Goal: Task Accomplishment & Management: Manage account settings

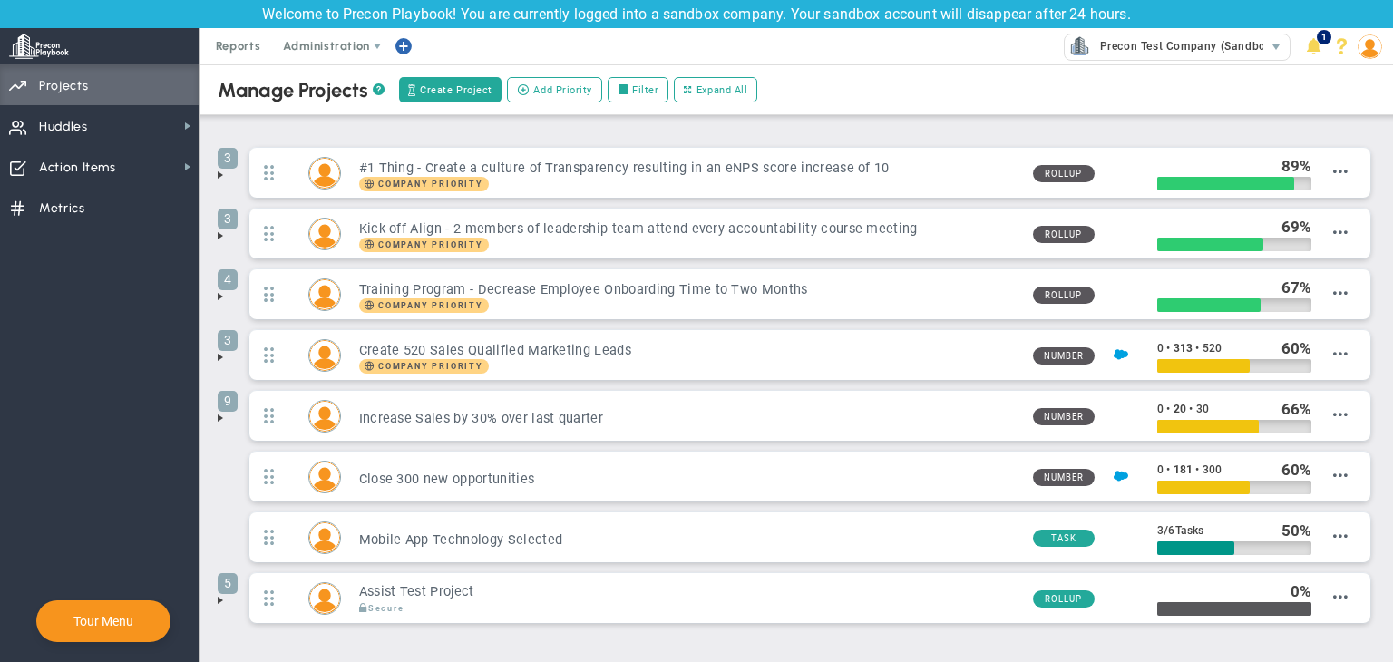
click at [122, 157] on span "Action Items Action Items" at bounding box center [99, 166] width 199 height 41
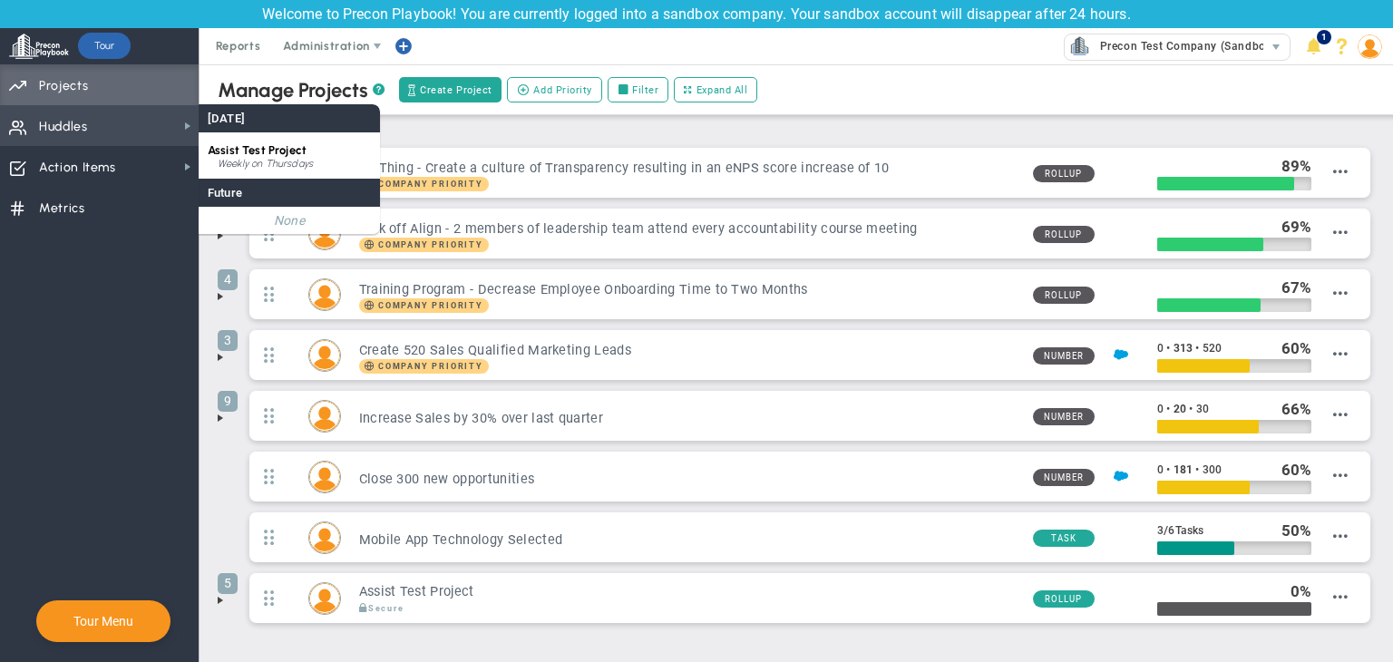
click at [162, 137] on span "Huddles Huddles" at bounding box center [99, 125] width 199 height 41
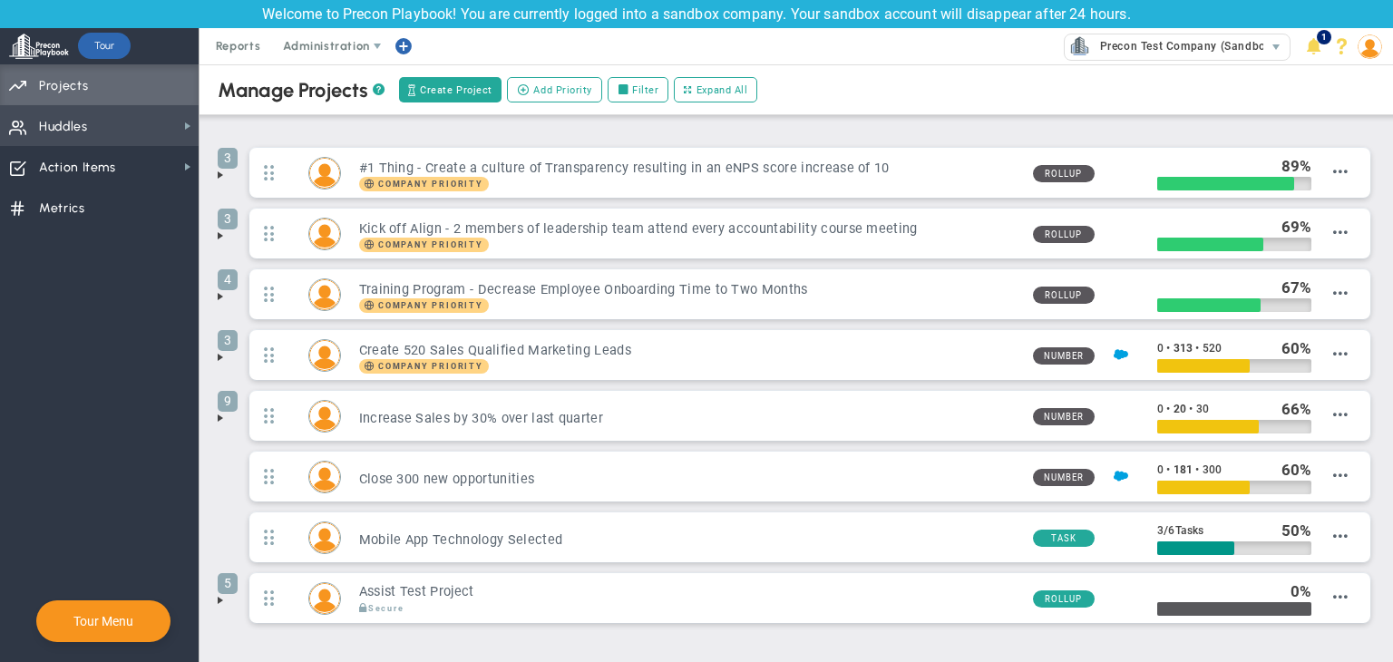
click at [162, 136] on span "Huddles Huddles" at bounding box center [99, 125] width 199 height 41
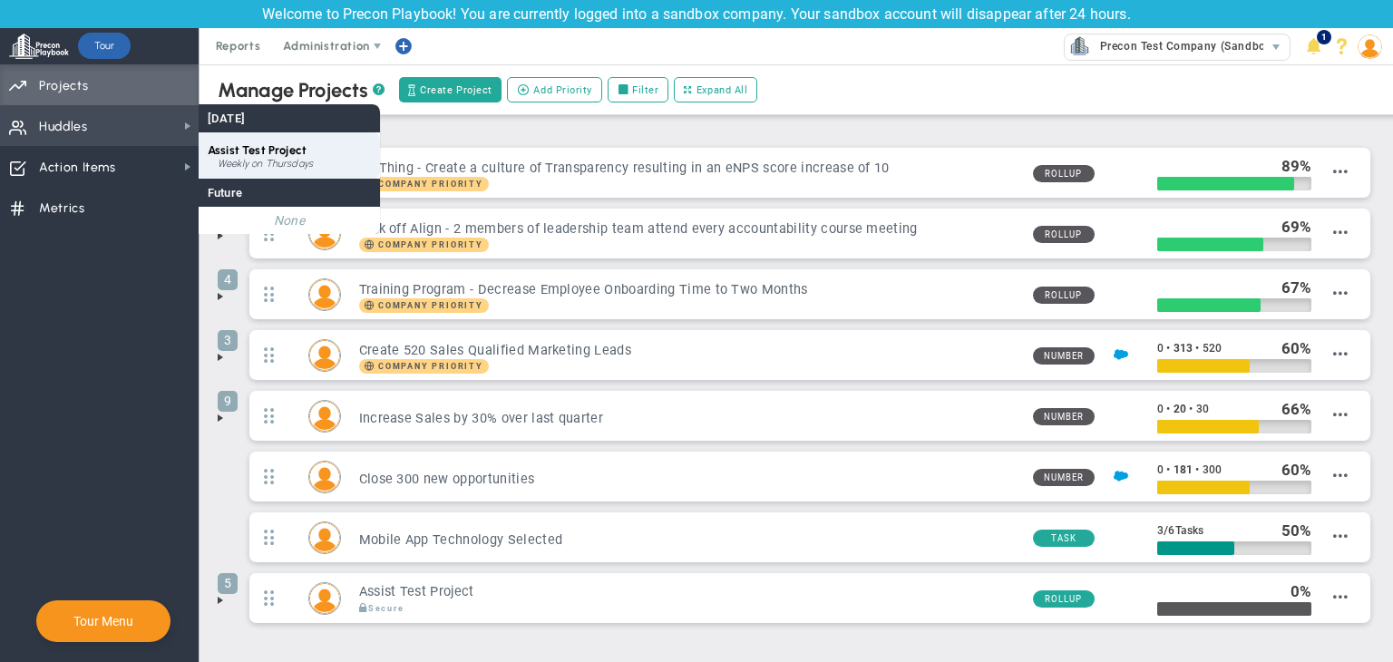
click at [284, 135] on div "Assist Test Project Weekly on Thursdays" at bounding box center [289, 155] width 181 height 46
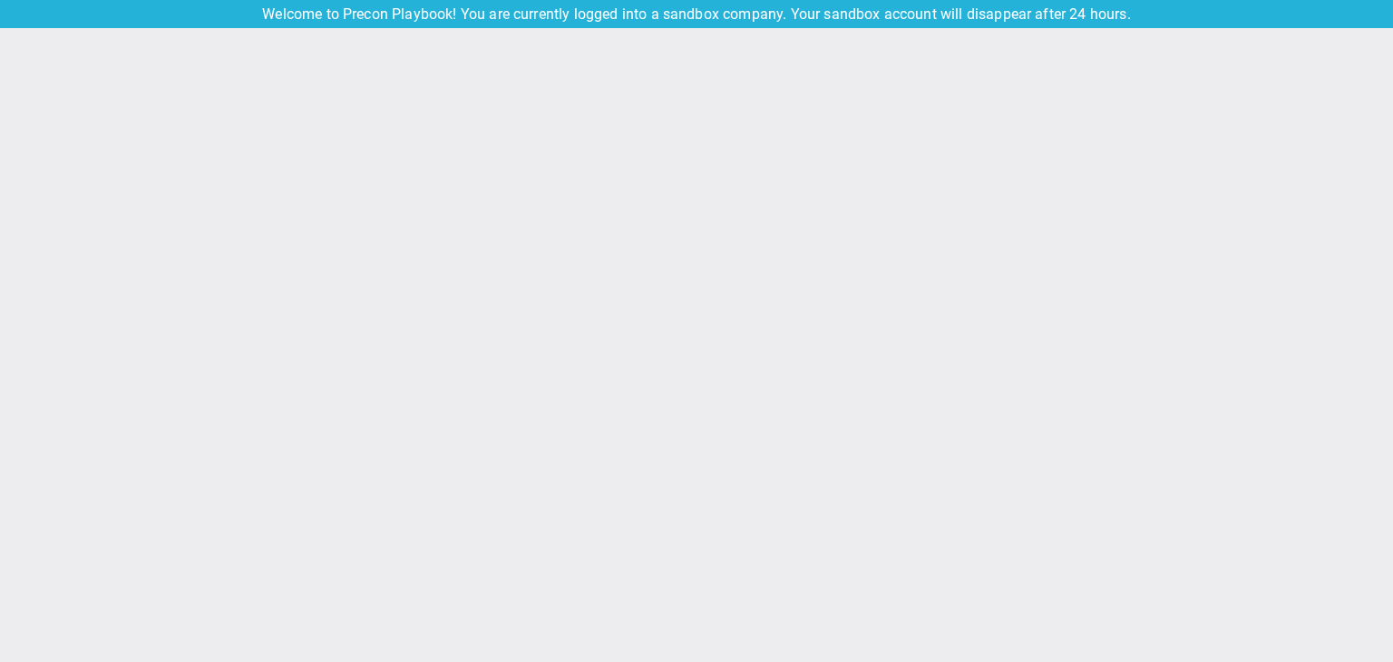
type input "Thursday, September 18, 2025"
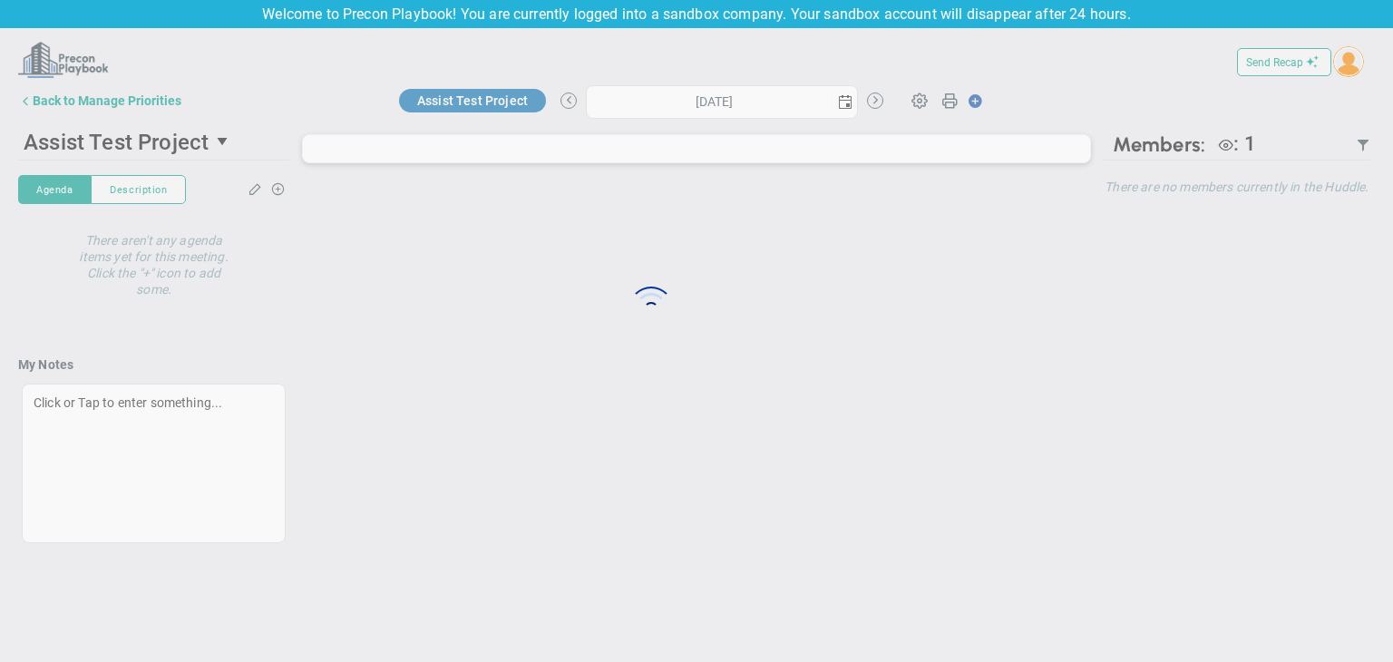
type input "Thursday, September 18, 2025"
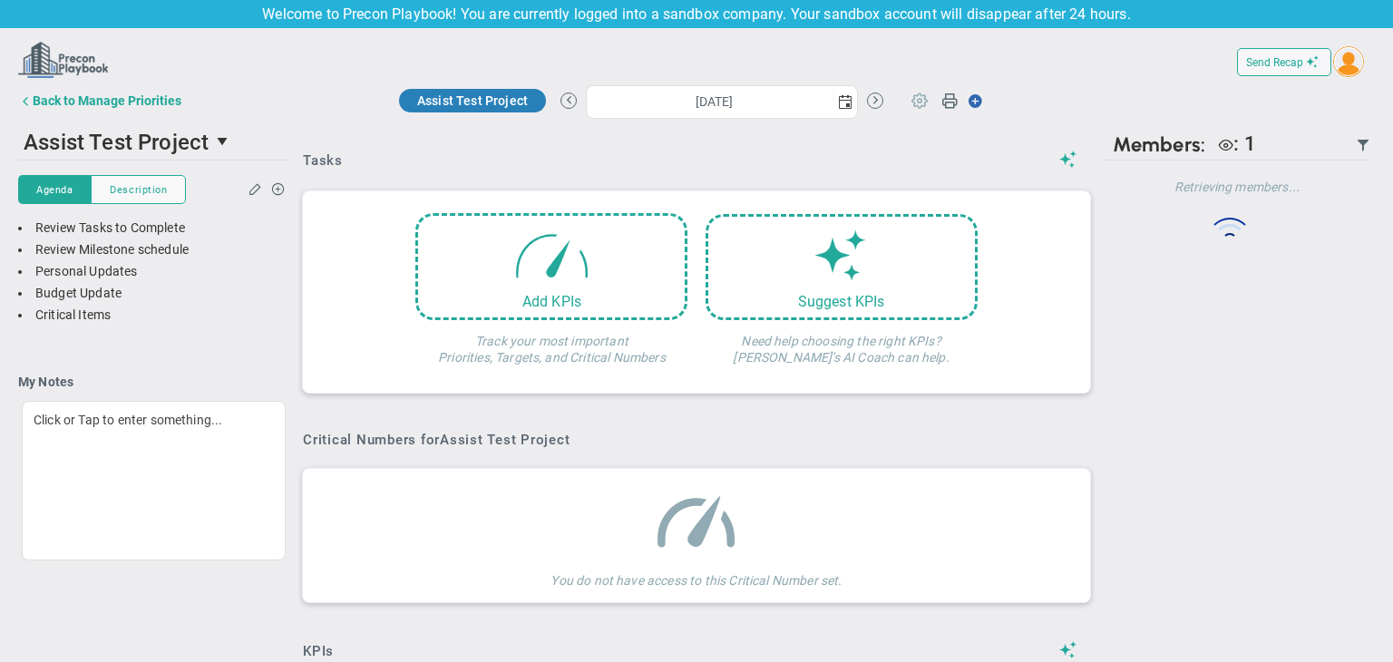
click at [907, 102] on span at bounding box center [919, 100] width 34 height 34
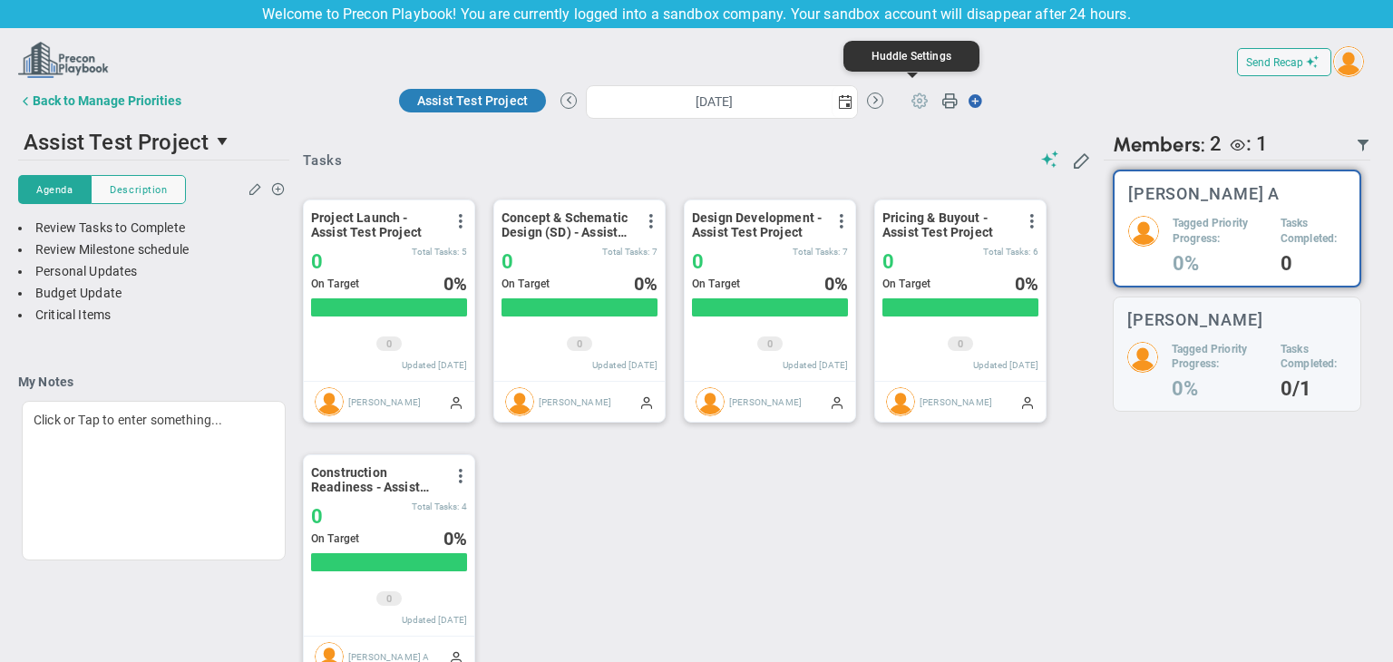
scroll to position [906820, 906727]
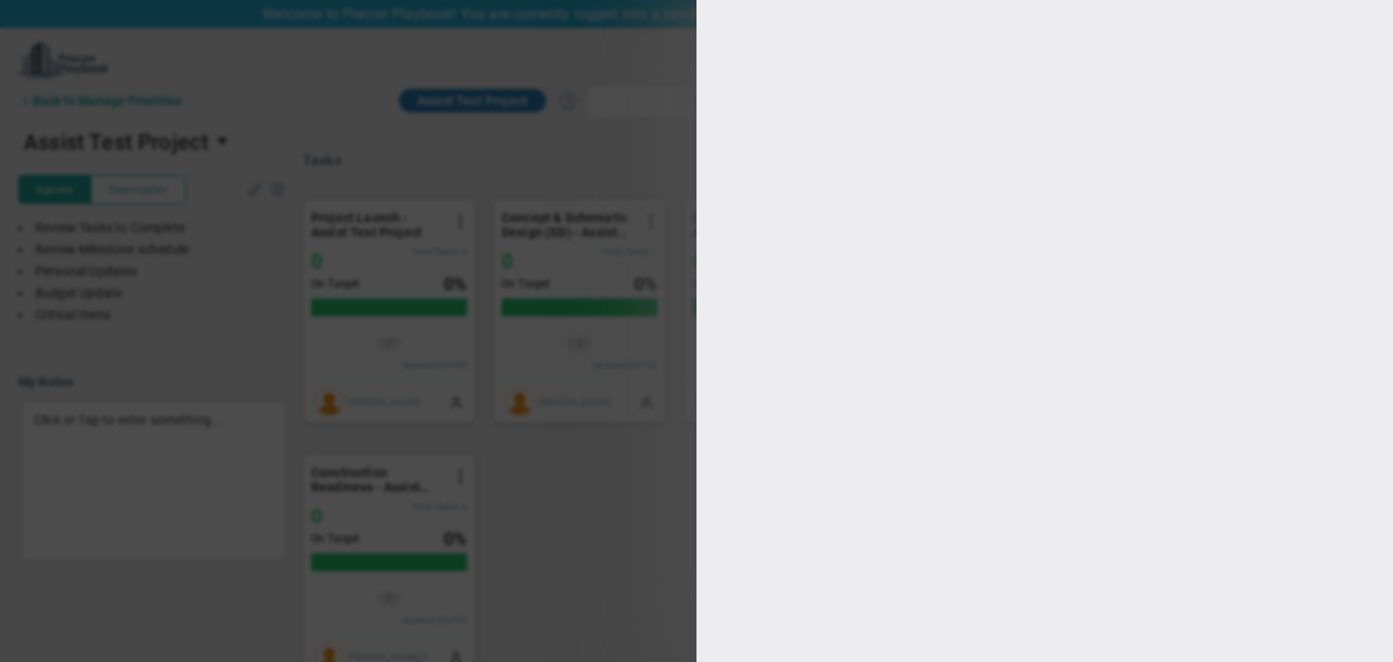
type input "Assist Test Project"
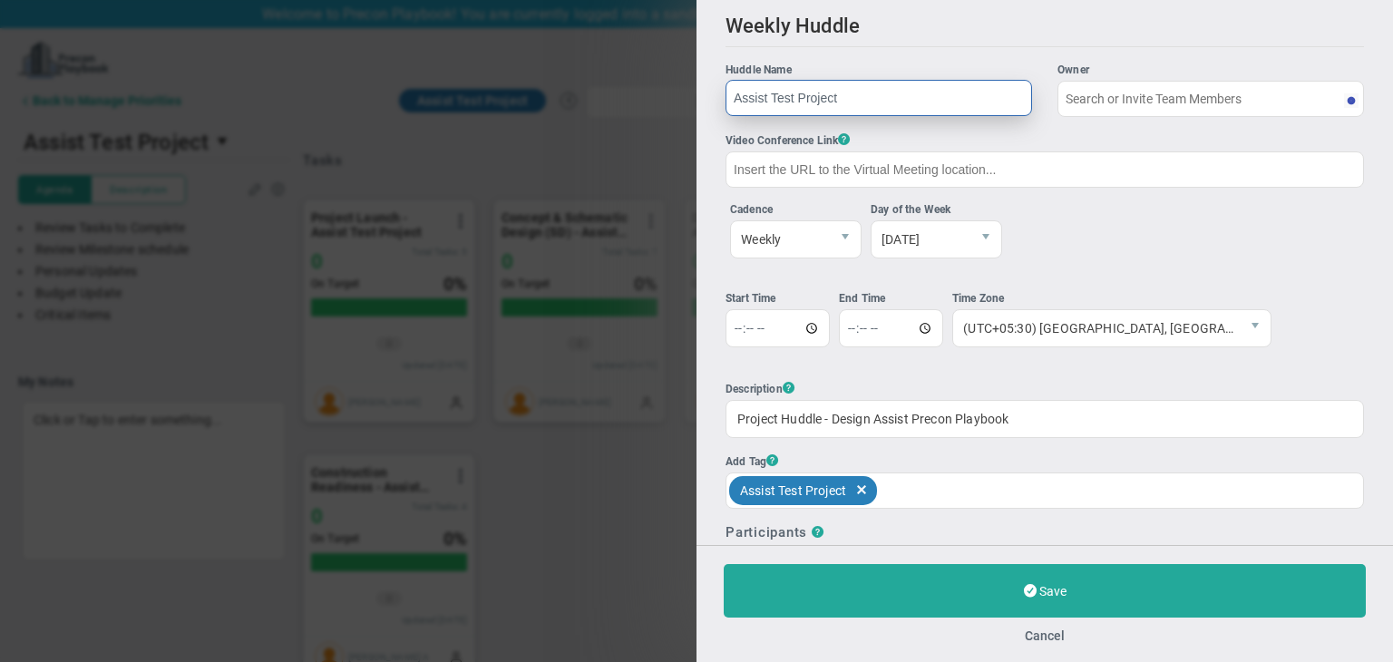
type input "[PERSON_NAME]"
click at [1035, 643] on div "Cancel" at bounding box center [1045, 635] width 642 height 17
click at [1051, 640] on button "Cancel" at bounding box center [1045, 635] width 40 height 15
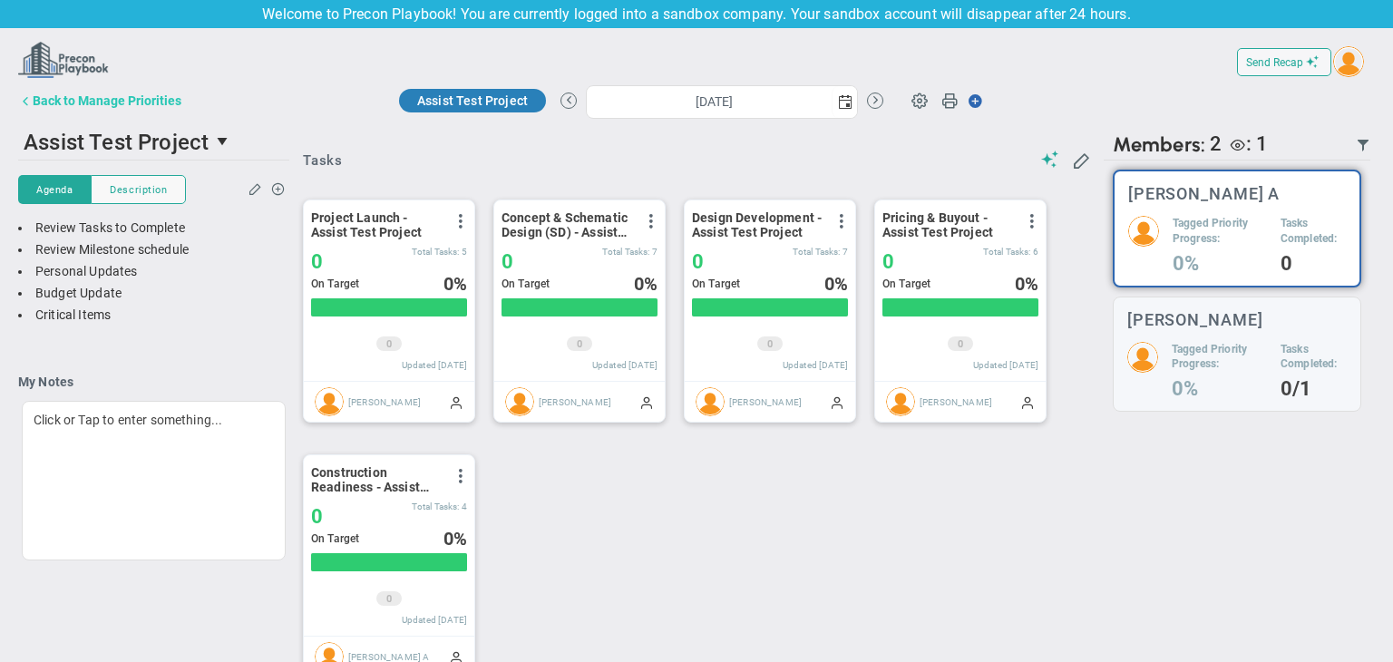
click at [69, 93] on div "Back to Manage Priorities" at bounding box center [107, 100] width 149 height 15
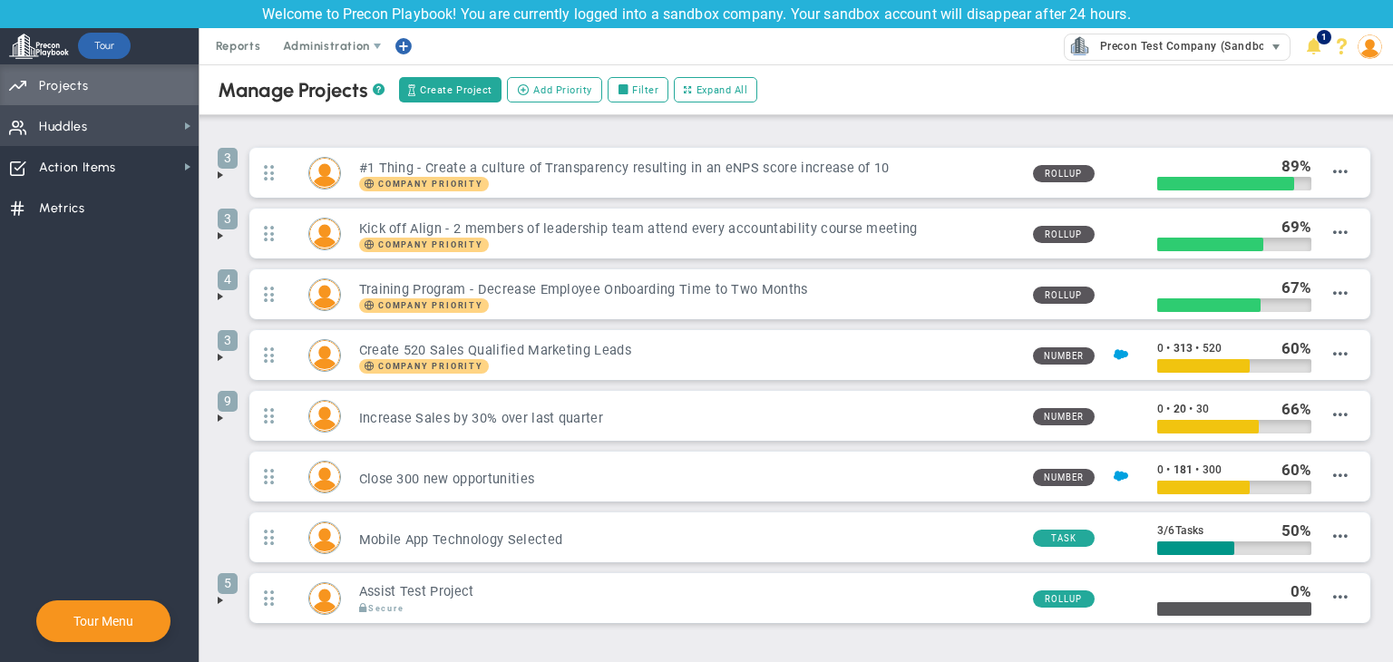
click at [1202, 44] on span "Precon Test Company (Sandbox)" at bounding box center [1183, 46] width 185 height 24
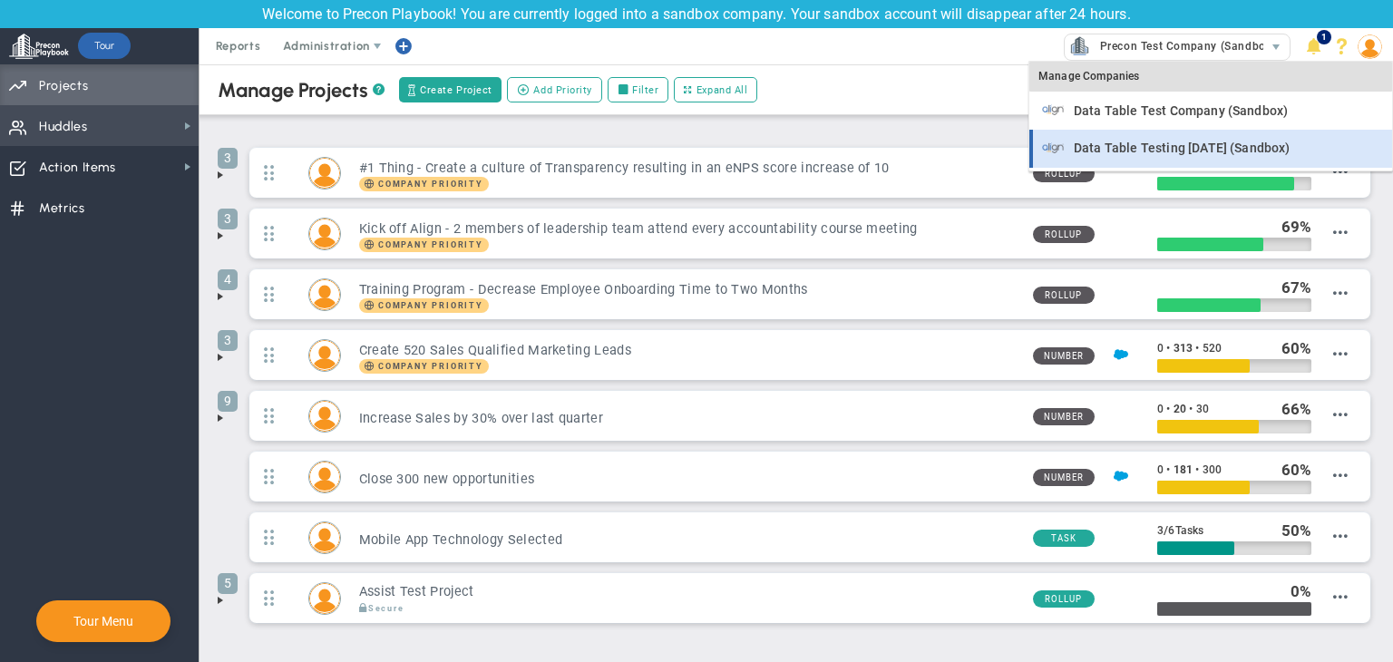
click at [1178, 148] on span "Data Table Testing [DATE] (Sandbox)" at bounding box center [1182, 147] width 217 height 13
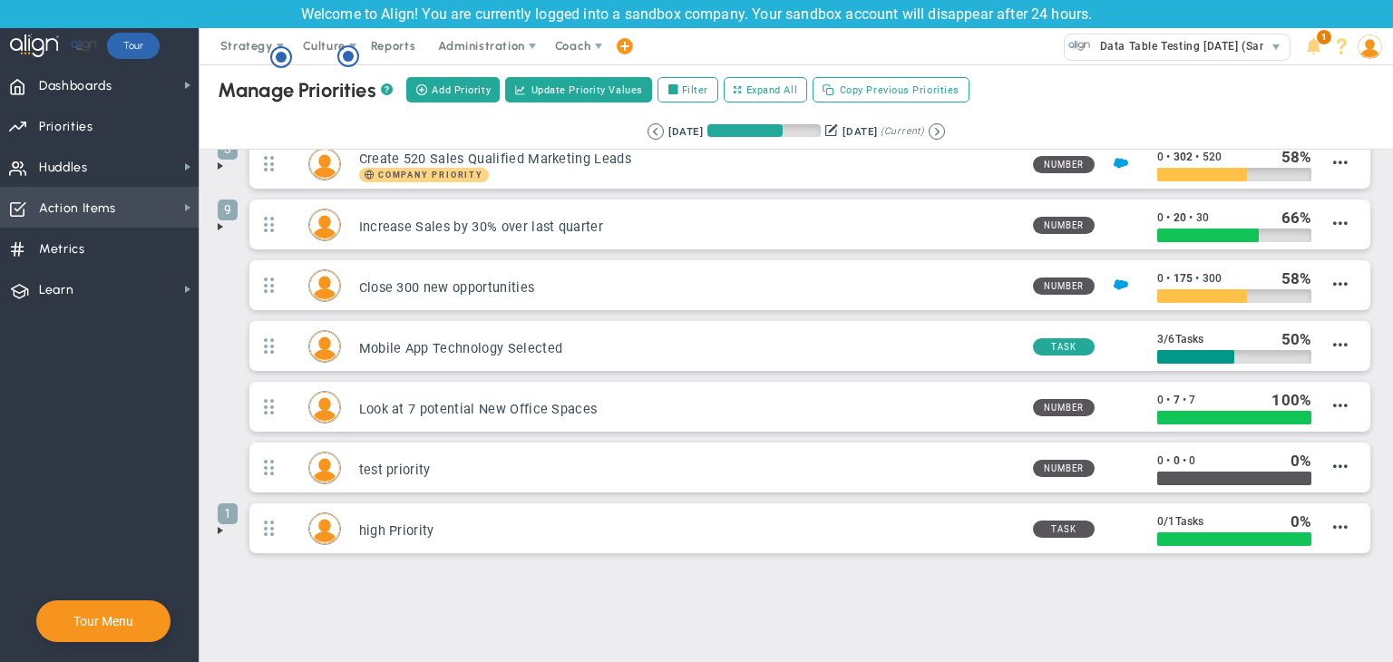
scroll to position [210, 0]
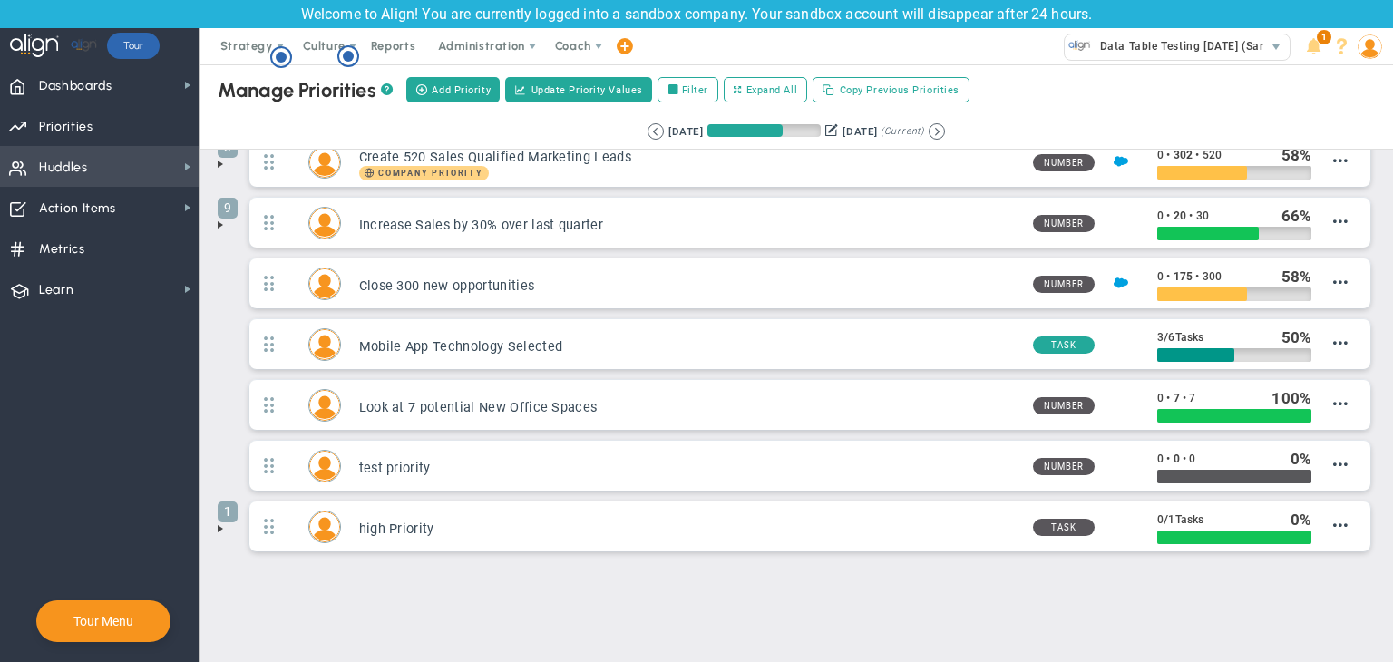
click at [134, 162] on span "Huddles Huddles" at bounding box center [99, 166] width 199 height 41
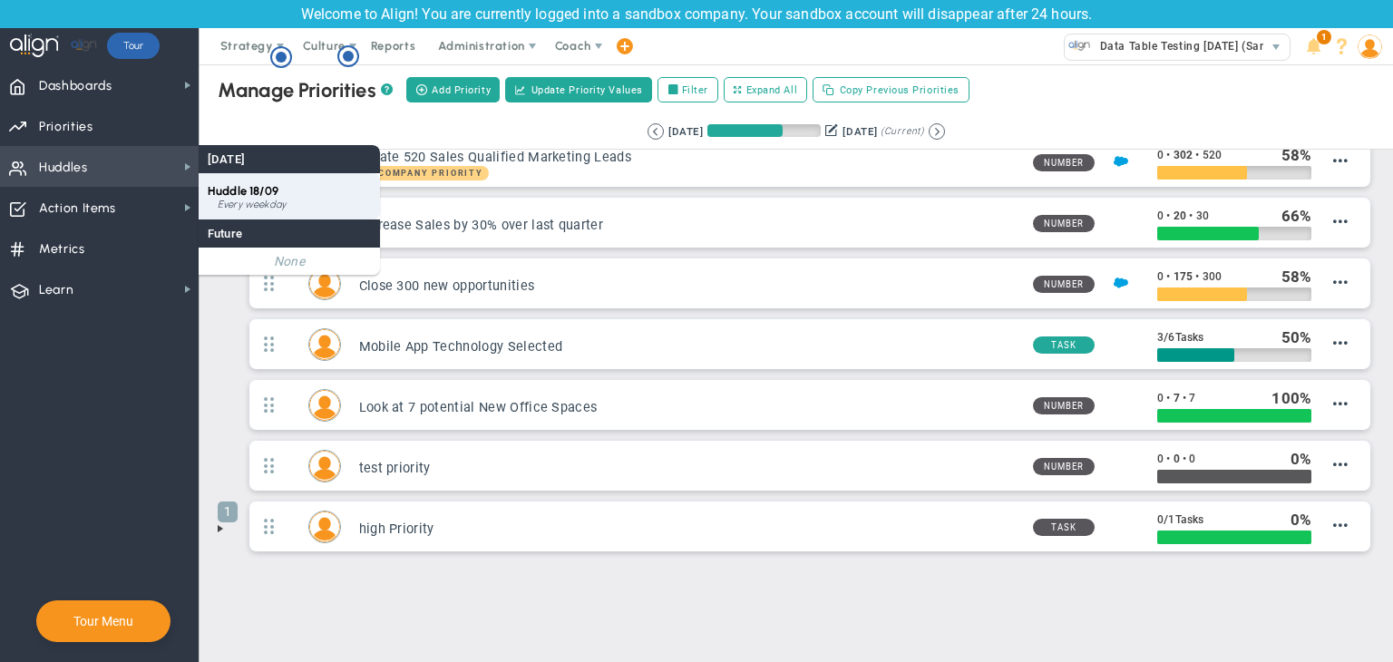
click at [260, 200] on div "Every weekday" at bounding box center [294, 205] width 153 height 11
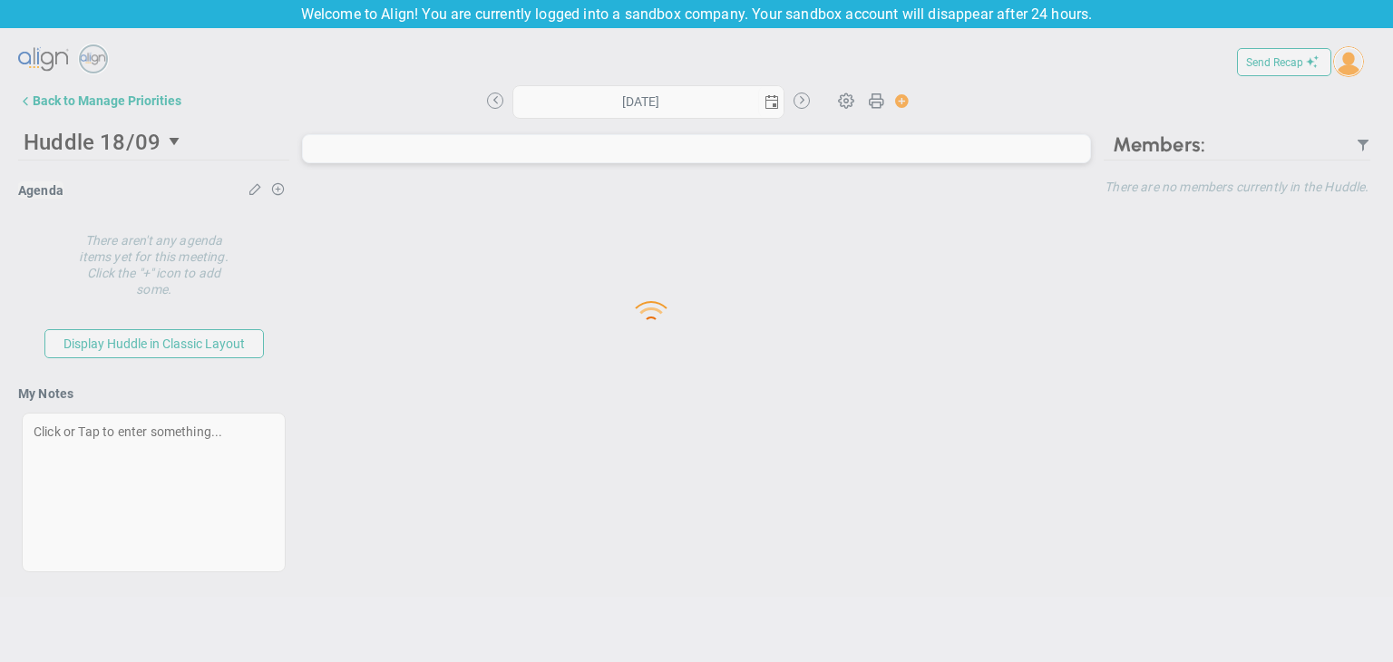
type input "[DATE]"
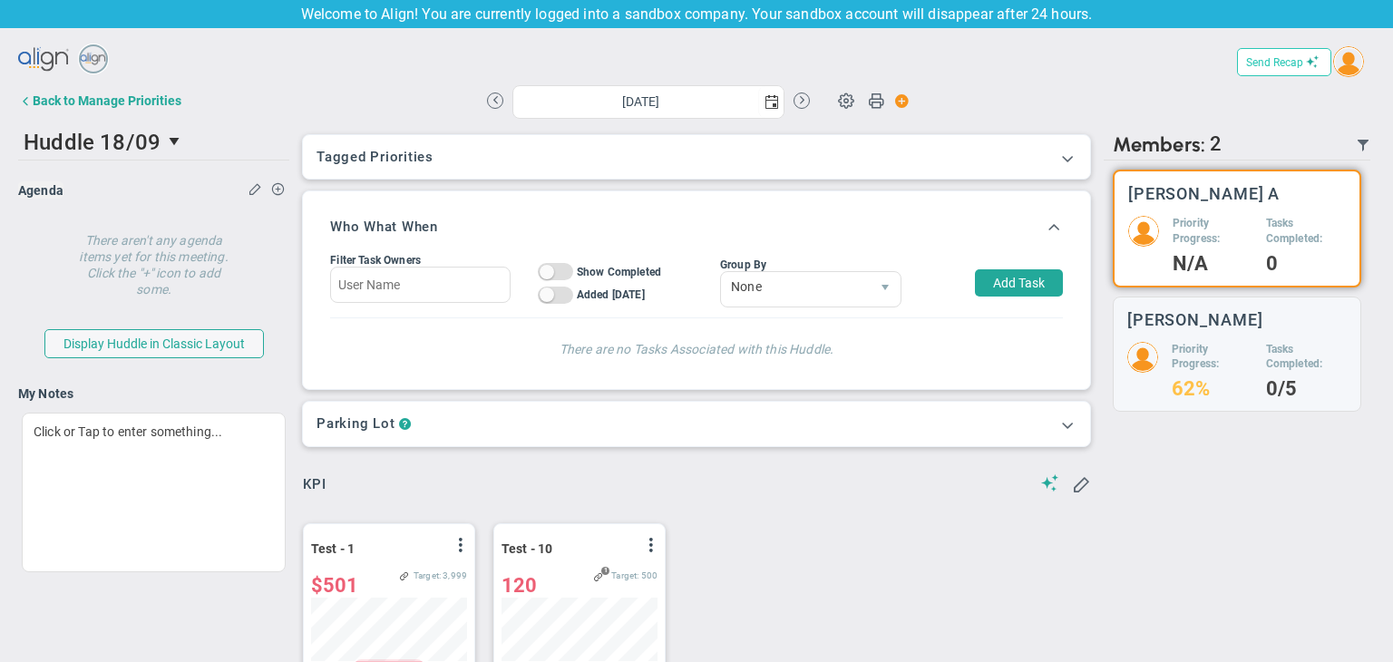
click at [1271, 52] on button "Send Recap" at bounding box center [1284, 62] width 94 height 28
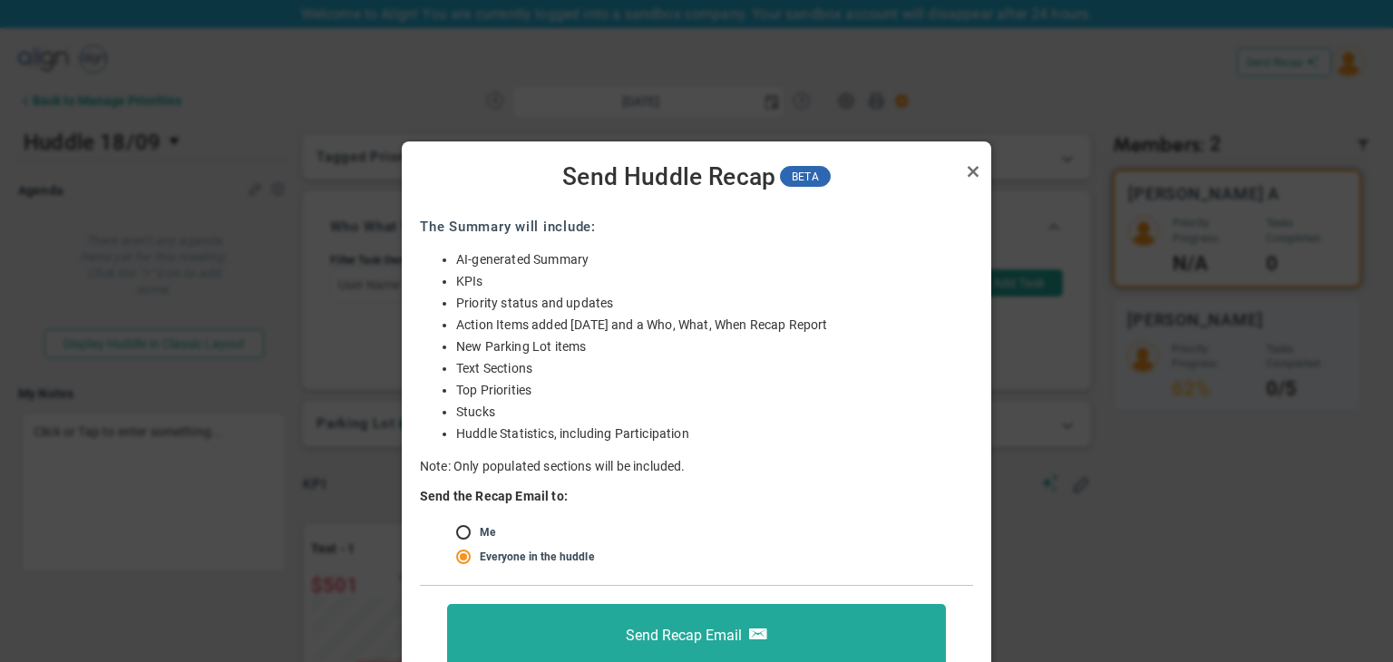
click at [480, 531] on label "Me" at bounding box center [487, 532] width 15 height 13
click at [469, 538] on input "radio" at bounding box center [470, 533] width 18 height 15
radio input "true"
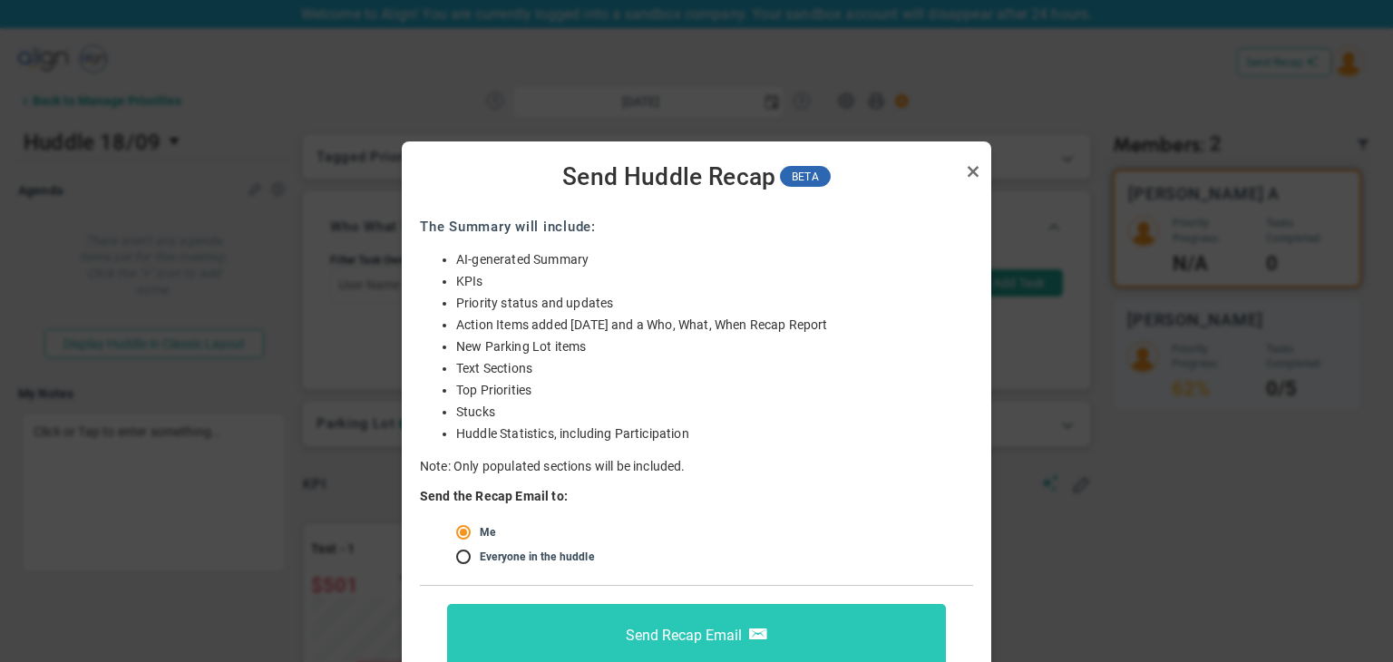
click at [735, 640] on span "Send Recap Email" at bounding box center [684, 634] width 116 height 17
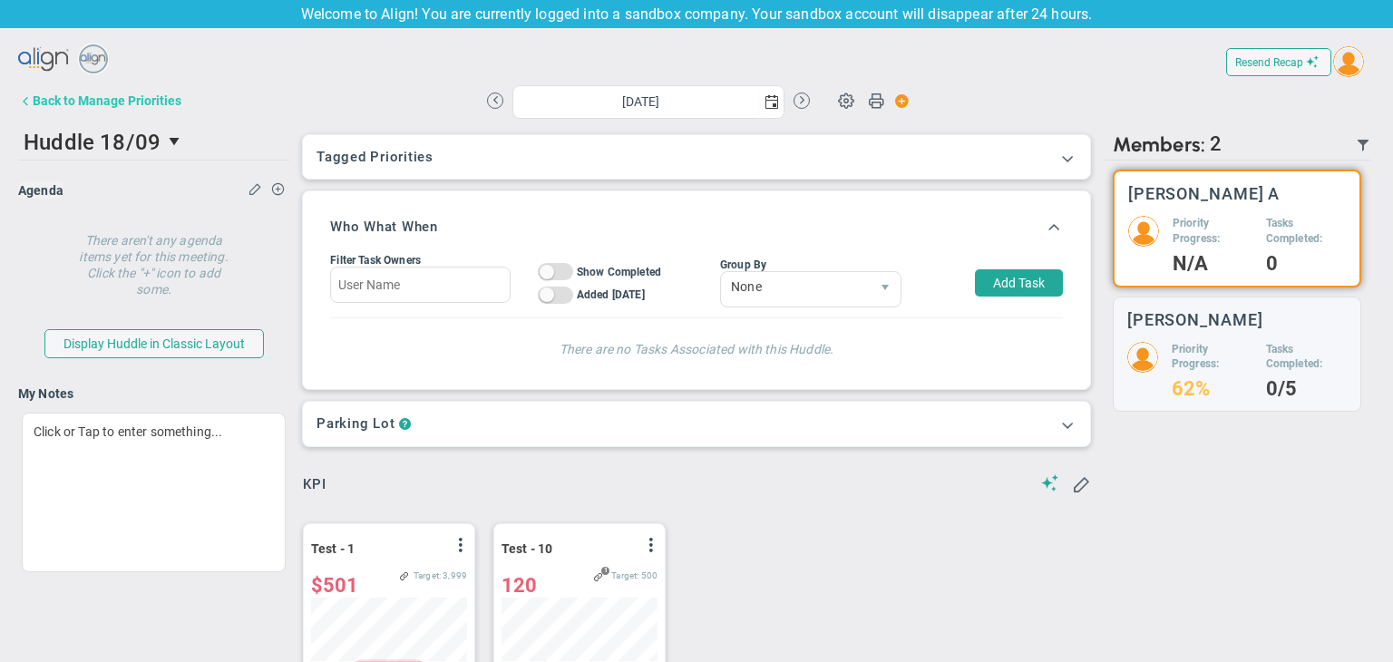
click at [75, 106] on div "Back to Manage Priorities" at bounding box center [107, 100] width 149 height 15
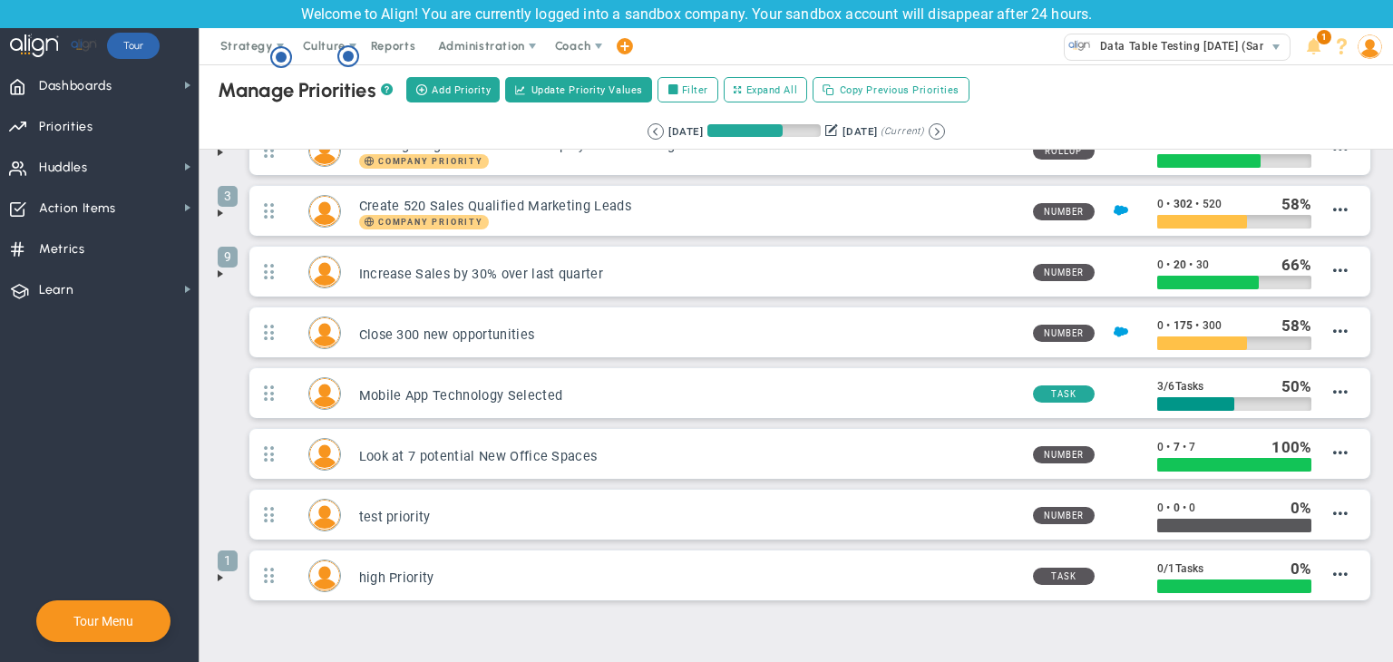
scroll to position [120, 0]
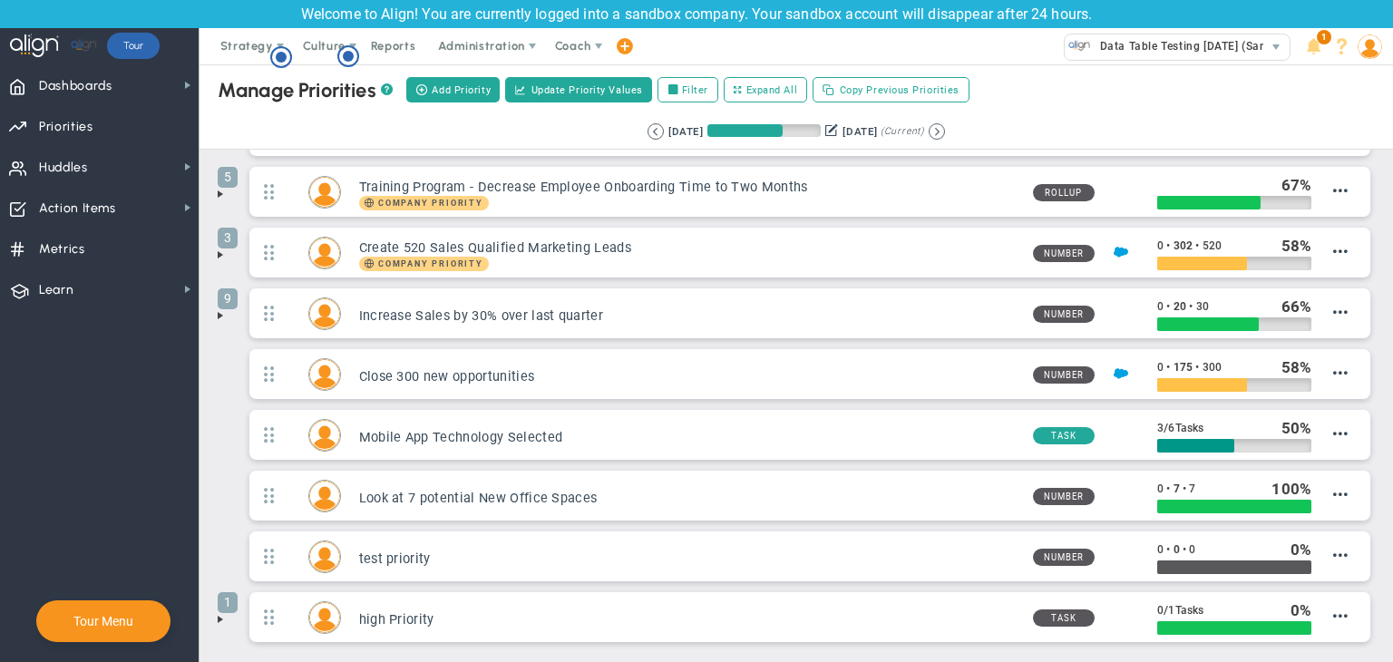
click at [219, 195] on span at bounding box center [220, 194] width 15 height 15
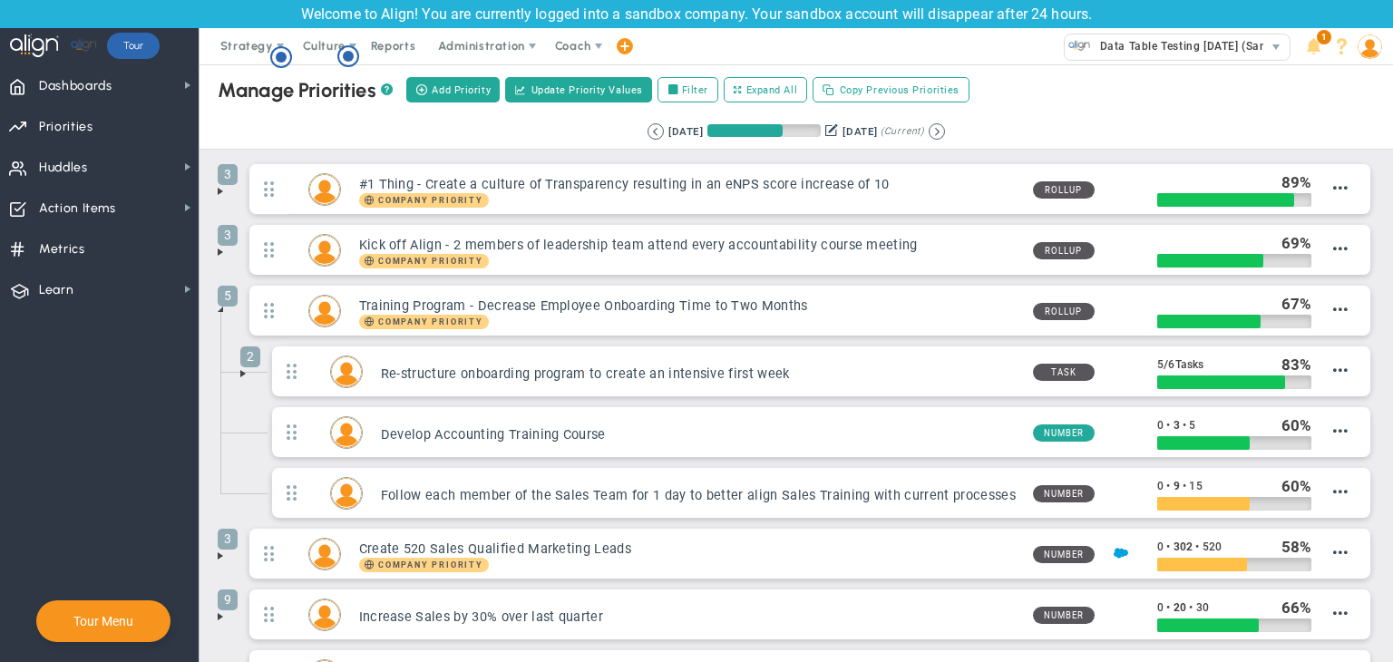
scroll to position [0, 0]
click at [283, 55] on circle "Hotspot (open by clicking or pressing space/enter)" at bounding box center [281, 57] width 16 height 16
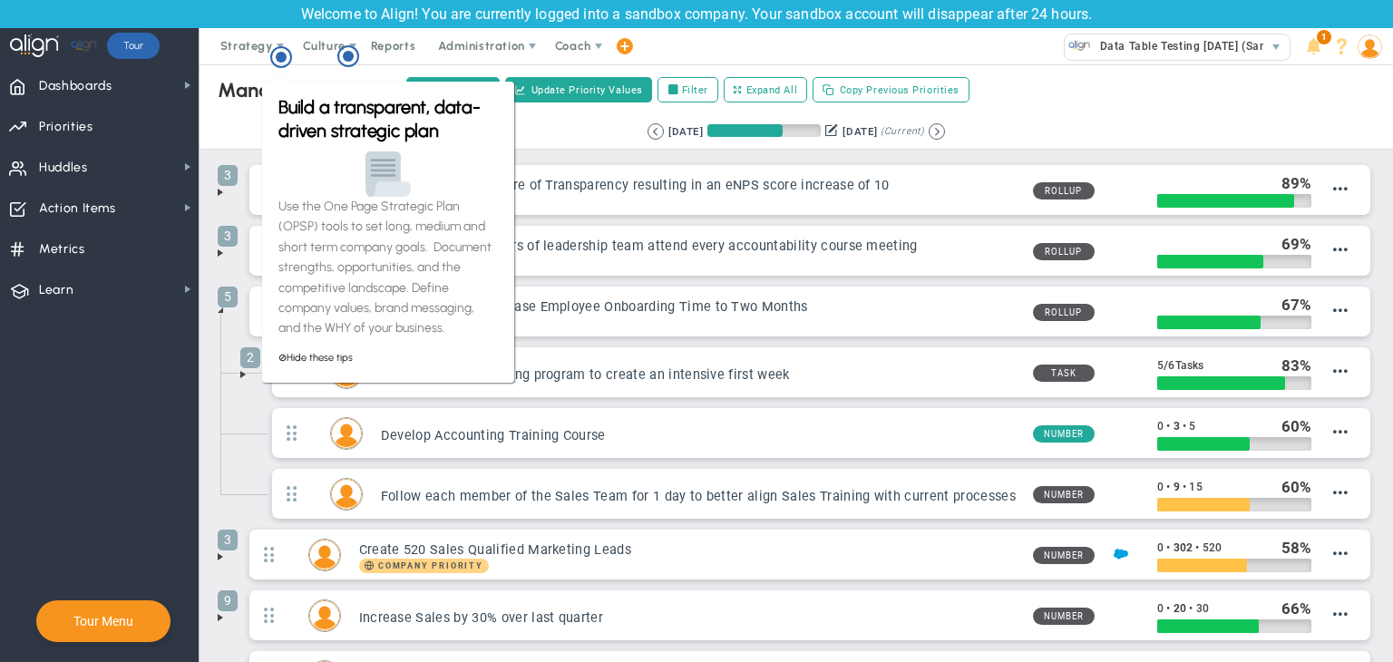
click at [247, 112] on div "Manage OKRs ? Manage Priorities ? Manage Projects ? Create Project Add Priority…" at bounding box center [796, 89] width 1230 height 51
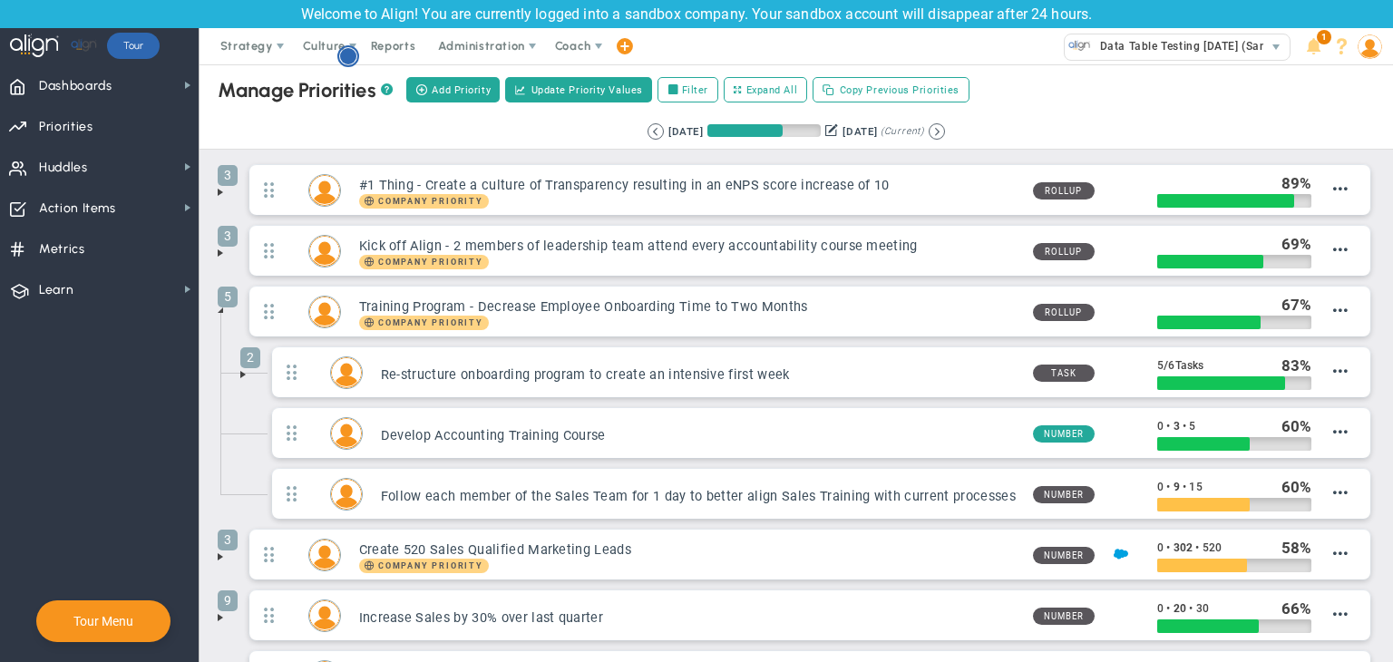
click at [342, 60] on circle "Hotspot (open by clicking or pressing space/enter)" at bounding box center [348, 56] width 16 height 16
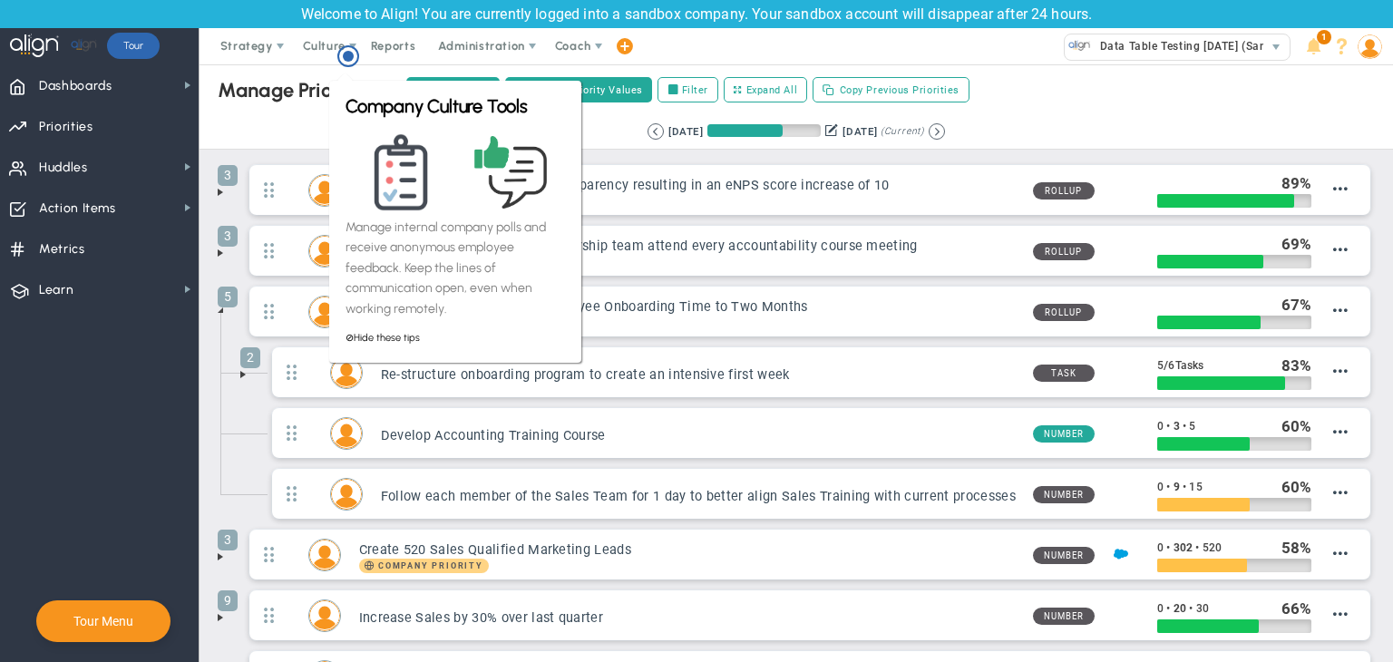
click at [289, 129] on div "Retrieving period... [DATE] [DATE] (Current)" at bounding box center [796, 131] width 1230 height 35
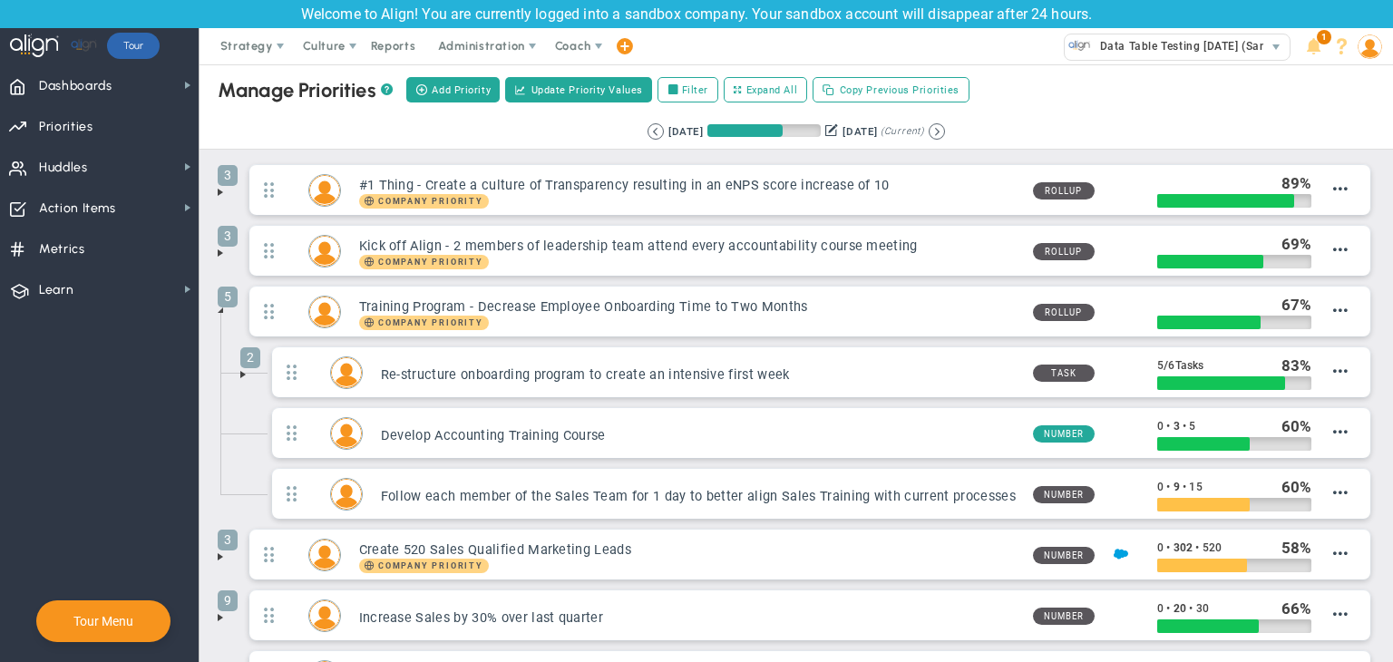
click at [219, 309] on span at bounding box center [220, 310] width 15 height 15
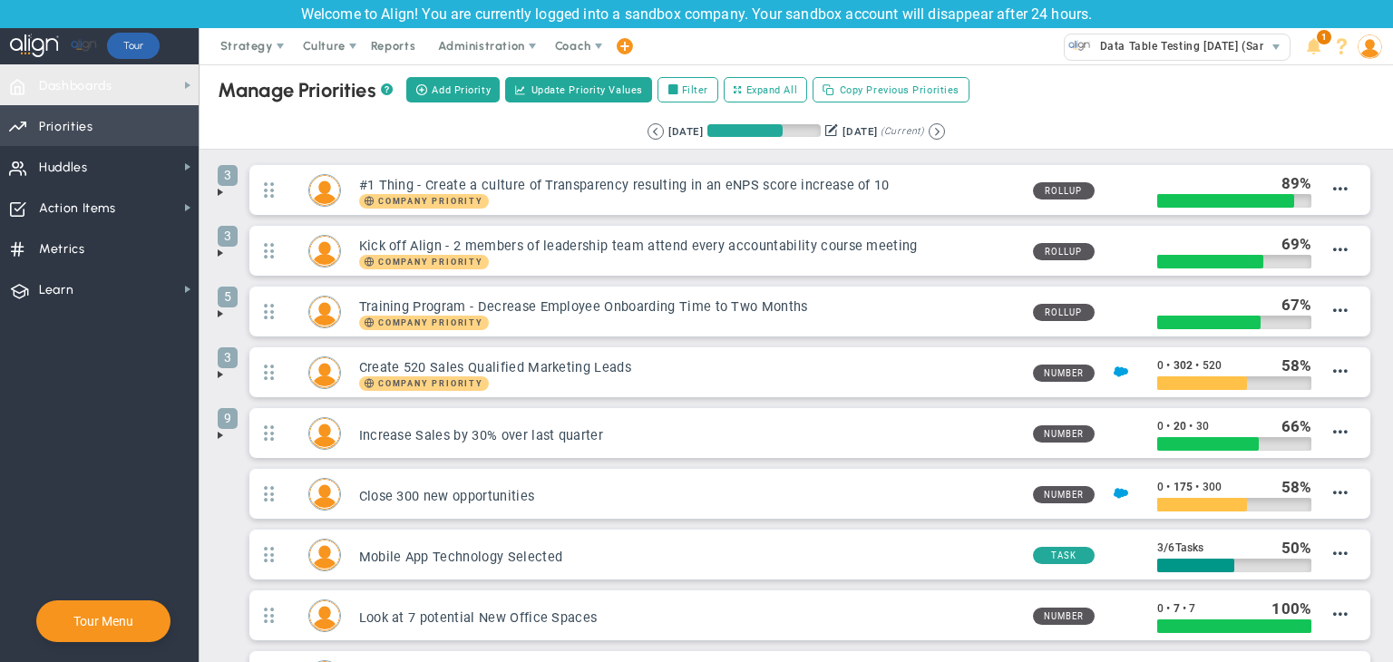
click at [64, 110] on span "Priorities" at bounding box center [66, 127] width 54 height 38
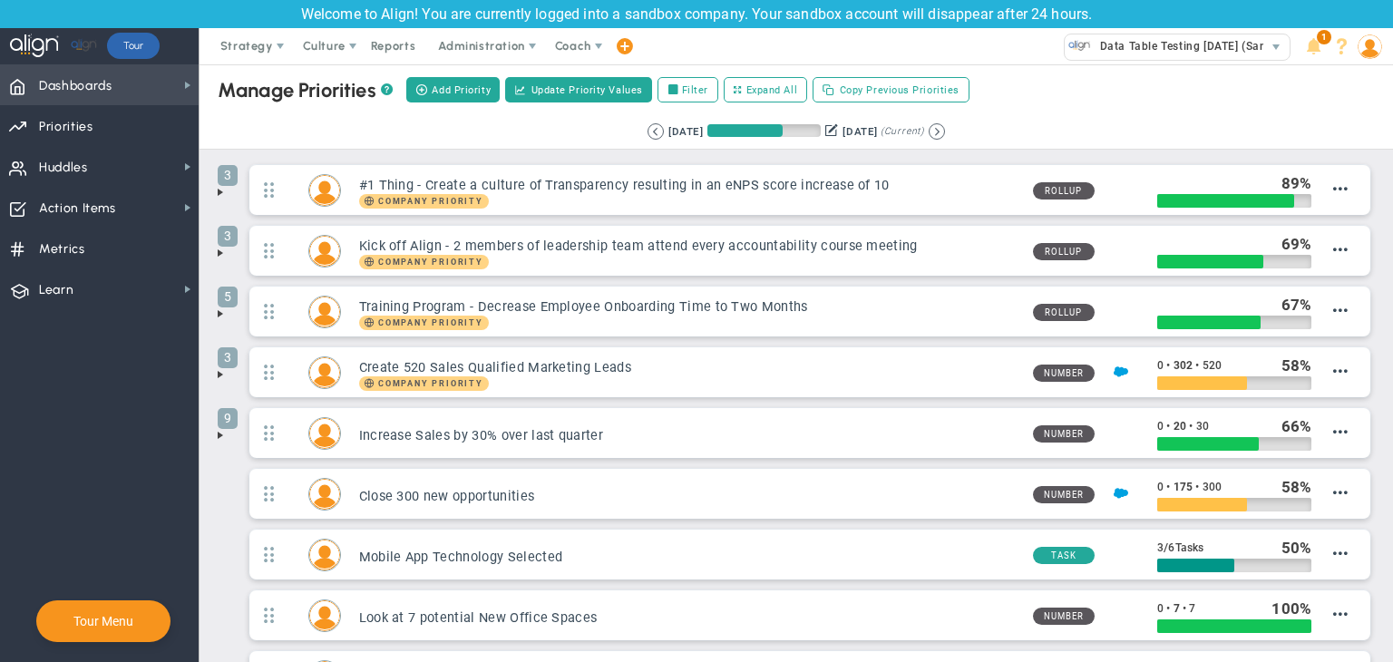
click at [69, 89] on span "Dashboards" at bounding box center [75, 86] width 73 height 38
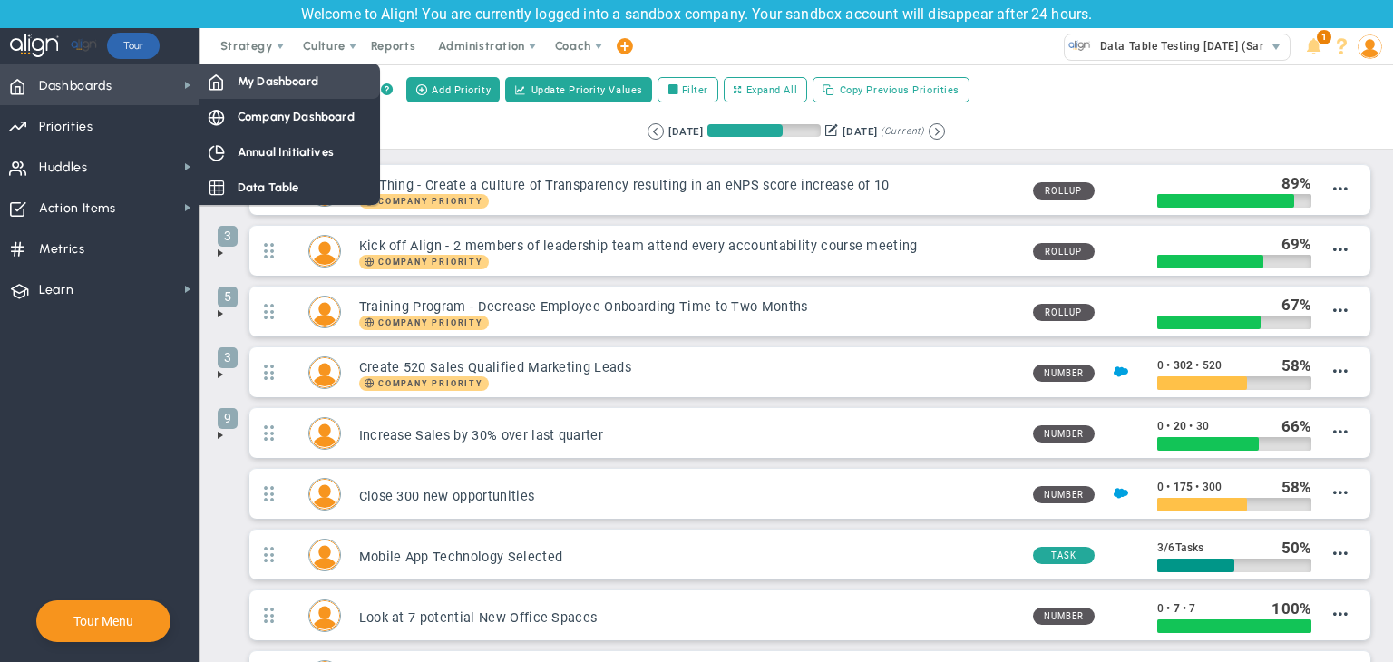
click at [324, 82] on div "My Dashboard" at bounding box center [289, 80] width 181 height 35
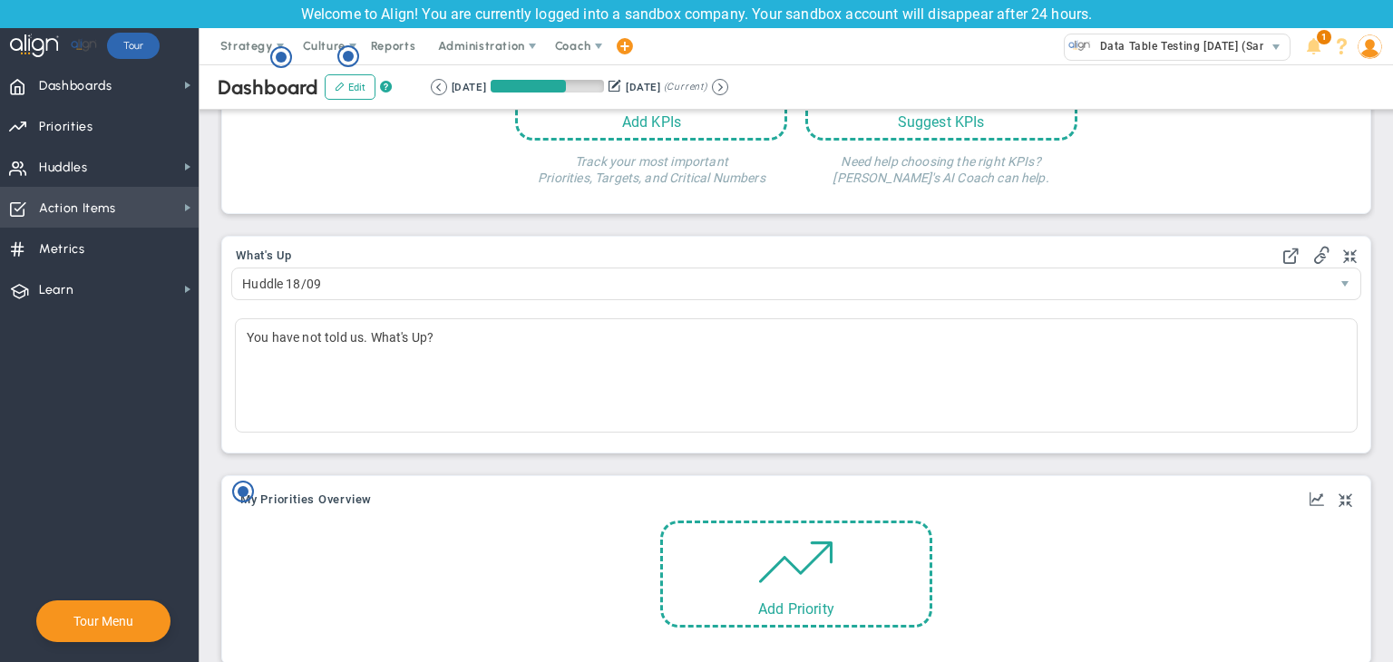
click at [155, 205] on span "Action Items Action Items" at bounding box center [99, 207] width 199 height 41
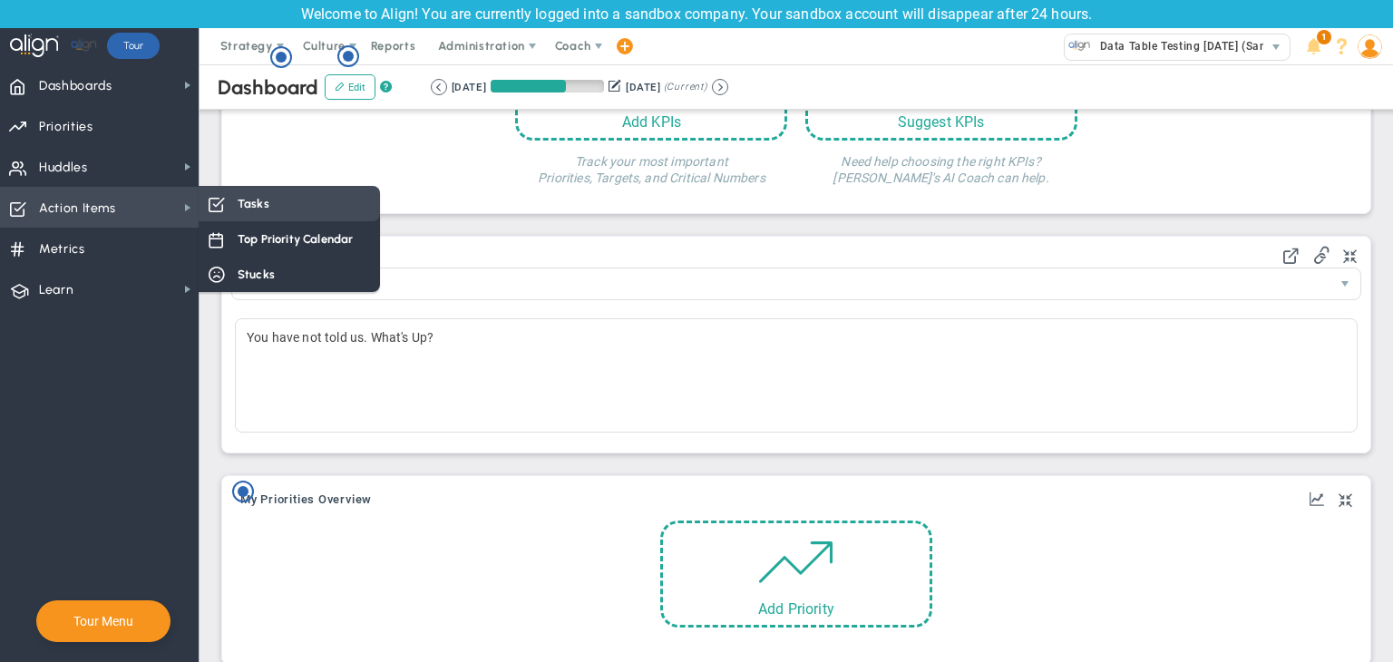
click at [260, 200] on span "Tasks" at bounding box center [254, 203] width 32 height 17
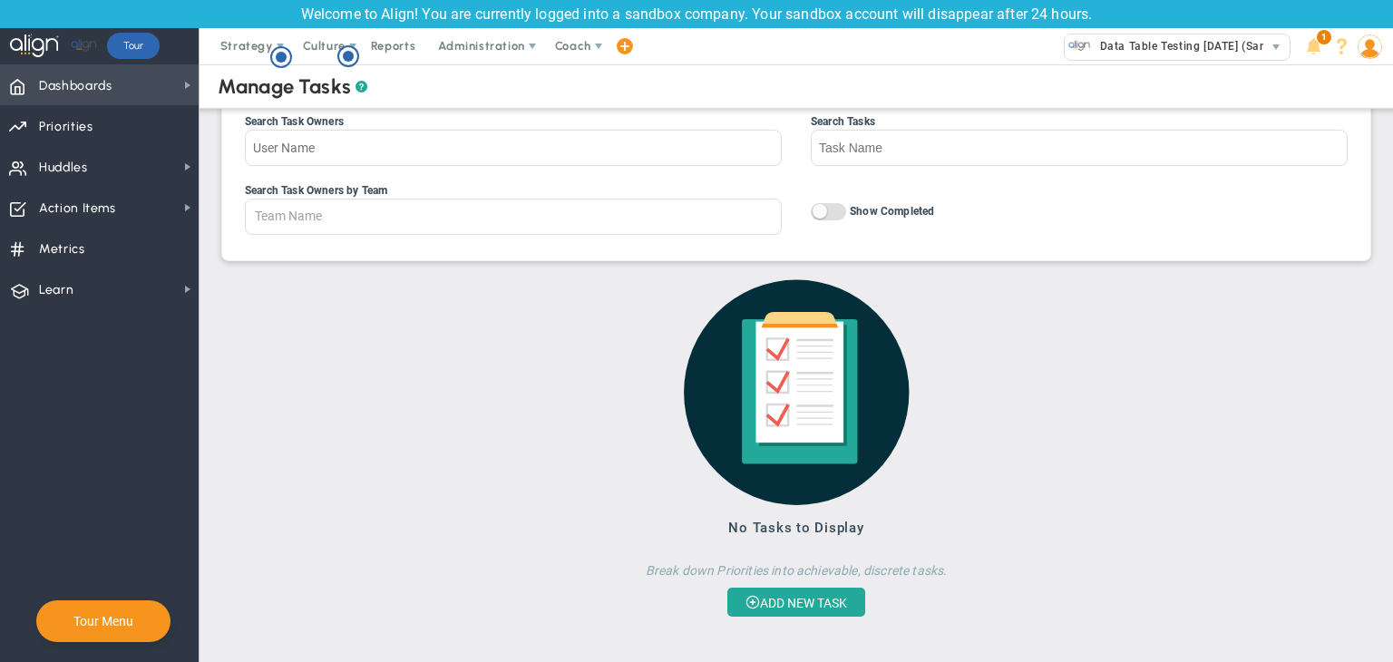
click at [92, 99] on span "Dashboards" at bounding box center [75, 86] width 73 height 38
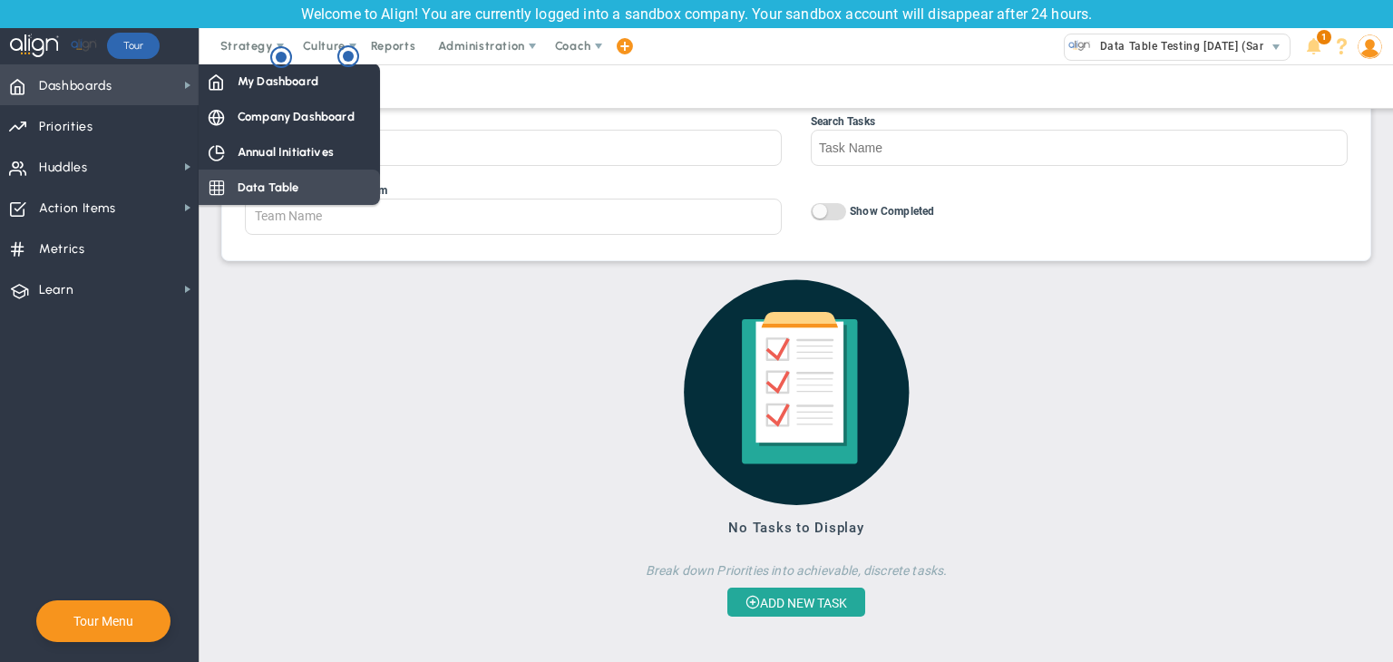
click at [307, 170] on div "Data Table" at bounding box center [289, 187] width 181 height 35
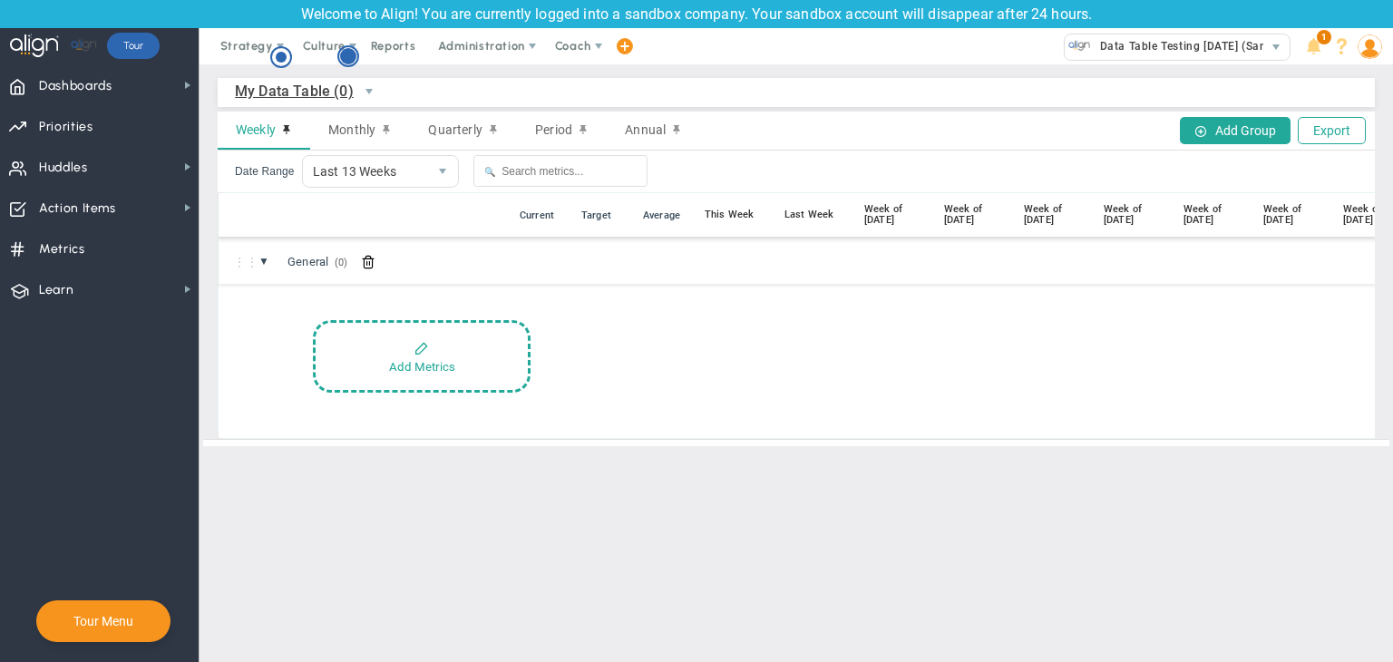
click at [348, 52] on circle "Hotspot (open by clicking or pressing space/enter)" at bounding box center [348, 56] width 20 height 20
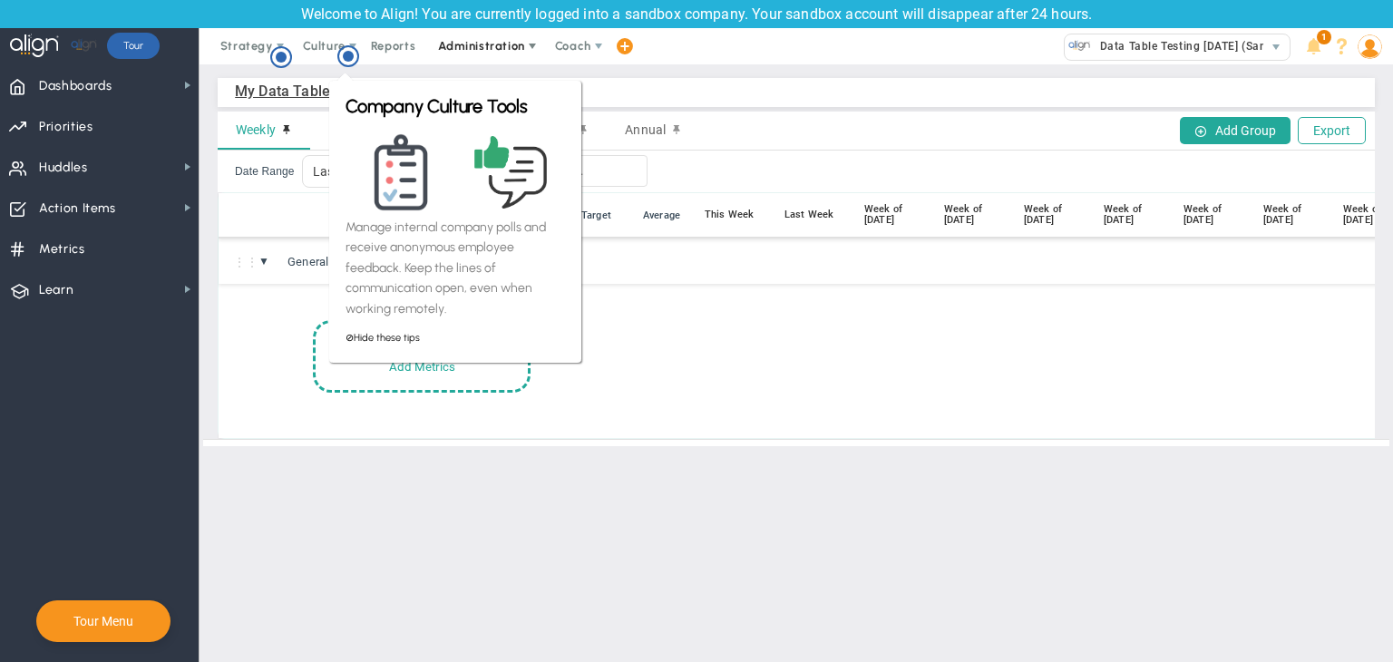
click at [516, 60] on span "Administration" at bounding box center [482, 46] width 116 height 36
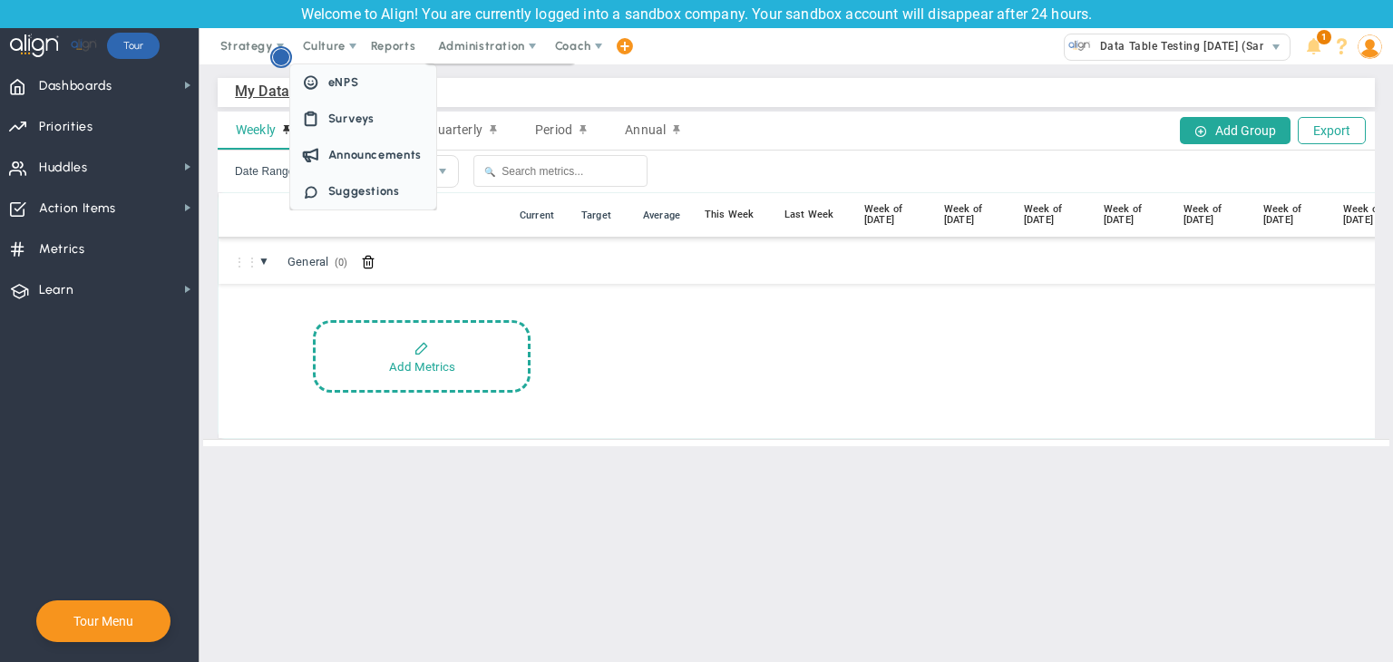
click at [282, 53] on circle "Hotspot (open by clicking or pressing space/enter)" at bounding box center [281, 57] width 16 height 16
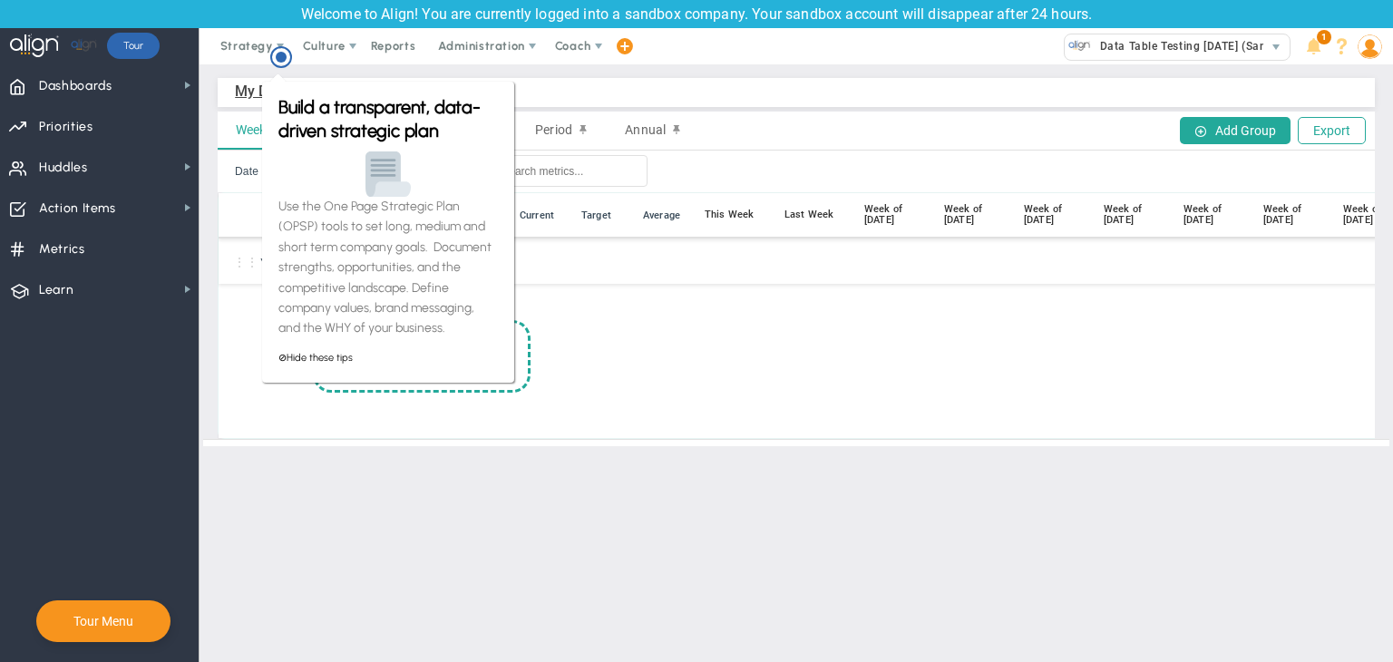
click at [243, 70] on div "My Data Table (0) My Data Table → My Data Table Weekly Monthly Quarterly Period…" at bounding box center [796, 261] width 1193 height 395
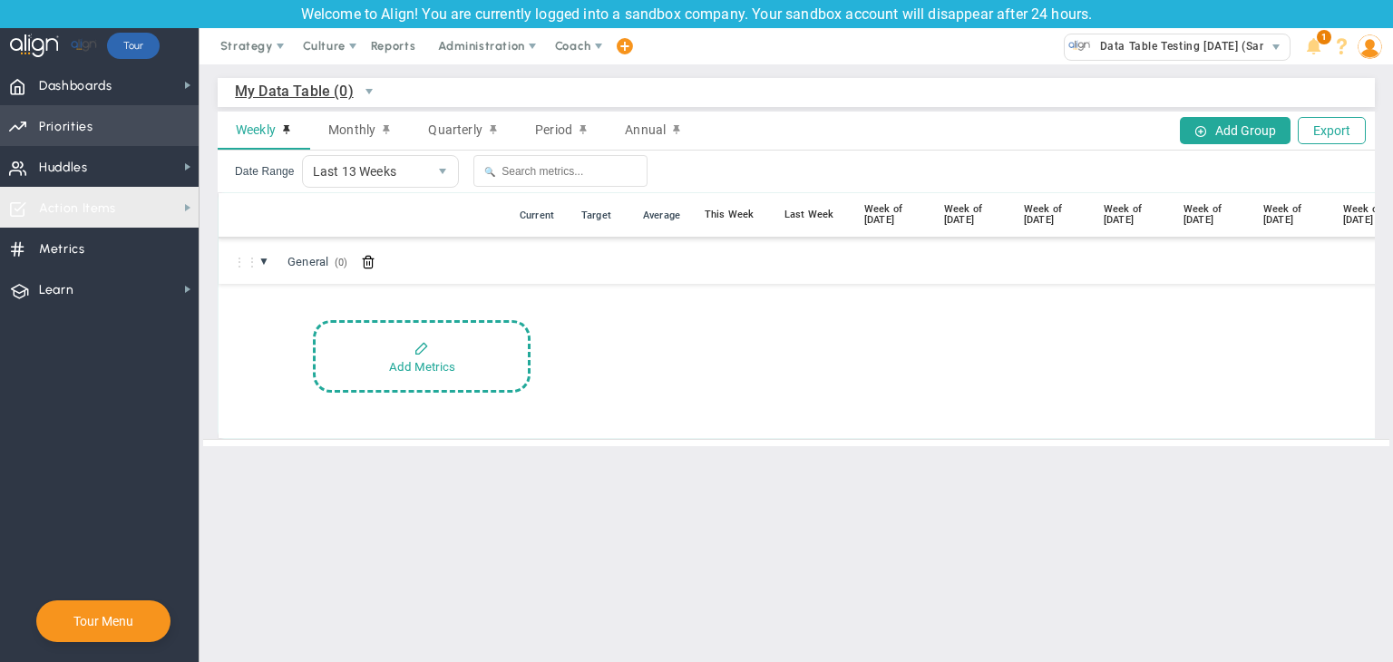
click at [71, 123] on span "Priorities" at bounding box center [66, 127] width 54 height 38
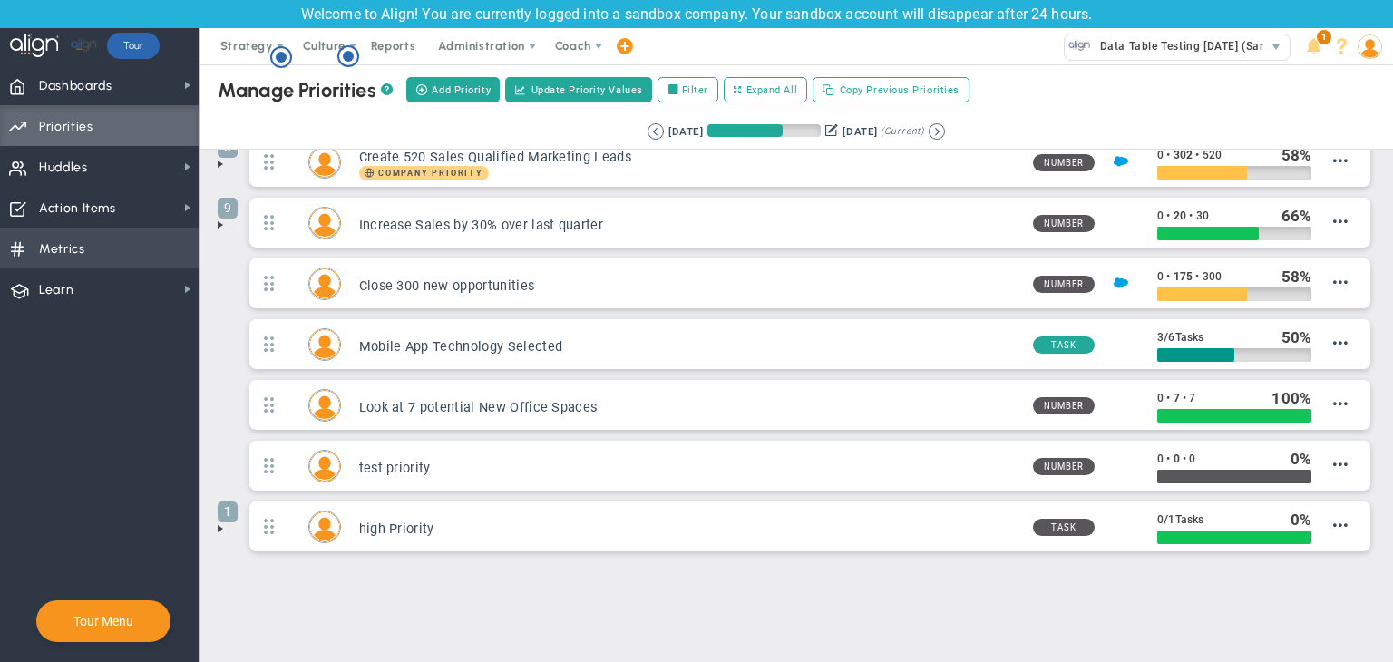
click at [101, 261] on span "Metrics Metrics" at bounding box center [99, 248] width 199 height 41
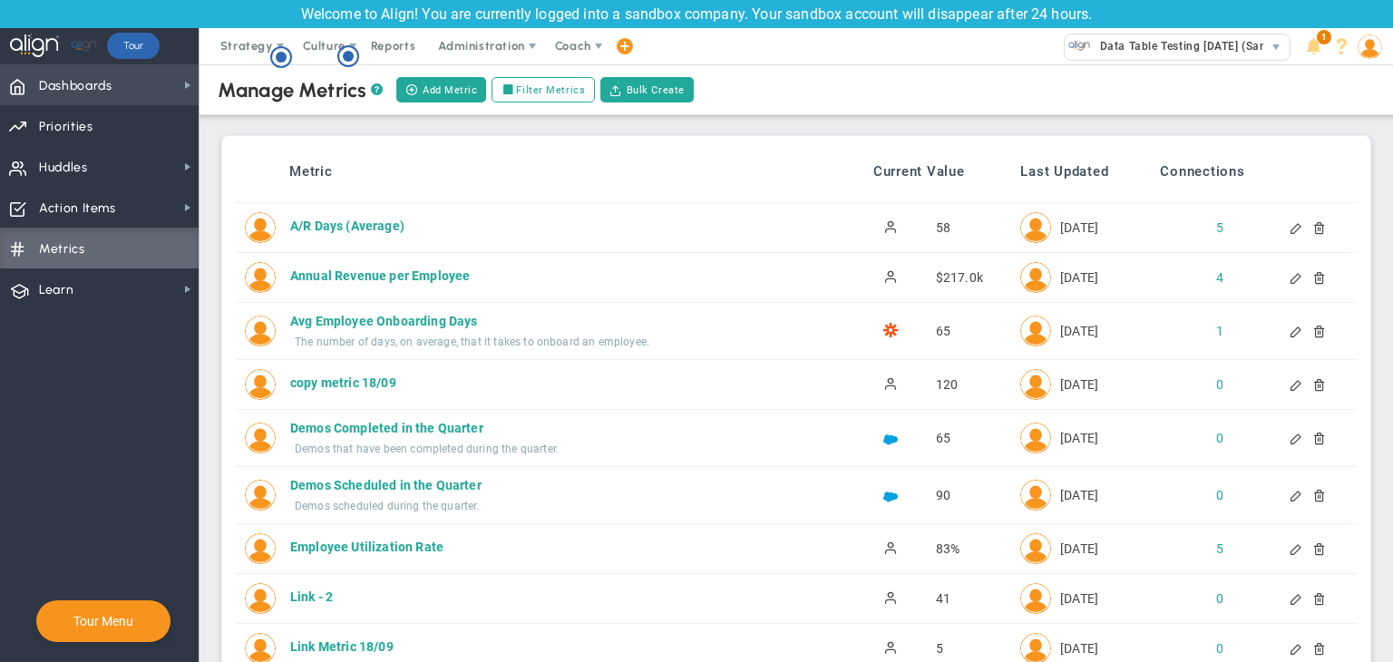
drag, startPoint x: 11, startPoint y: 81, endPoint x: 112, endPoint y: 82, distance: 101.6
click at [12, 81] on span at bounding box center [17, 85] width 16 height 34
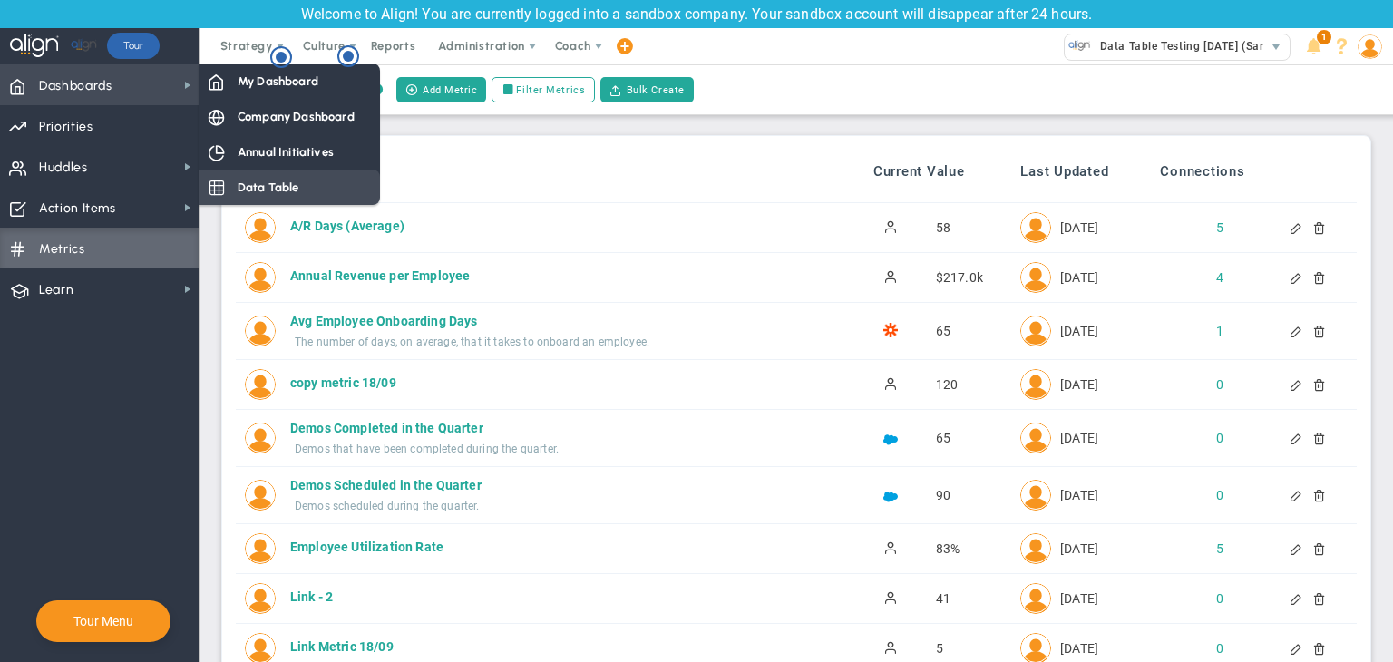
click at [292, 182] on span "Data Table" at bounding box center [269, 187] width 62 height 17
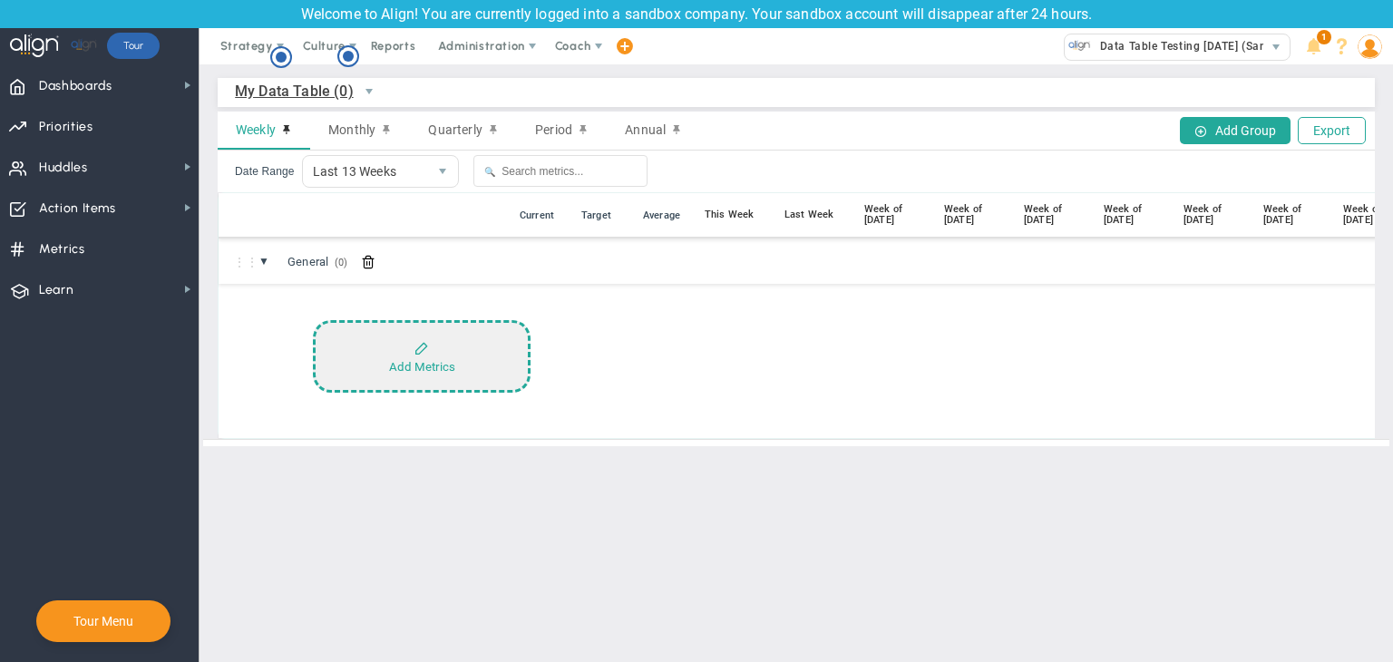
click at [461, 369] on button "Add Metrics" at bounding box center [422, 356] width 218 height 73
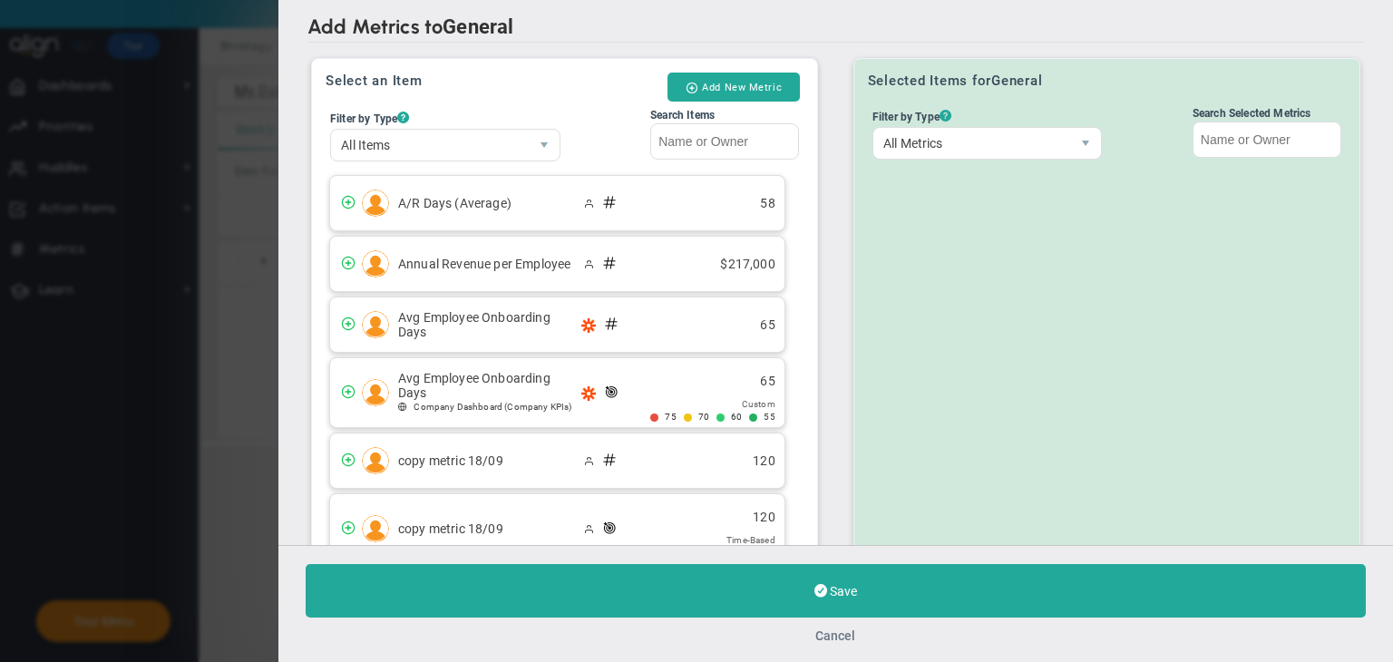
click at [834, 632] on button "Cancel" at bounding box center [836, 635] width 40 height 15
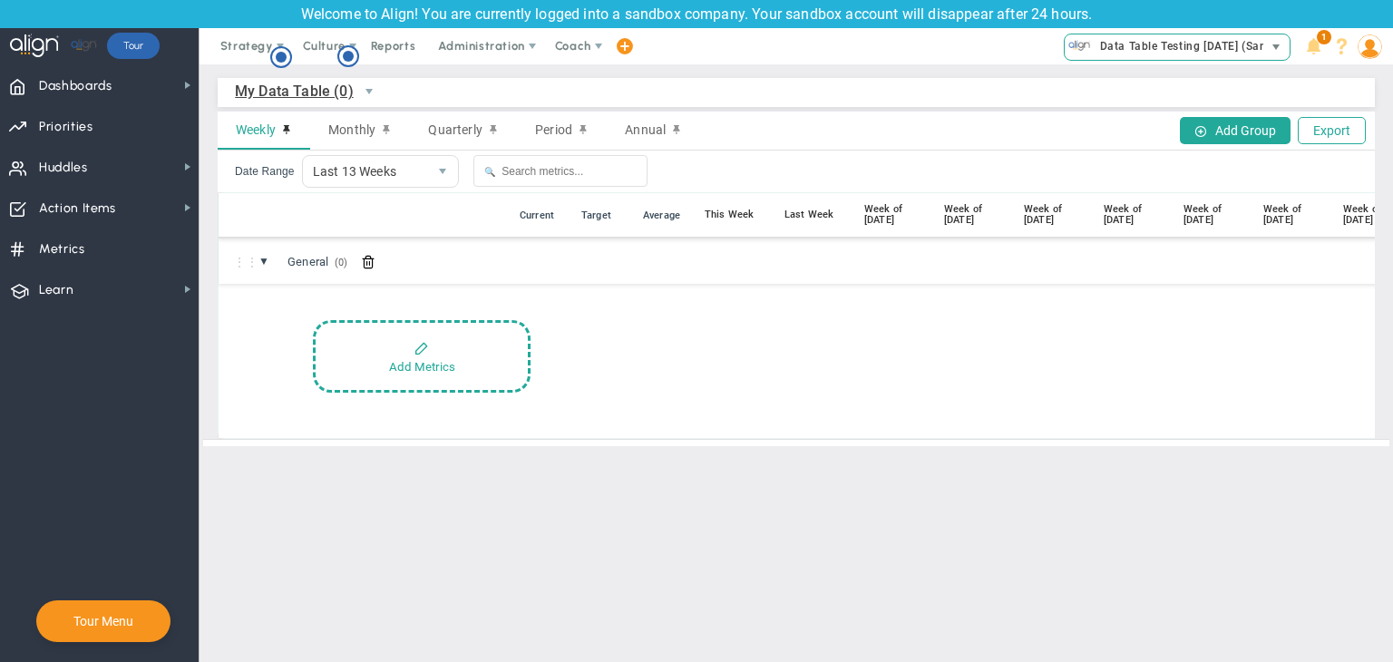
click at [1216, 52] on span "Data Table Testing [DATE] (Sandbox)" at bounding box center [1194, 46] width 207 height 24
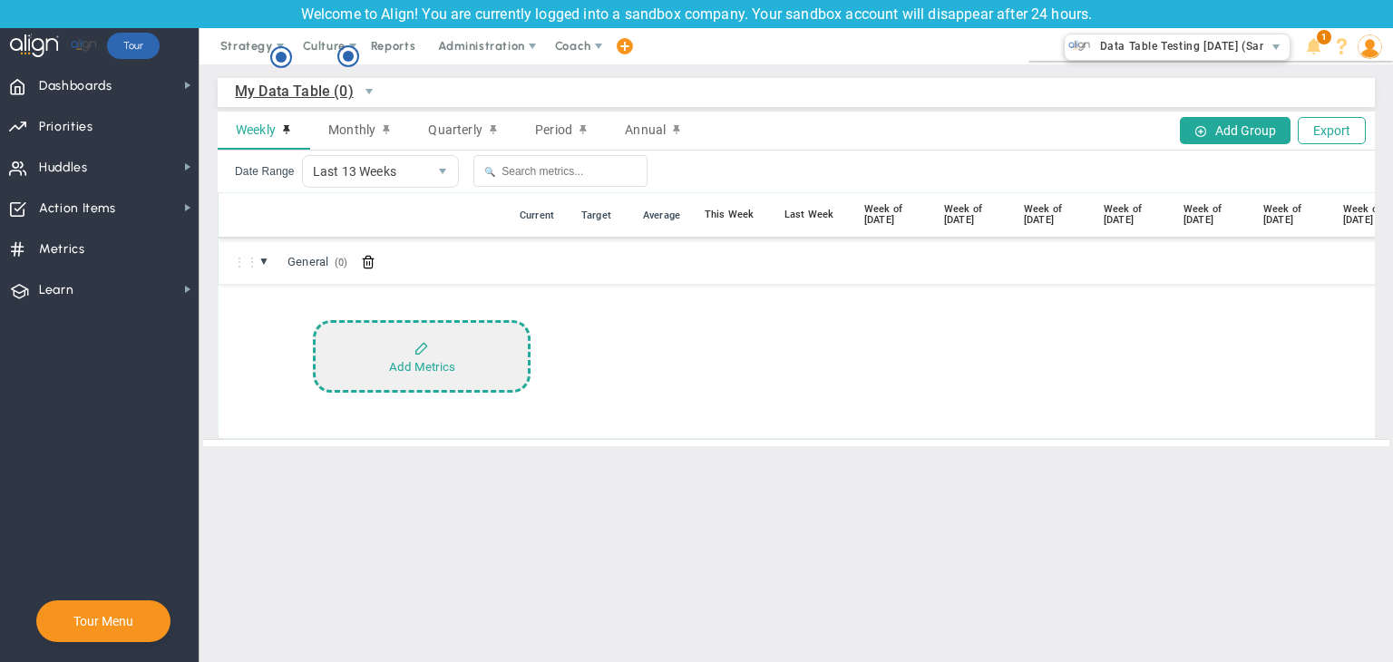
click at [405, 353] on button "Add Metrics" at bounding box center [422, 356] width 218 height 73
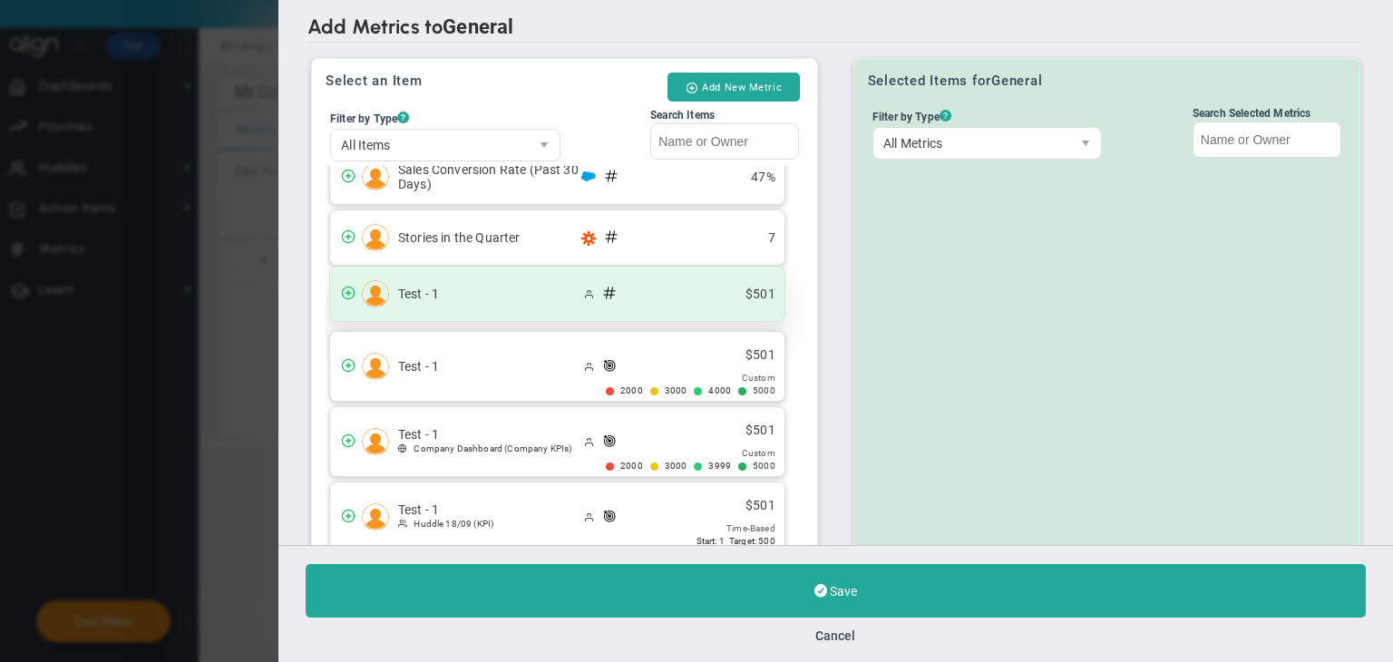
click at [524, 302] on div "Test - 1 $501" at bounding box center [557, 294] width 454 height 54
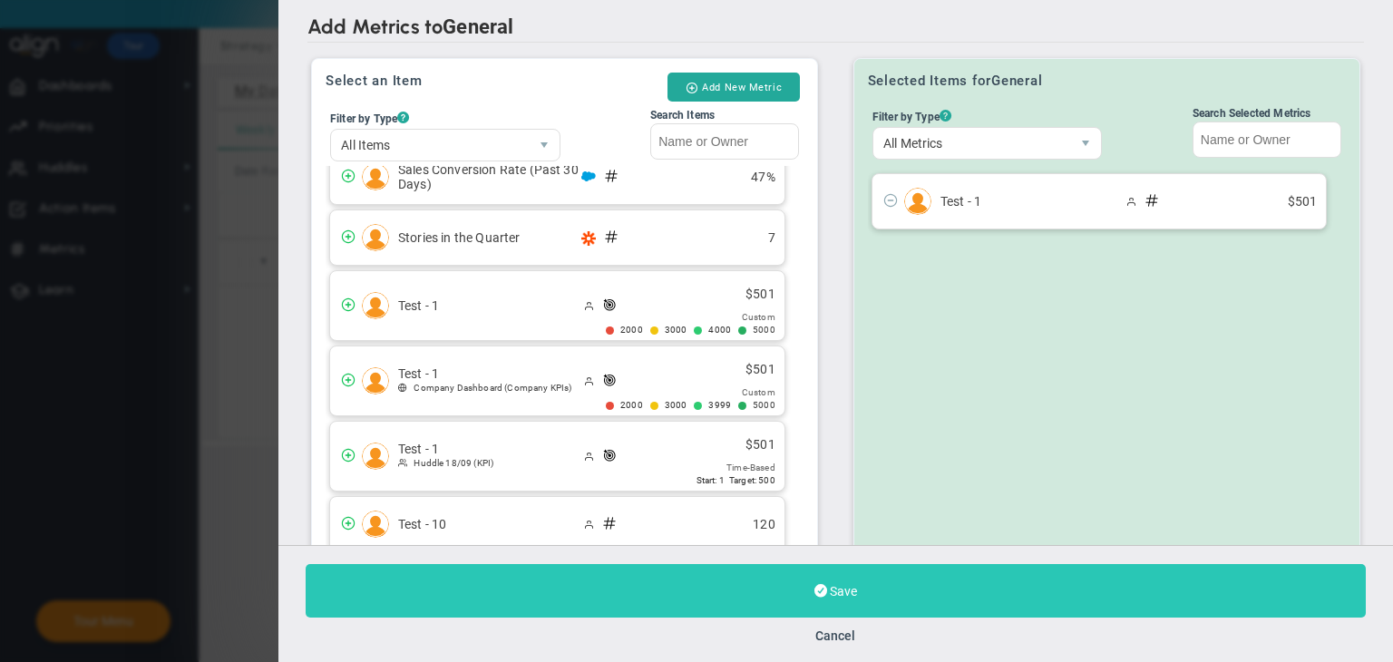
click at [775, 606] on button "Save" at bounding box center [836, 591] width 1060 height 54
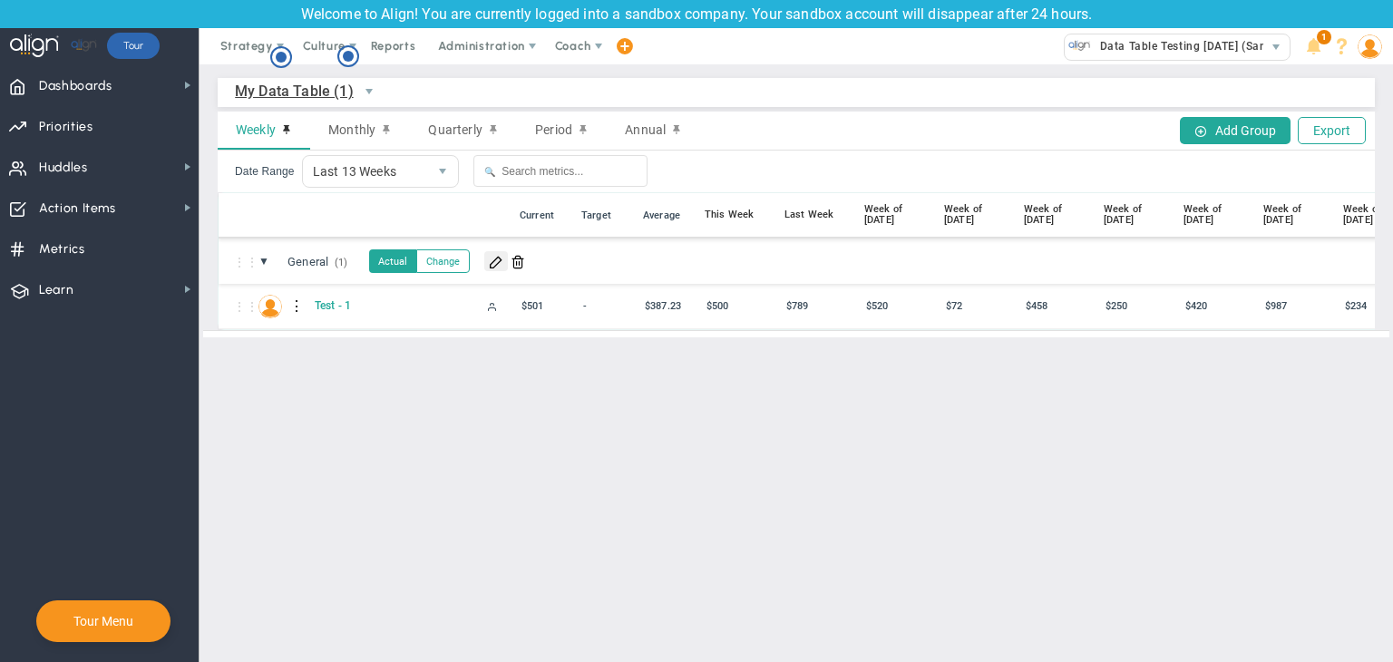
click at [500, 266] on span at bounding box center [496, 261] width 15 height 15
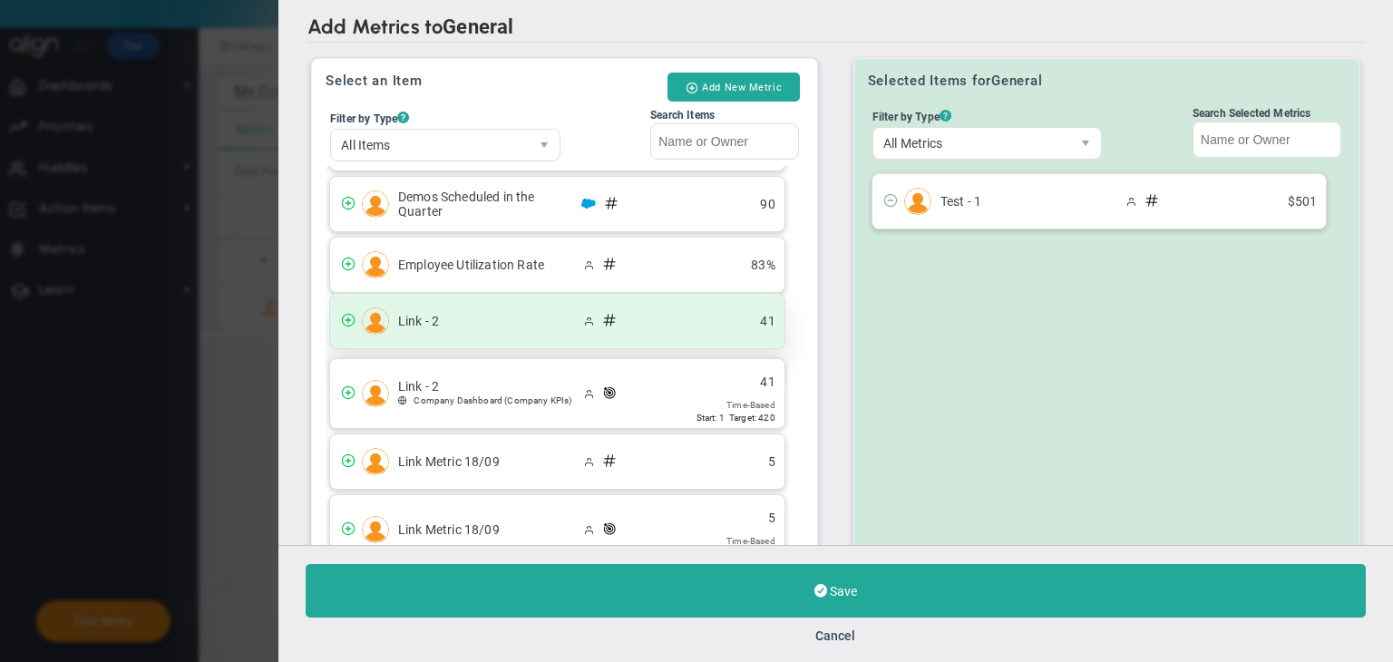
click at [462, 320] on span "Link - 2" at bounding box center [488, 321] width 181 height 15
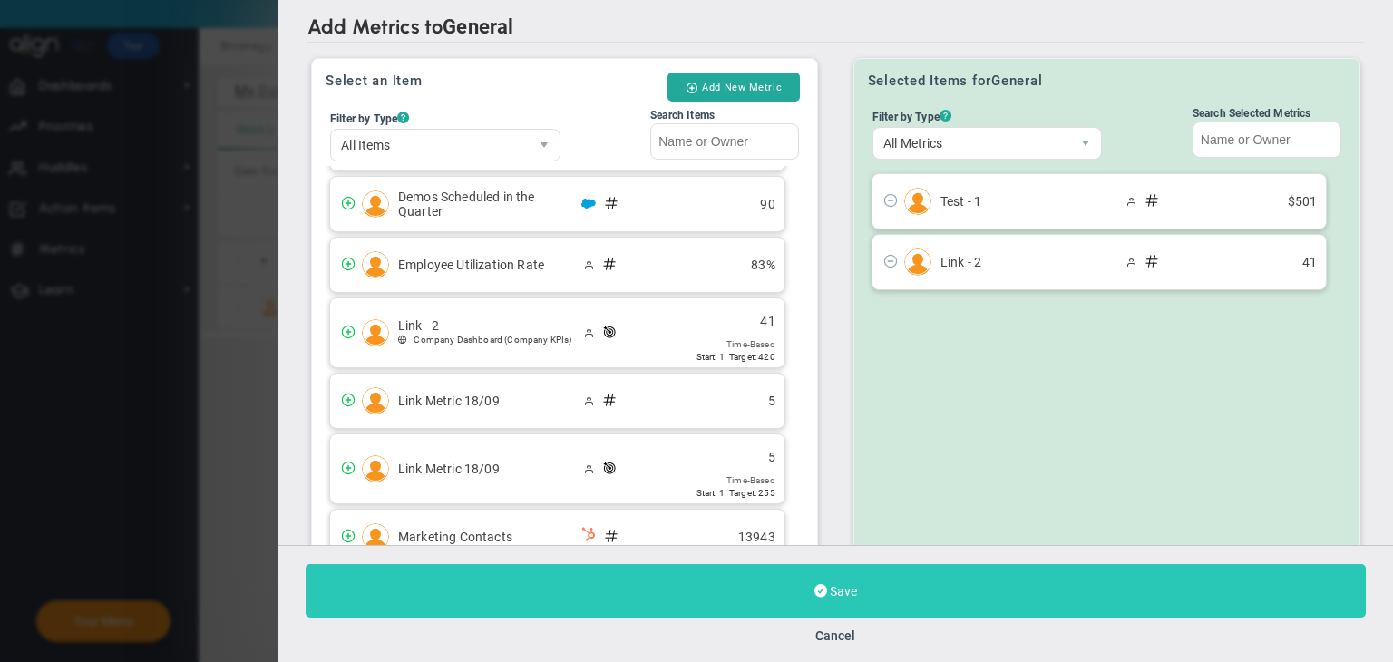
click at [572, 589] on button "Save" at bounding box center [836, 591] width 1060 height 54
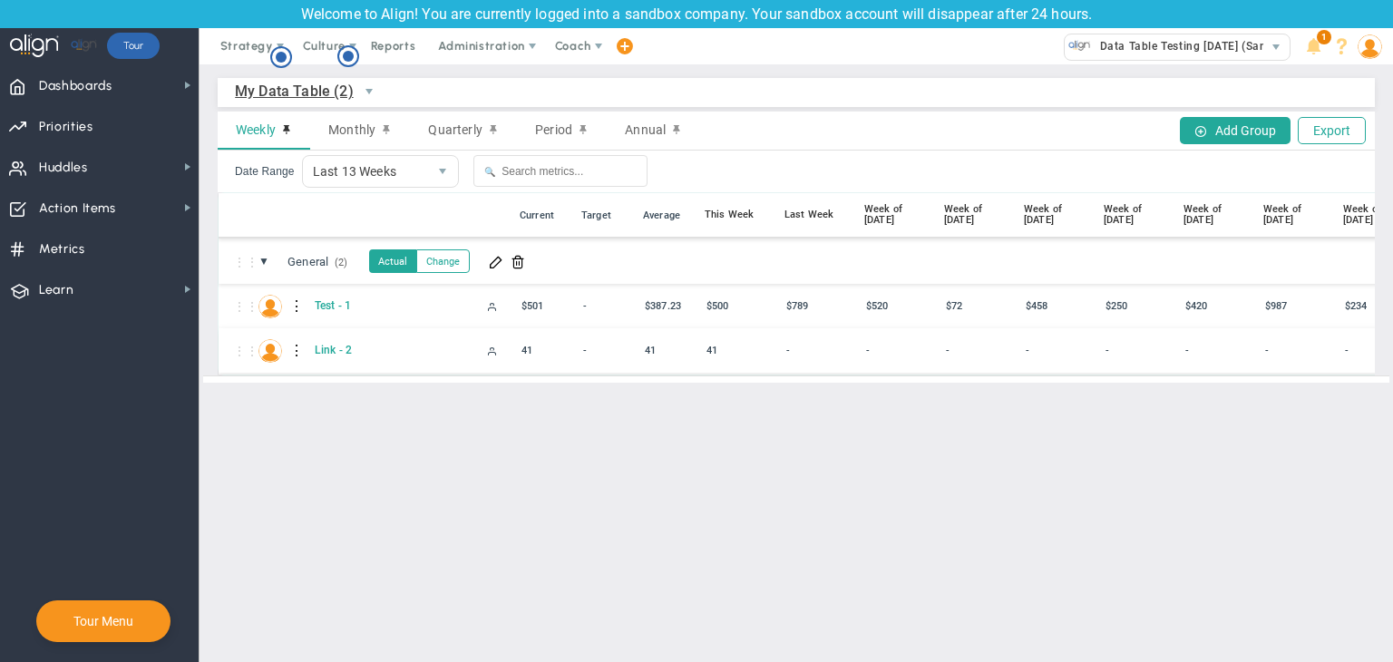
click at [297, 354] on div at bounding box center [297, 350] width 13 height 29
click at [332, 356] on span at bounding box center [330, 355] width 13 height 13
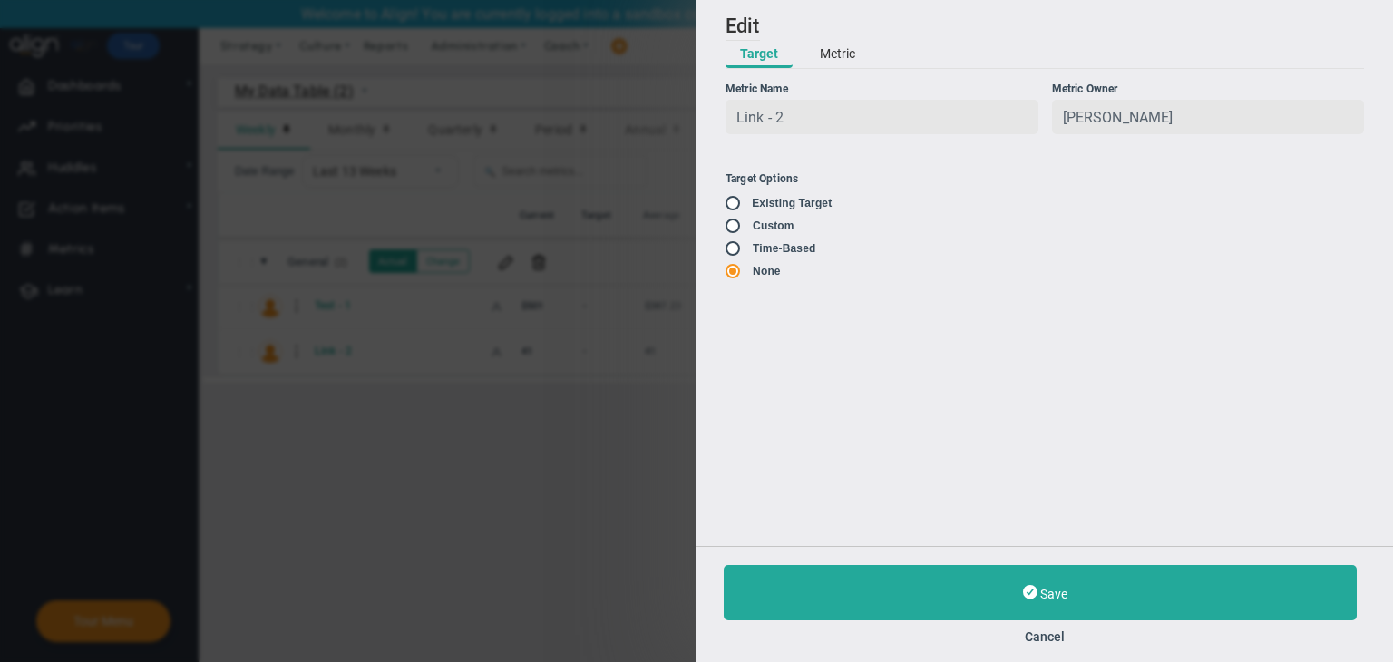
click at [740, 202] on input "radio" at bounding box center [739, 204] width 18 height 15
radio input "false"
radio input "true"
radio input "false"
type input "1"
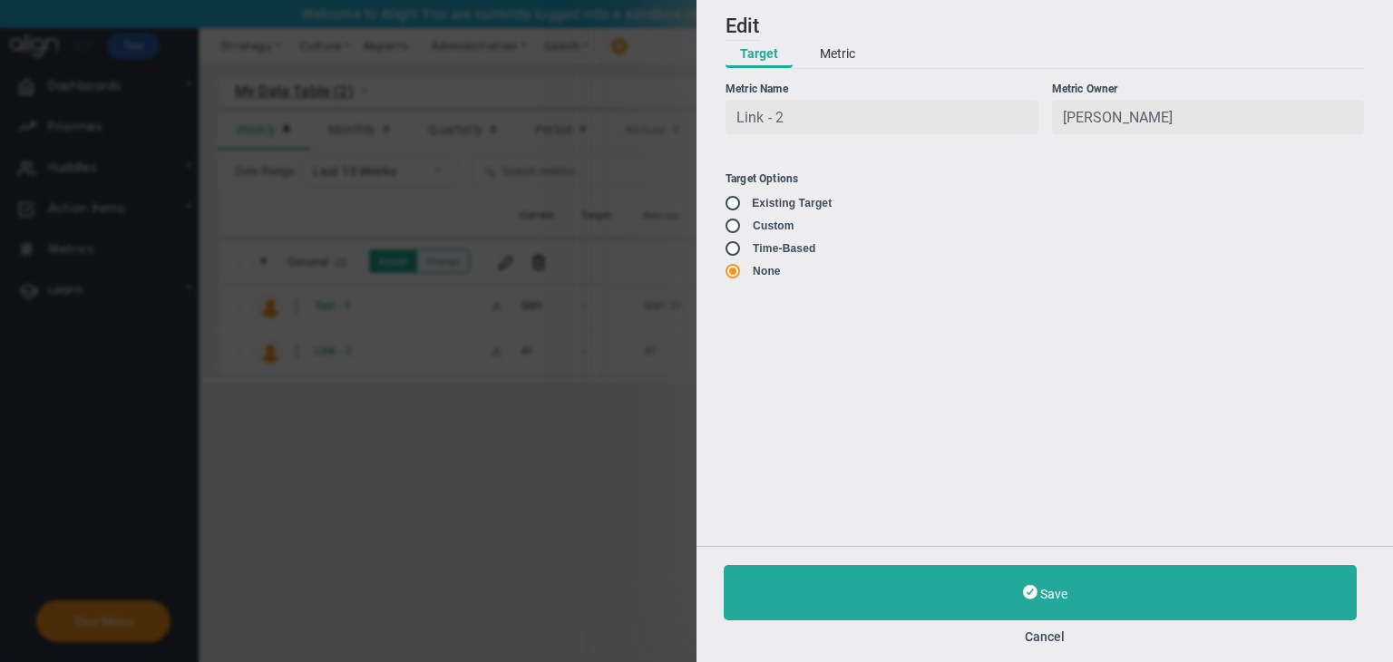
type input "420"
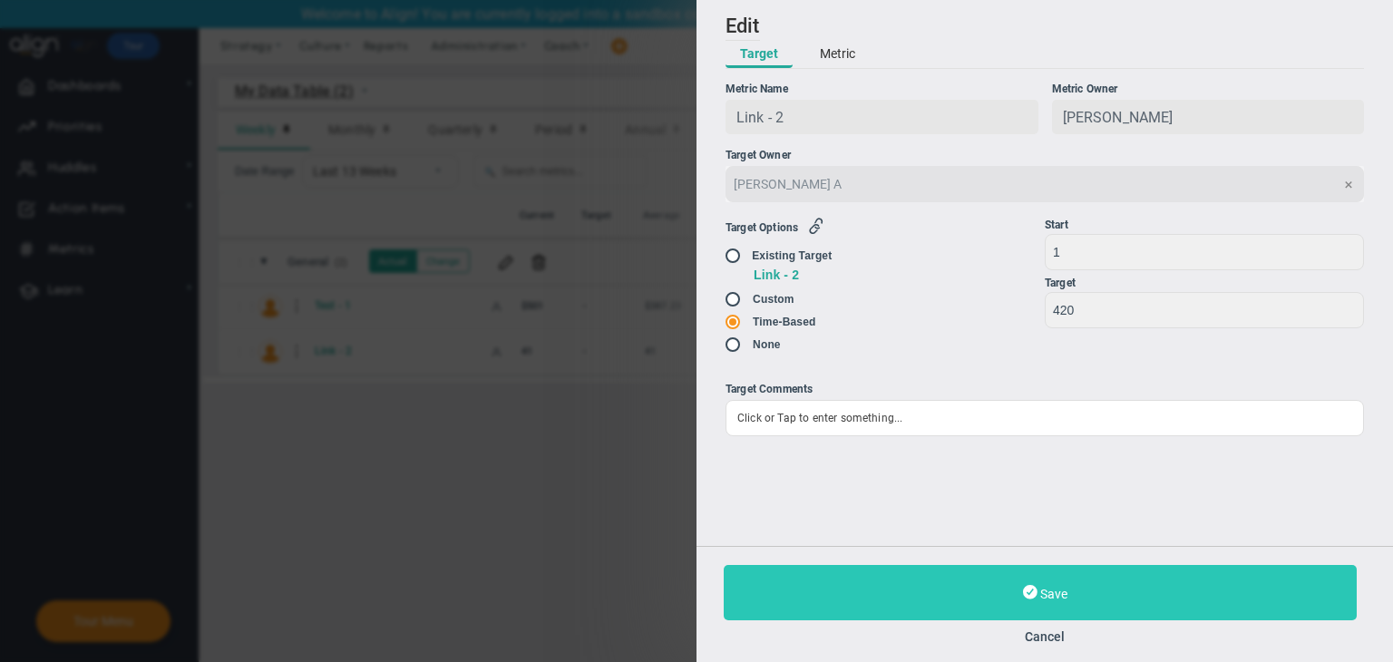
click at [1048, 591] on span "Save" at bounding box center [1053, 594] width 27 height 15
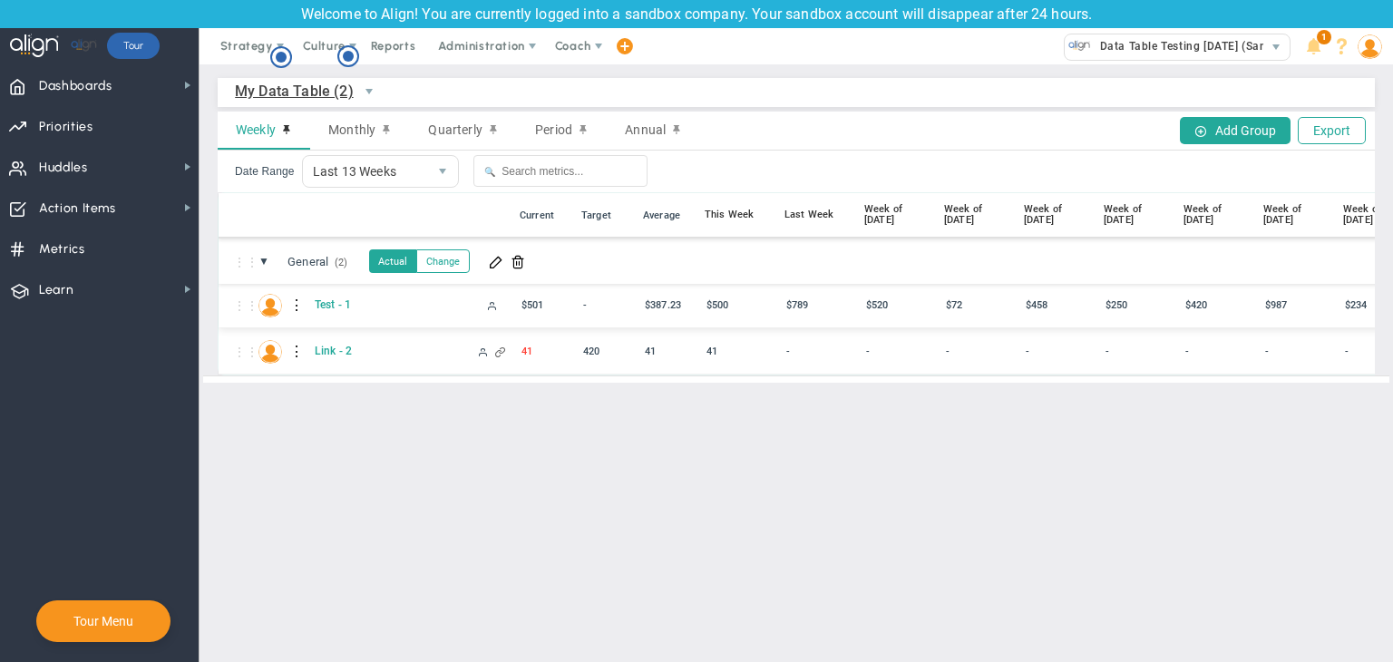
click at [295, 305] on div at bounding box center [297, 305] width 13 height 29
click at [399, 317] on div "Edit" at bounding box center [371, 310] width 125 height 37
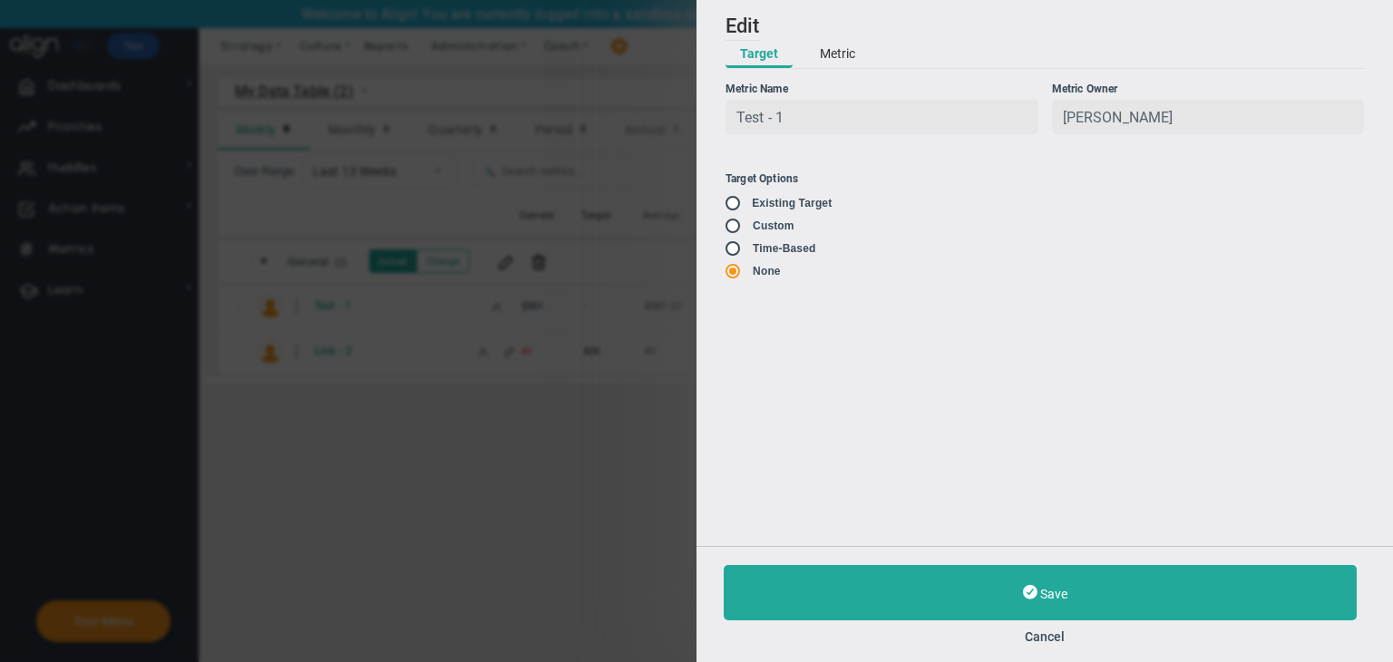
click at [736, 205] on input "radio" at bounding box center [739, 204] width 18 height 15
radio input "false"
radio input "true"
radio input "false"
type input "5000"
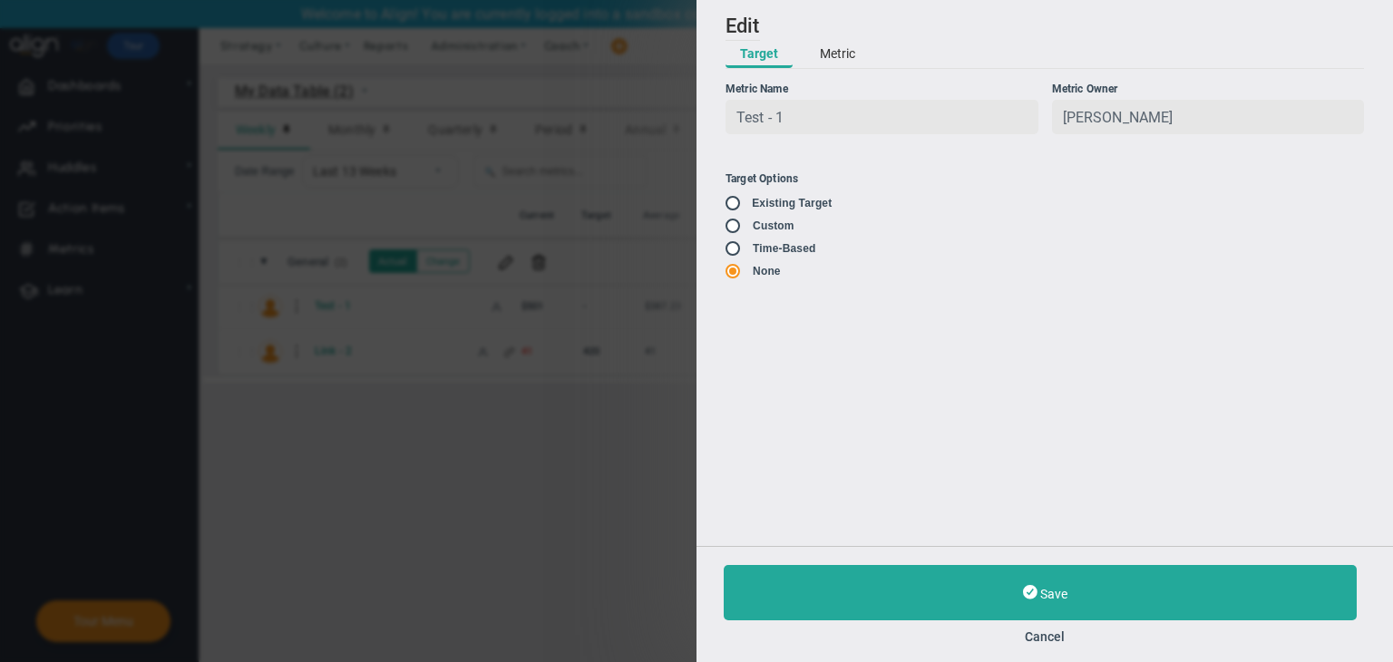
type input "3999"
type input "3000"
type input "2000"
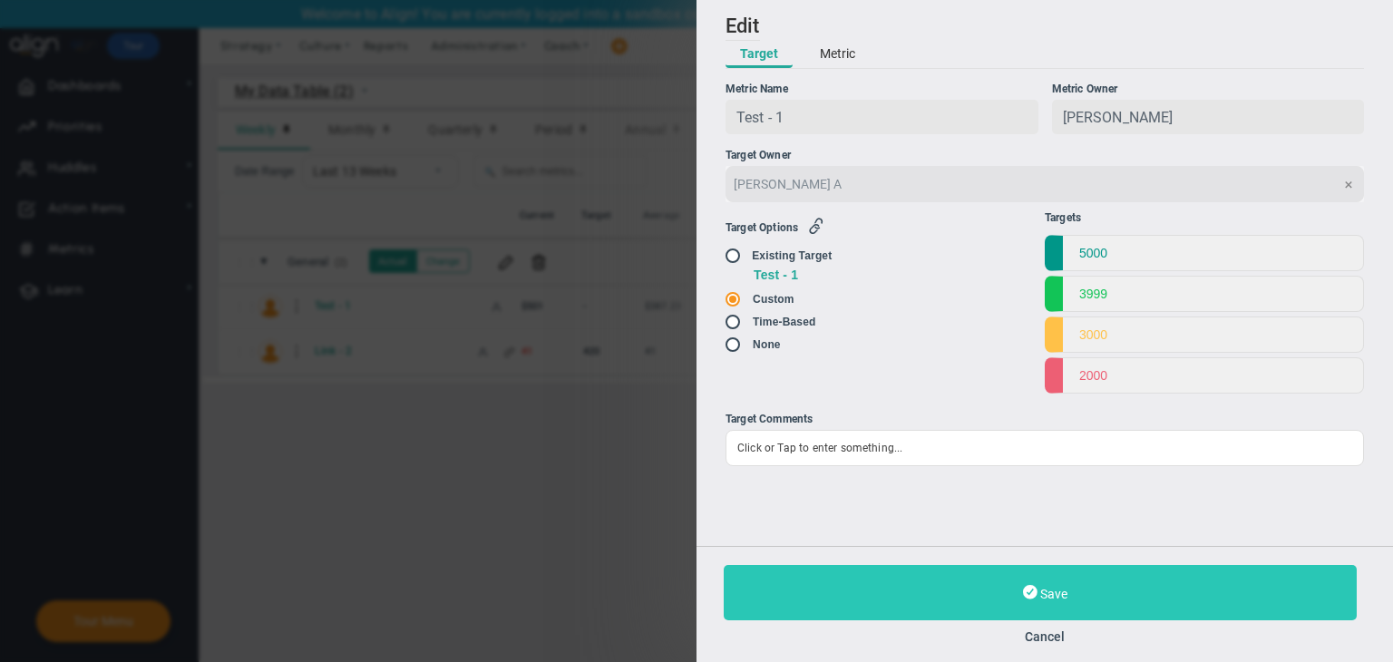
click at [982, 588] on button "Save" at bounding box center [1040, 592] width 633 height 55
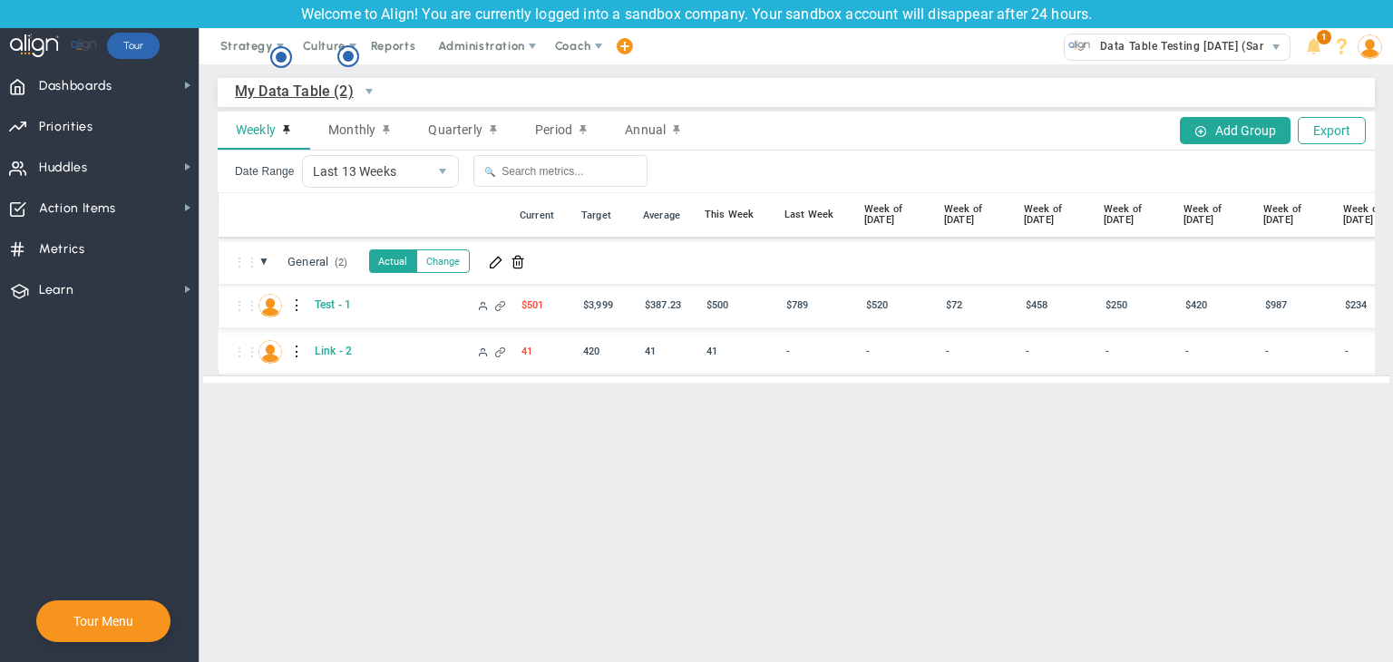
click at [297, 306] on div at bounding box center [297, 305] width 13 height 29
click at [337, 309] on div "Edit" at bounding box center [371, 310] width 125 height 37
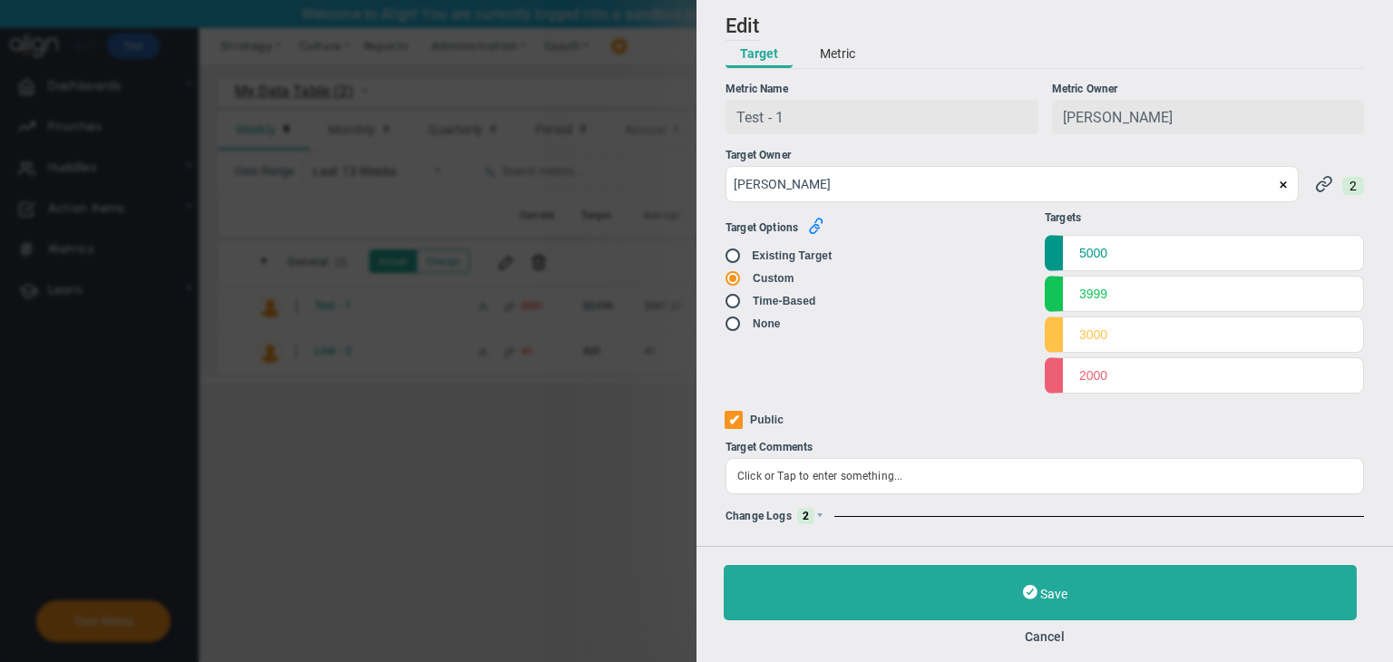
click at [821, 233] on icon "button" at bounding box center [816, 226] width 16 height 16
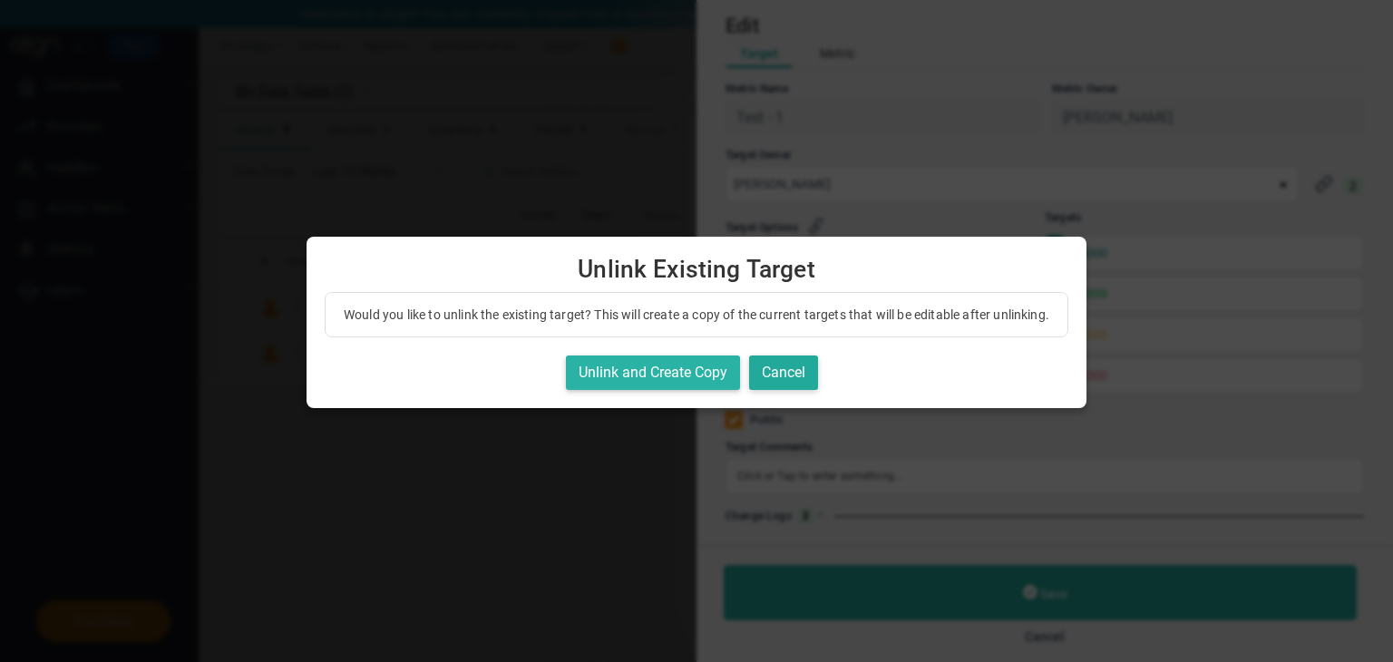
click at [671, 388] on button "Unlink and Create Copy" at bounding box center [653, 372] width 174 height 35
radio input "true"
radio input "false"
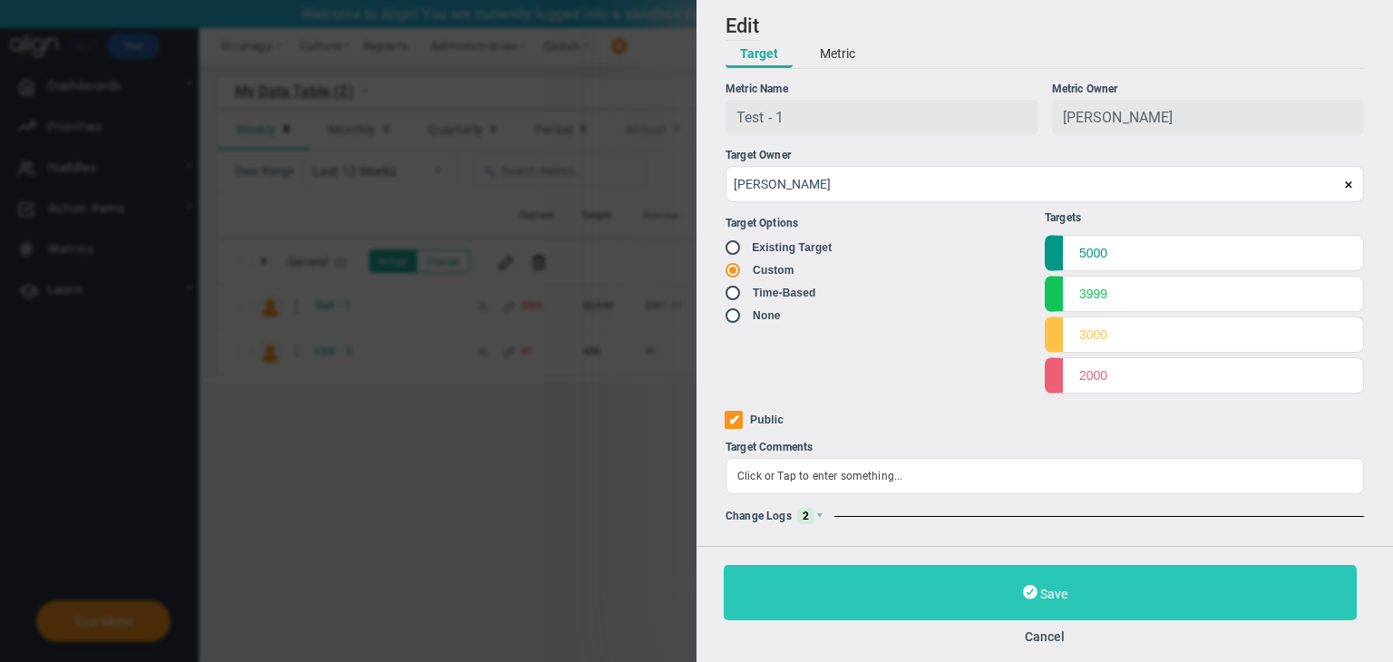
click at [1015, 601] on button "Save" at bounding box center [1040, 592] width 633 height 55
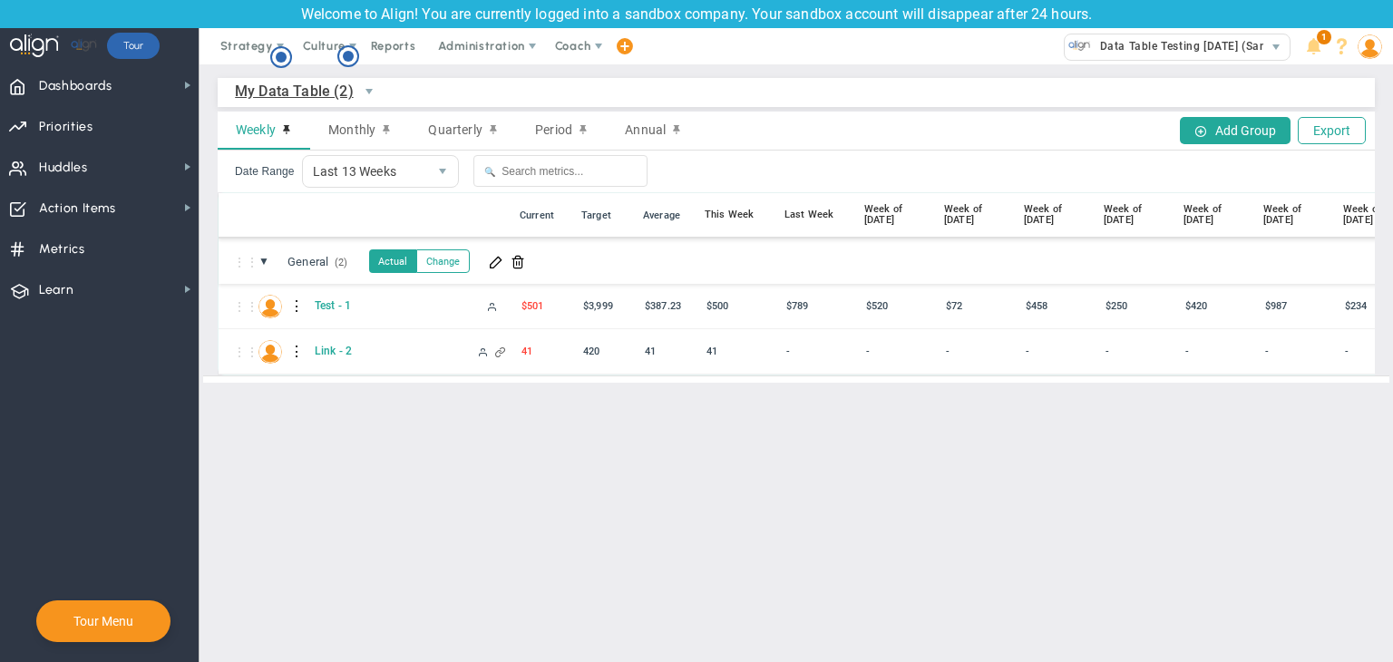
drag, startPoint x: 1364, startPoint y: 52, endPoint x: 1366, endPoint y: 72, distance: 20.0
click at [1364, 51] on img at bounding box center [1370, 46] width 24 height 24
click at [291, 303] on div at bounding box center [297, 305] width 13 height 29
click at [317, 309] on div "Edit" at bounding box center [371, 310] width 125 height 37
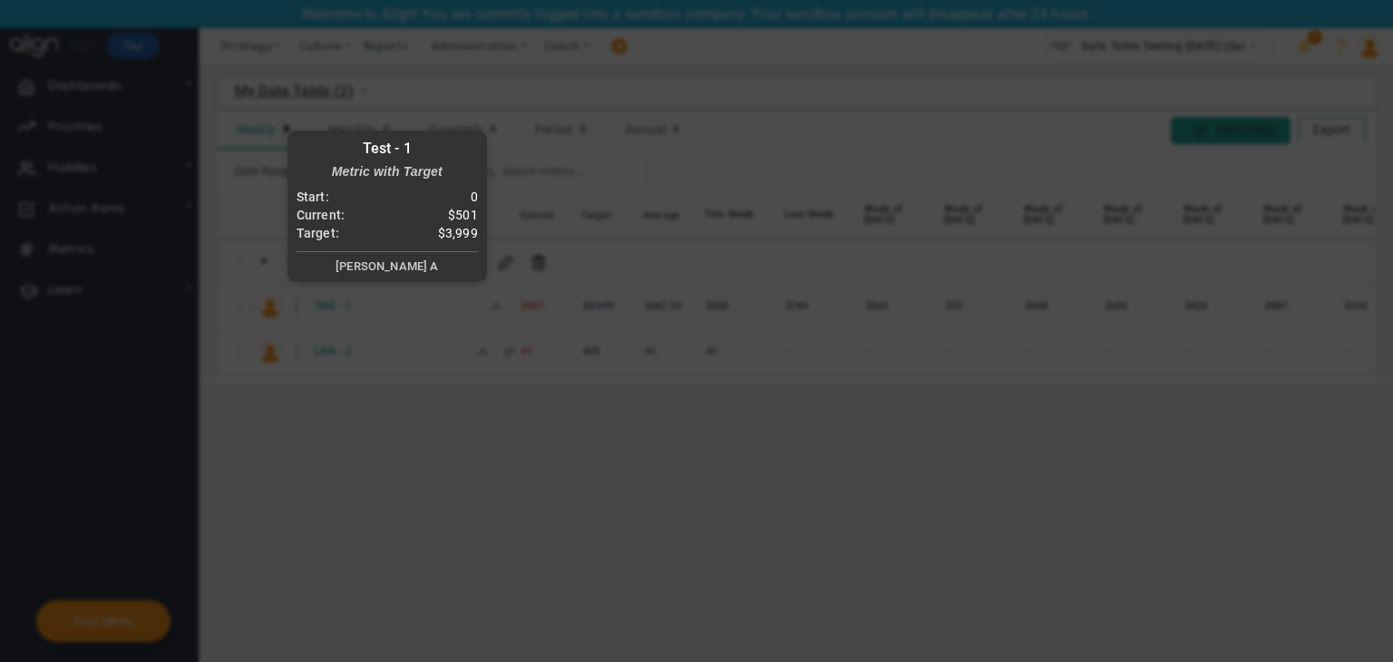
radio input "true"
checkbox input "false"
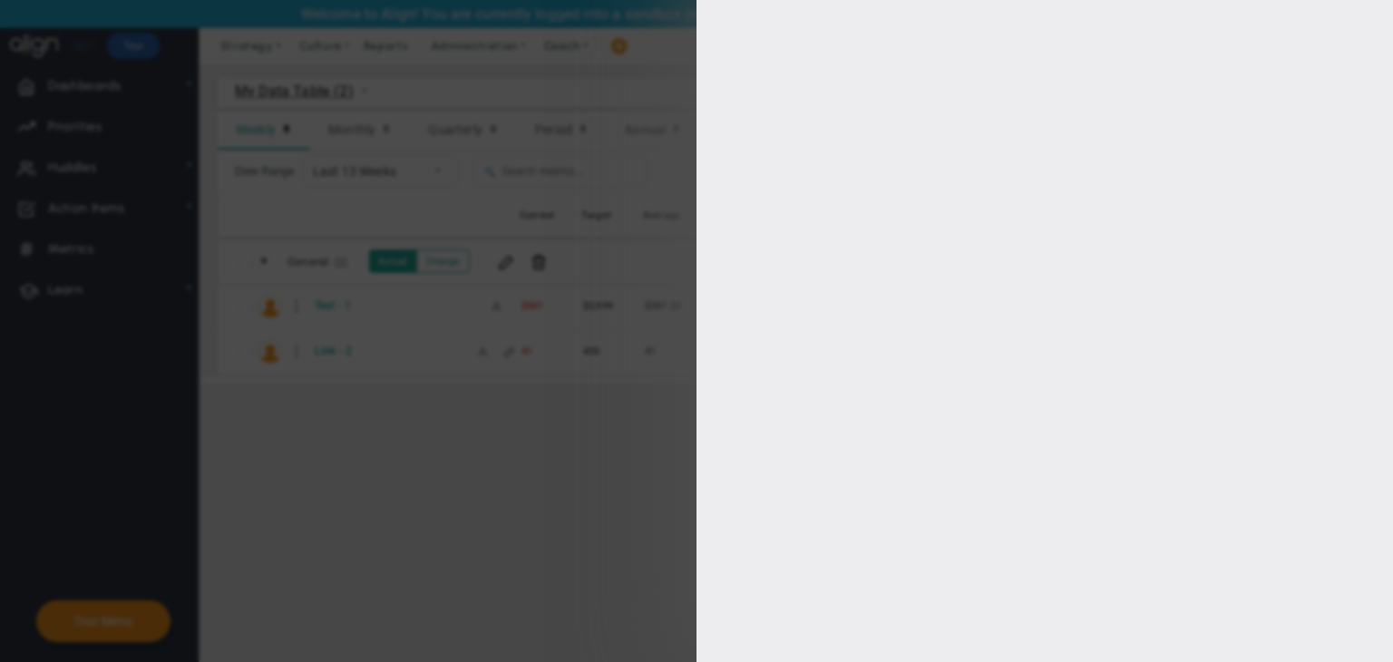
type input "5000"
type input "3999"
type input "3000"
type input "2000"
checkbox input "true"
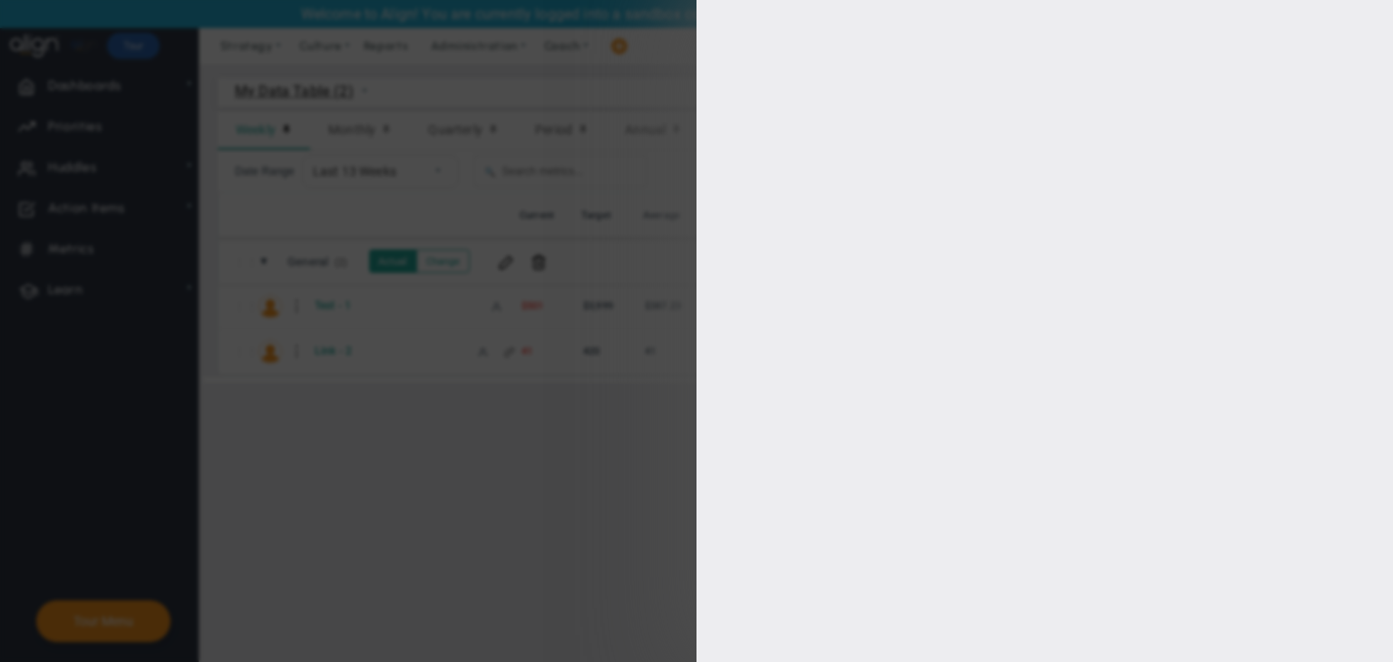
type input "[PERSON_NAME] A"
radio input "true"
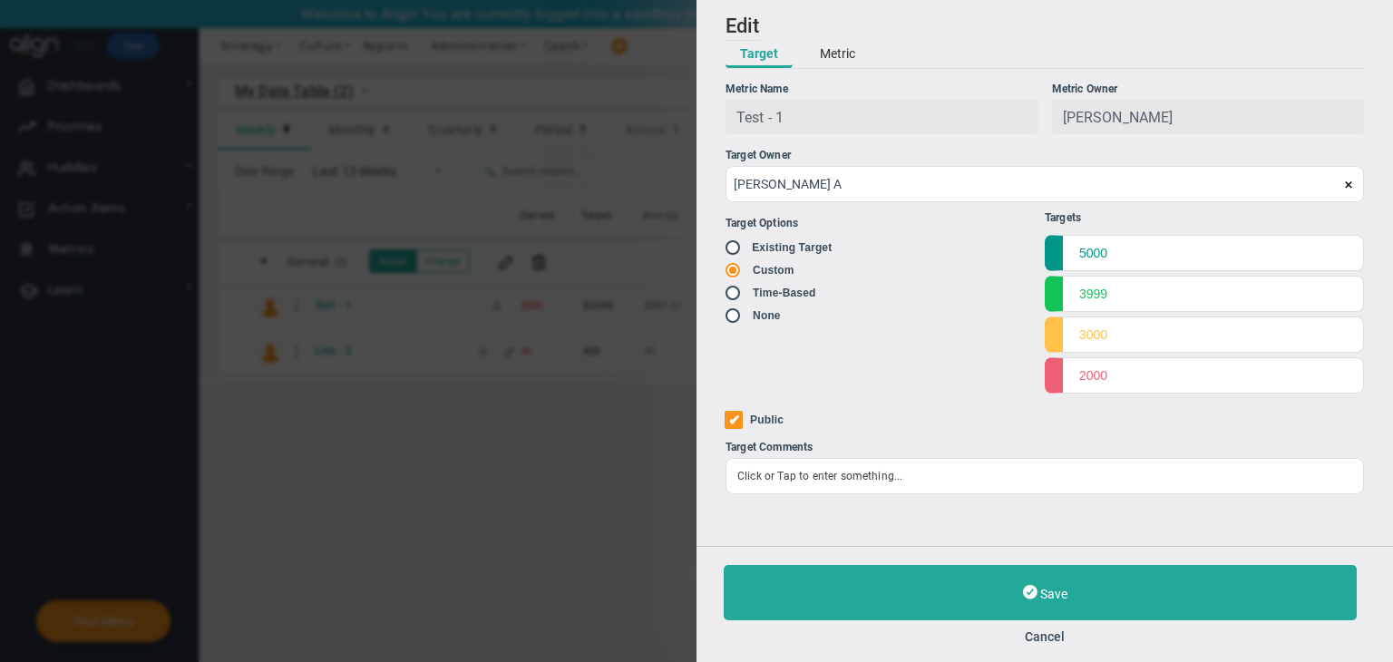
click at [730, 253] on input "radio" at bounding box center [739, 248] width 18 height 15
radio input "false"
radio input "true"
radio input "false"
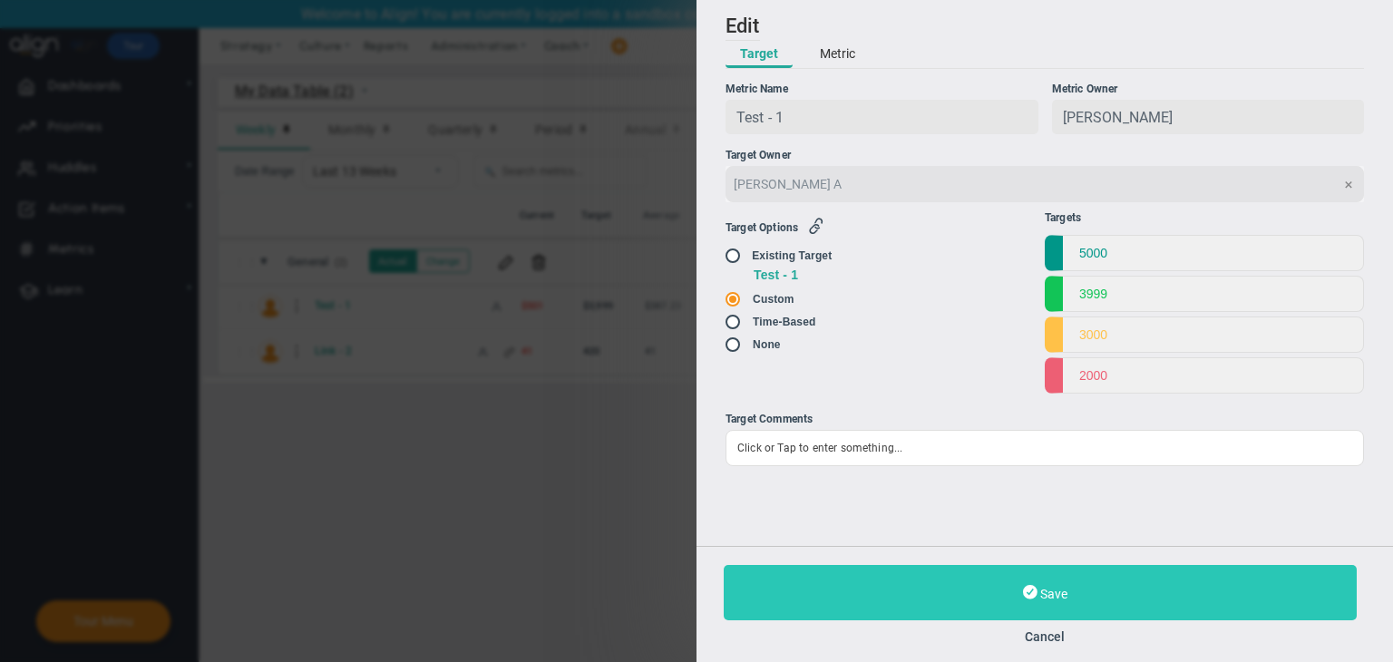
click at [1172, 599] on button "Save" at bounding box center [1040, 592] width 633 height 55
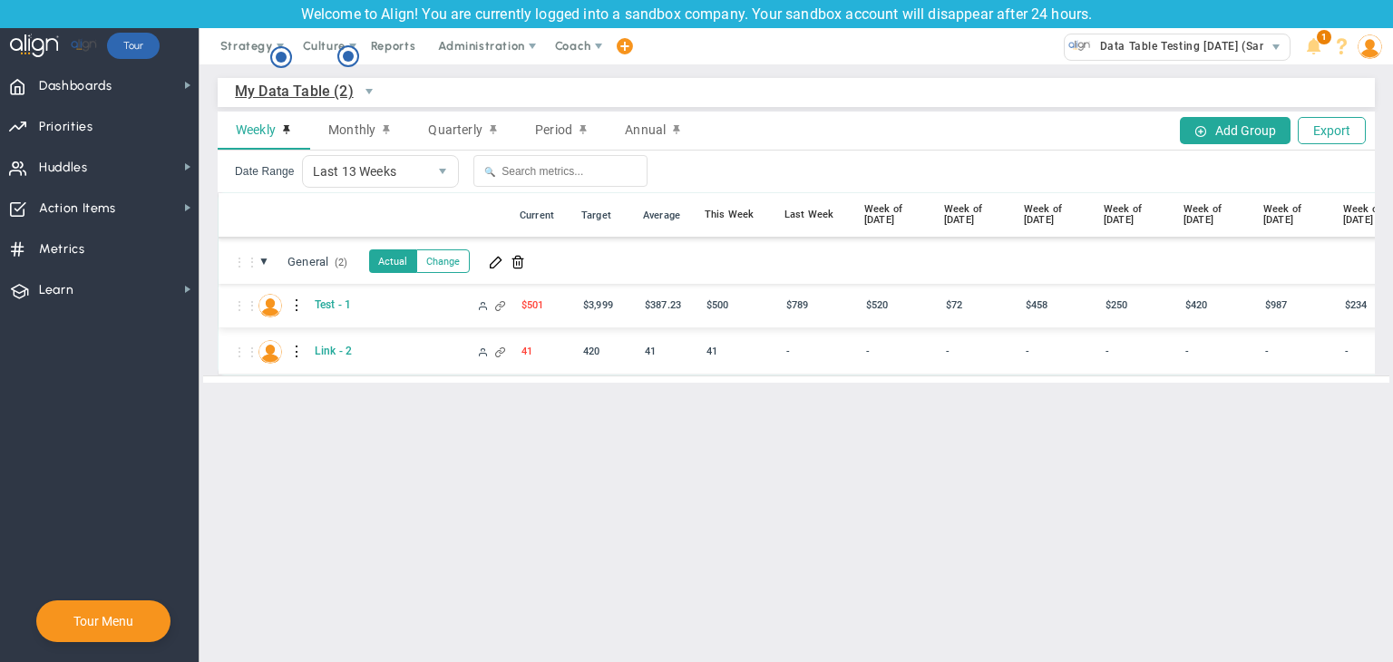
click at [291, 302] on div at bounding box center [297, 305] width 13 height 29
click at [325, 300] on div "Edit" at bounding box center [371, 310] width 125 height 37
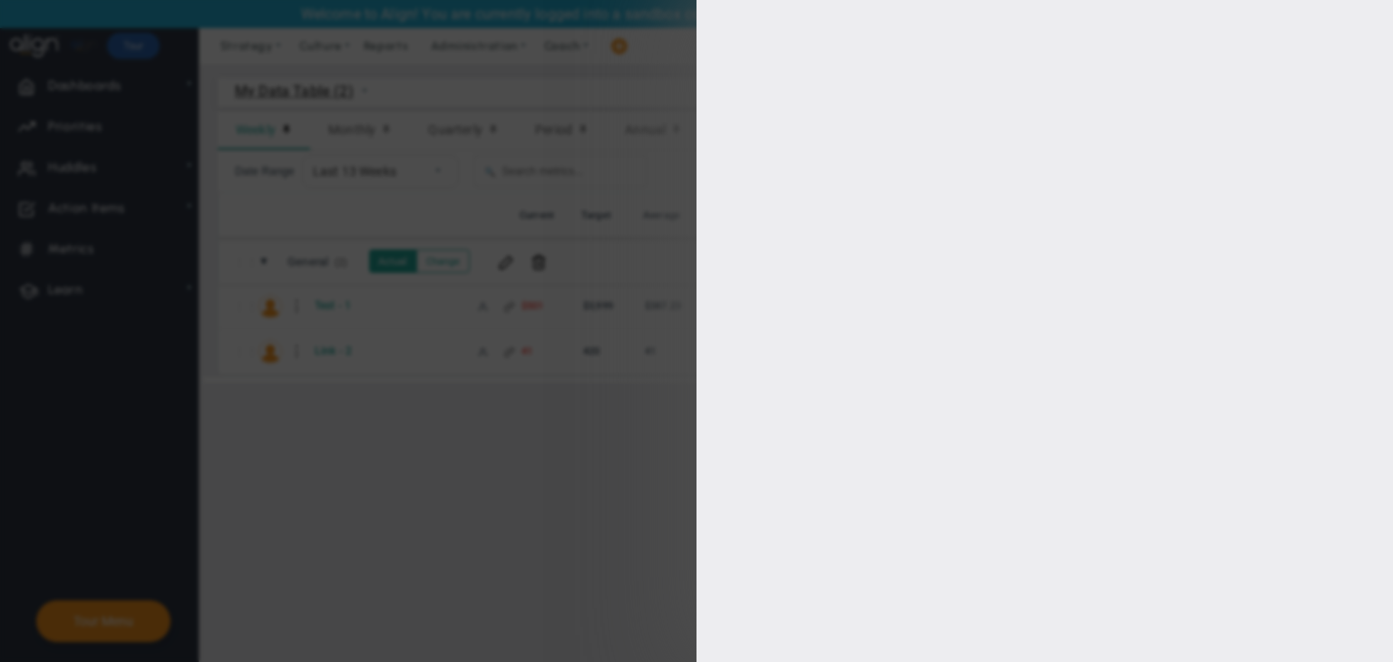
type input "[PERSON_NAME]"
radio input "true"
type input "5000"
type input "3999"
type input "3000"
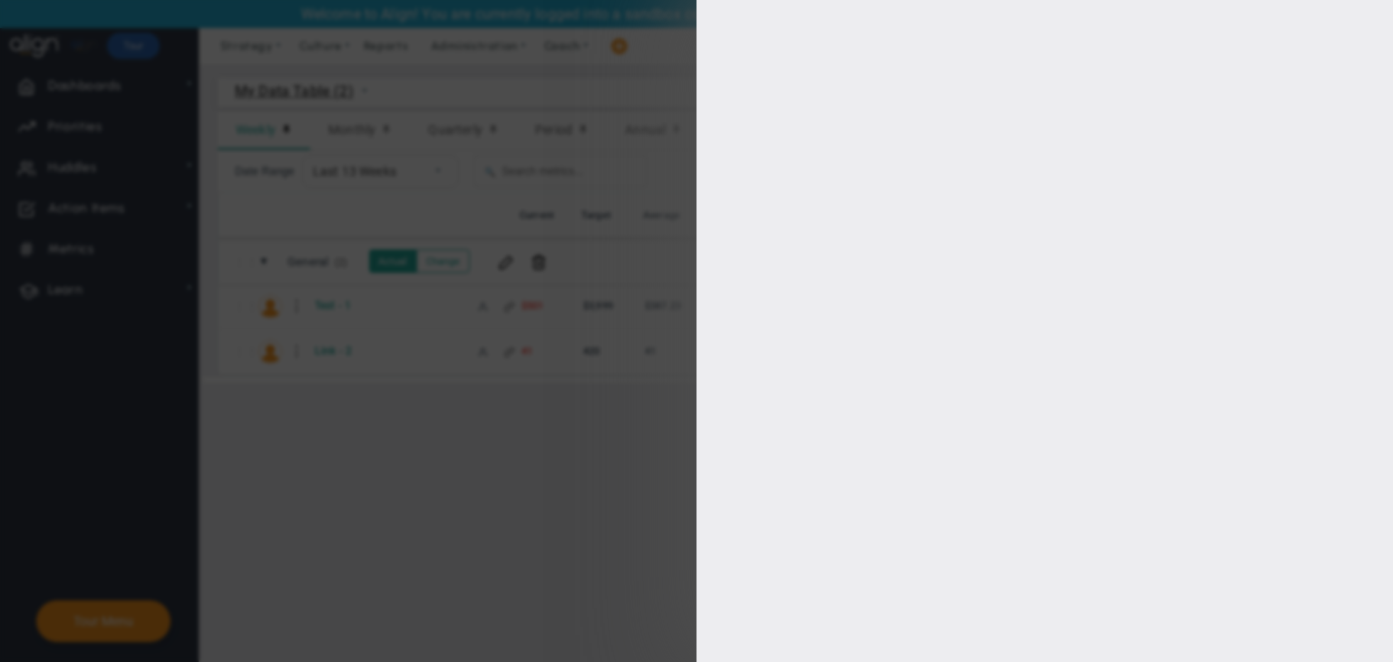
type input "2000"
checkbox input "true"
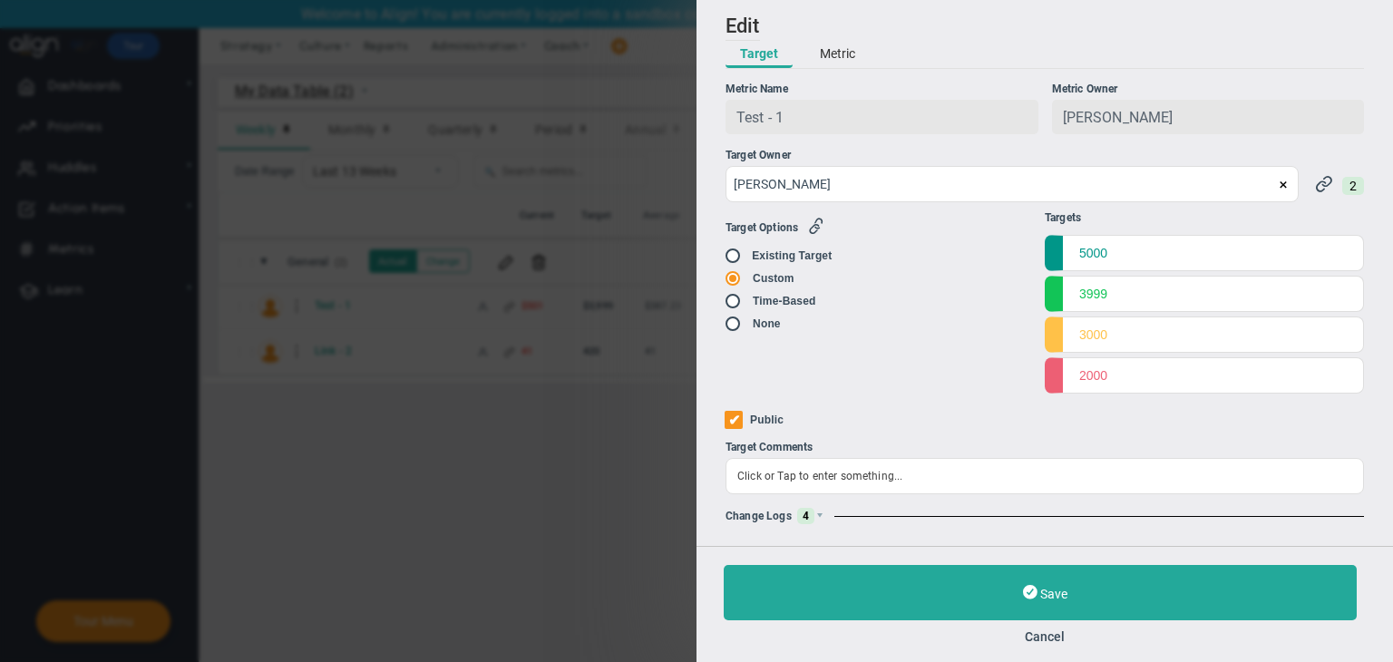
click at [729, 253] on span at bounding box center [735, 255] width 18 height 15
click at [737, 258] on input "radio" at bounding box center [739, 256] width 18 height 15
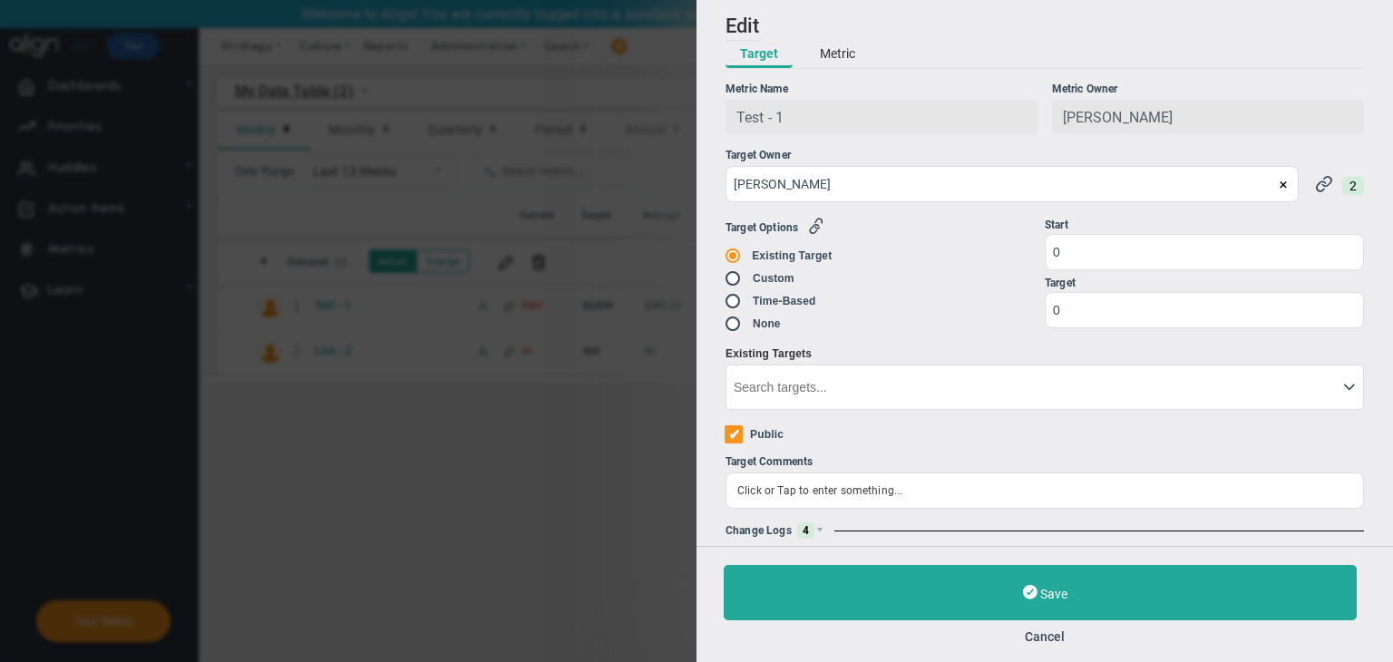
click at [1343, 393] on icon at bounding box center [1349, 387] width 12 height 12
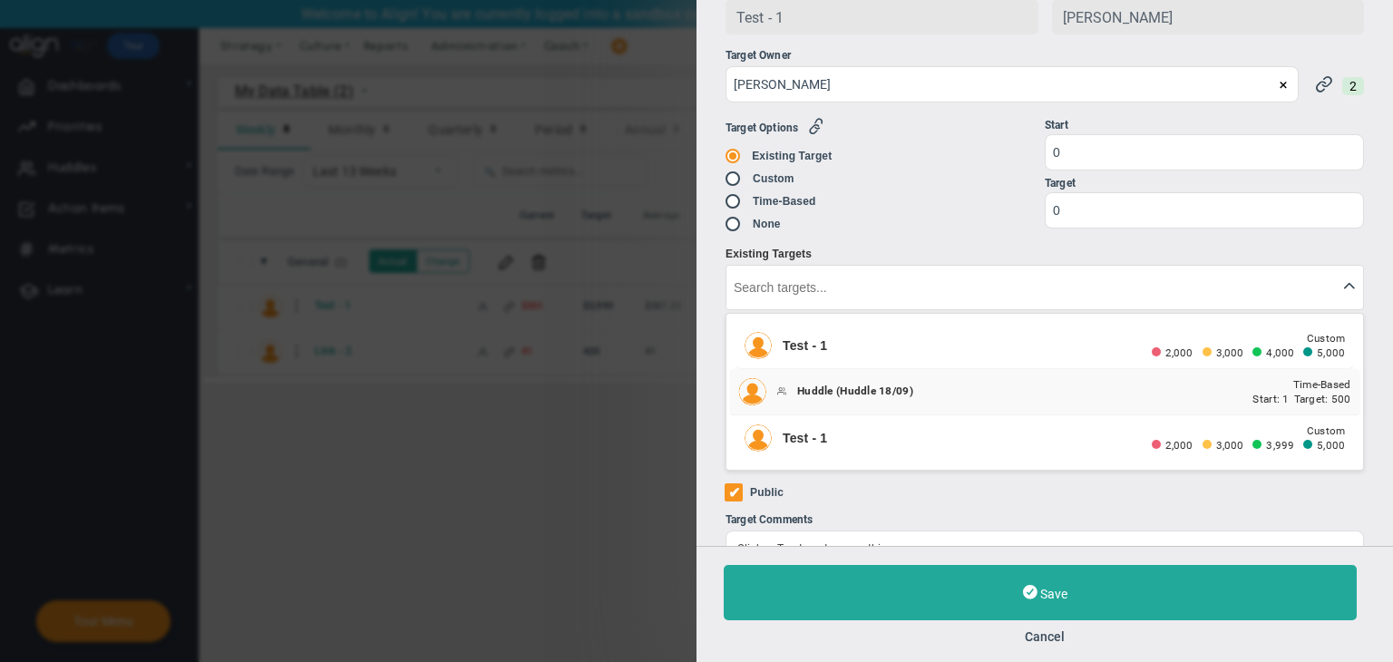
scroll to position [177, 0]
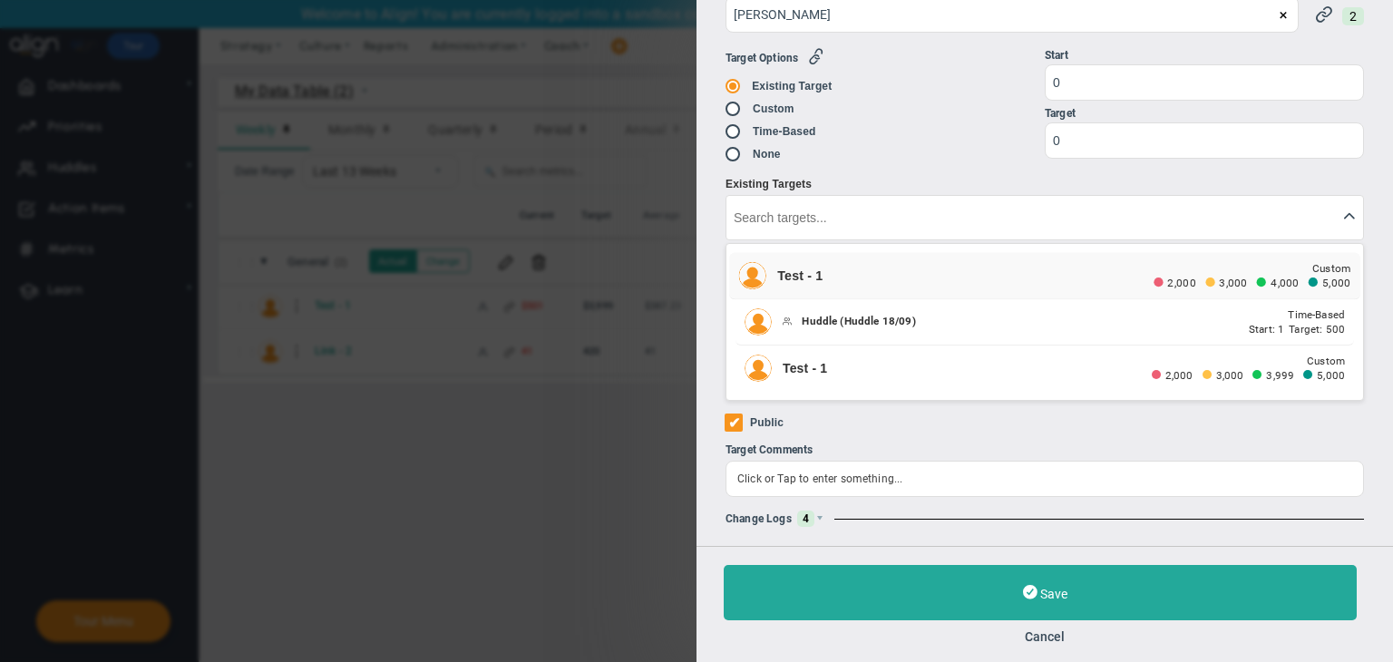
click at [837, 277] on div "Test - 1" at bounding box center [965, 276] width 376 height 17
radio input "false"
radio input "true"
radio input "false"
type input "4000"
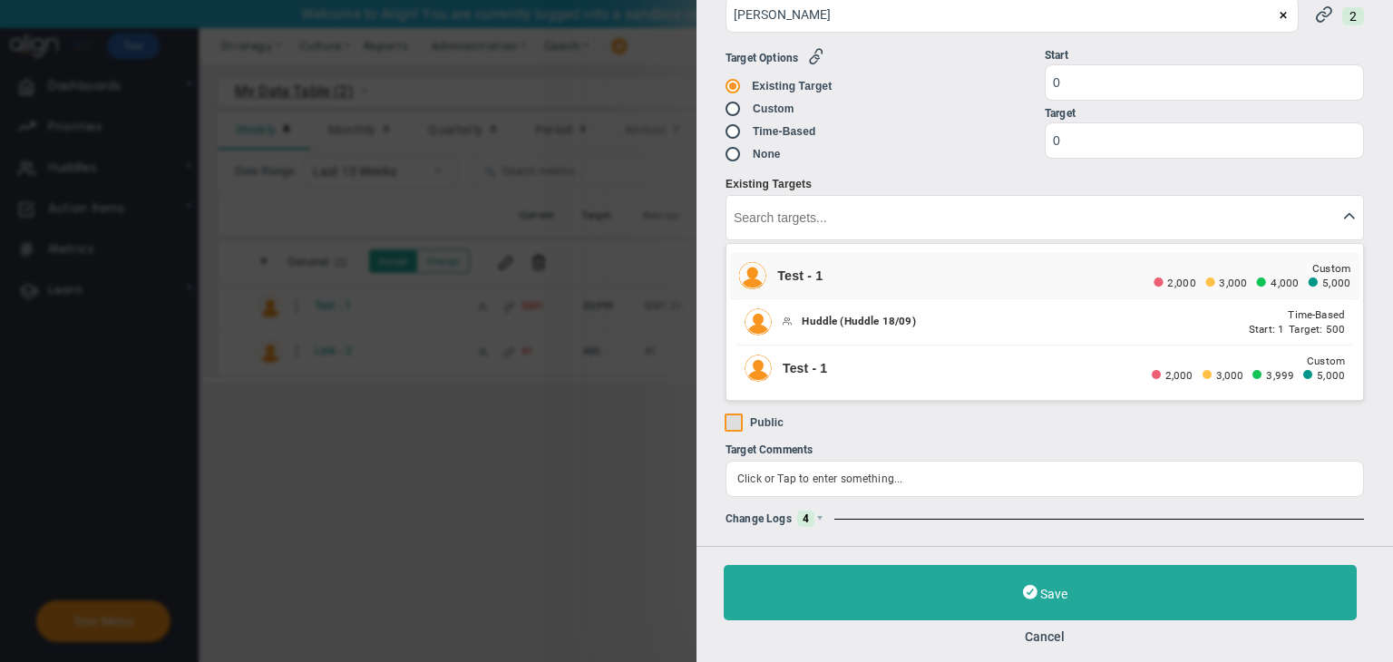
scroll to position [0, 0]
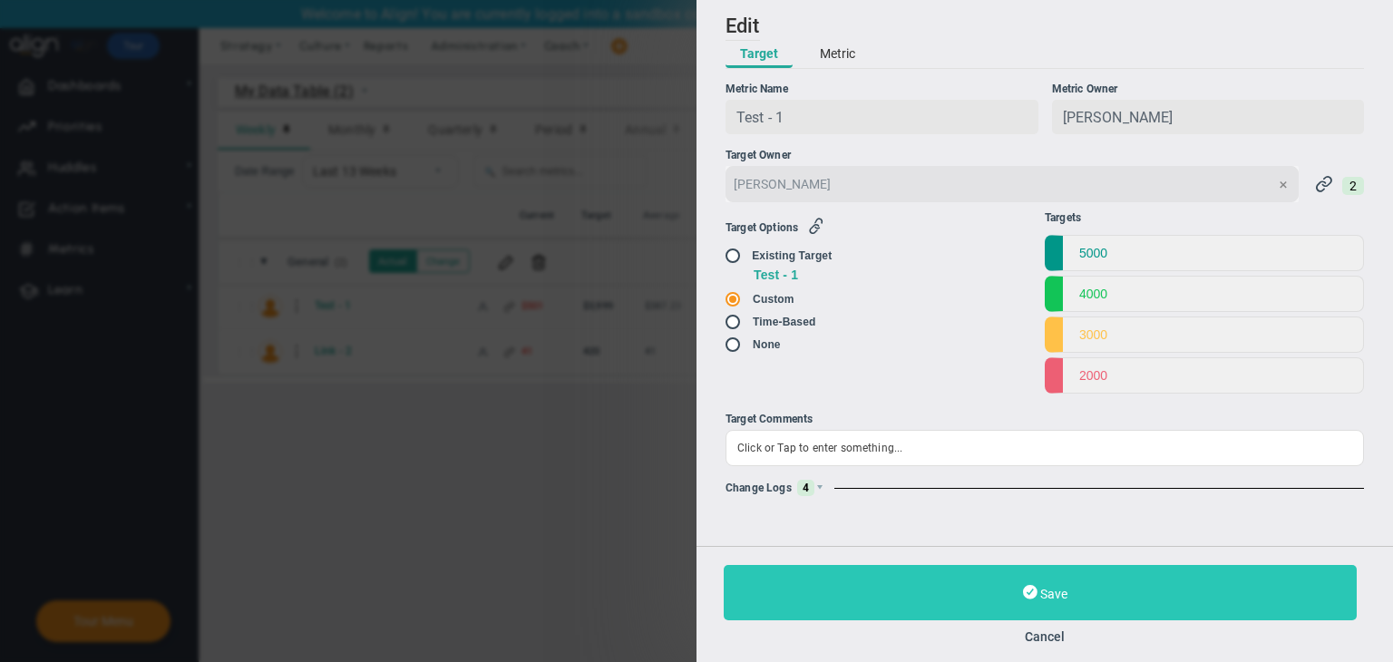
click at [1006, 590] on button "Save" at bounding box center [1040, 592] width 633 height 55
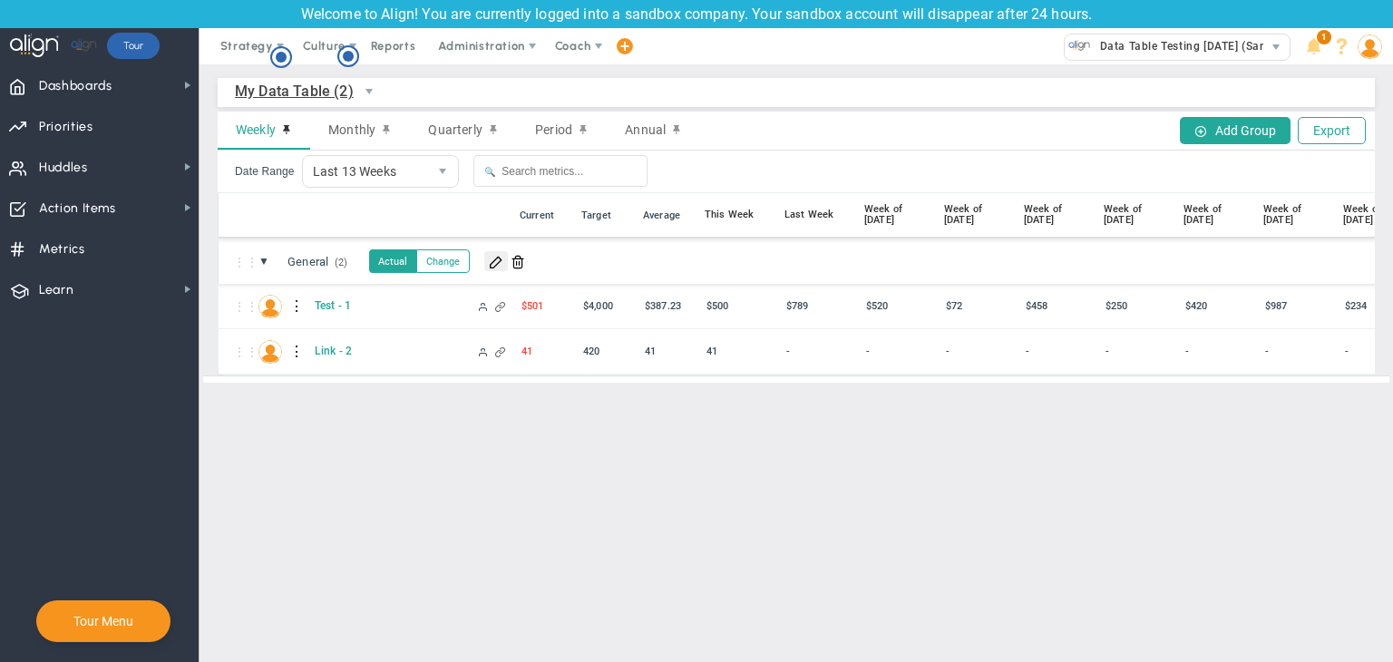
click at [501, 263] on span at bounding box center [496, 261] width 15 height 15
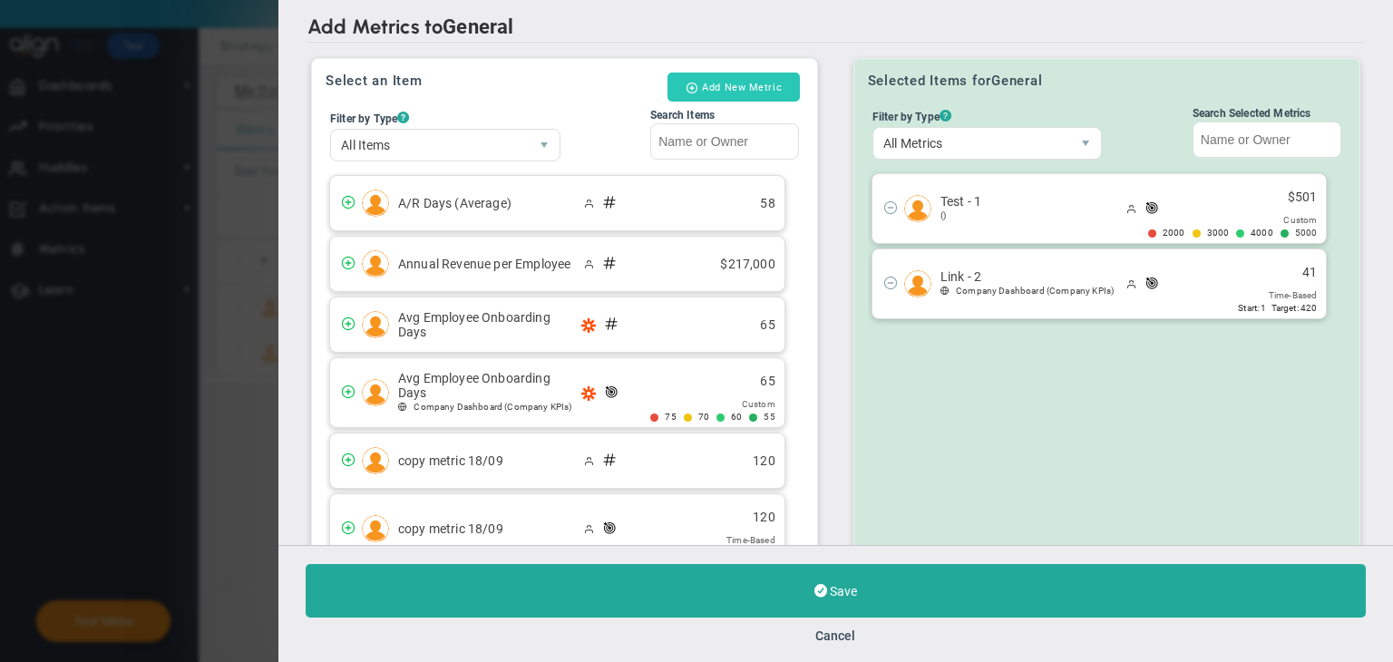
click at [752, 87] on button "Add New Metric" at bounding box center [733, 87] width 132 height 29
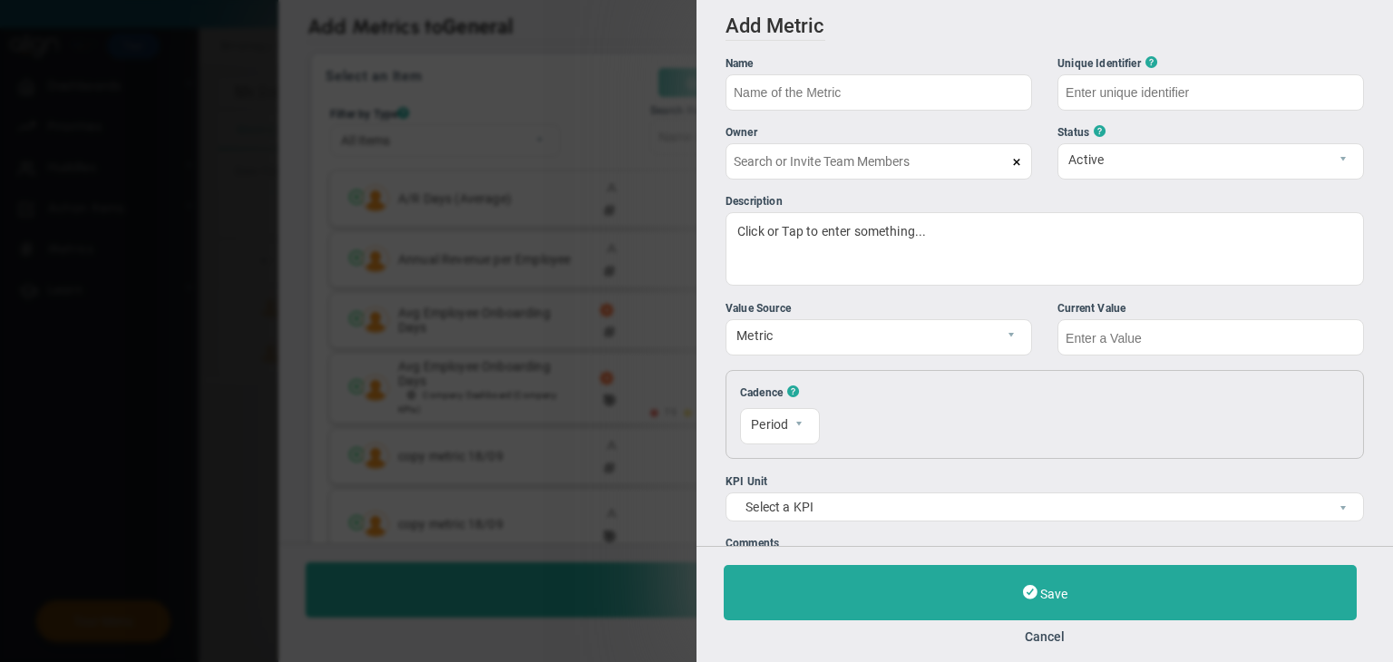
type input "[PERSON_NAME] A"
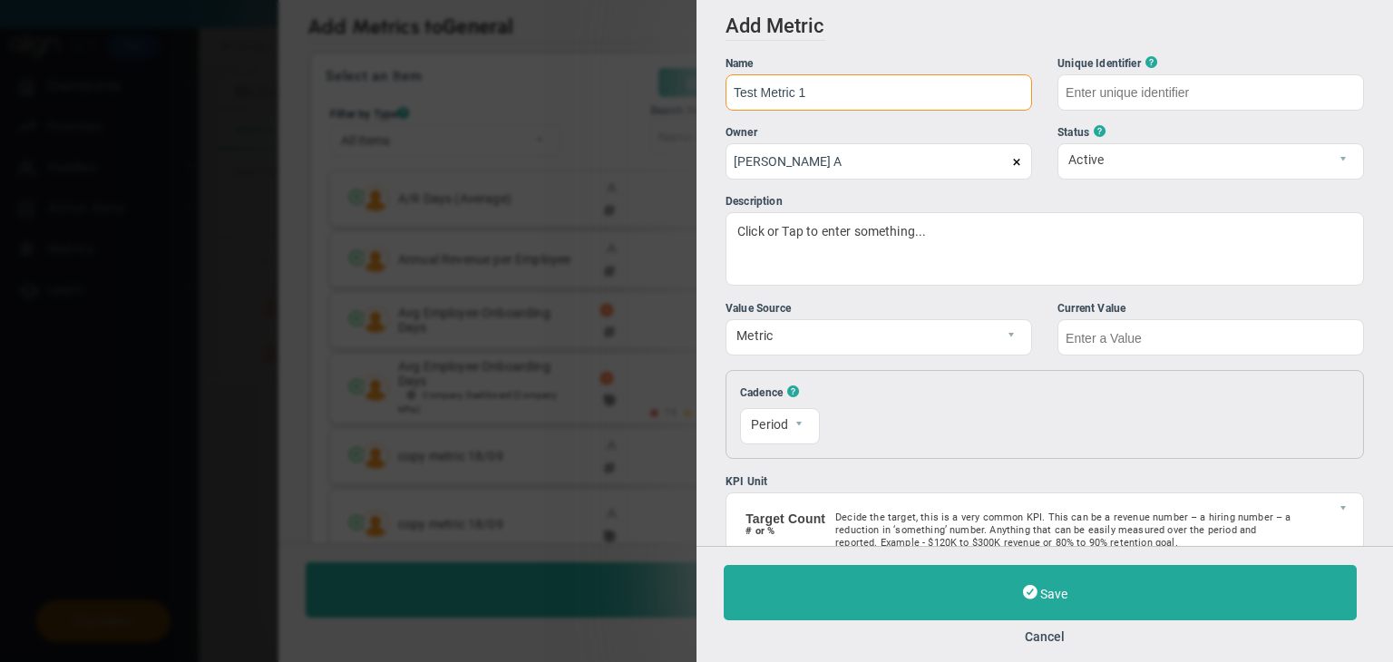
type input "Test Metric 1"
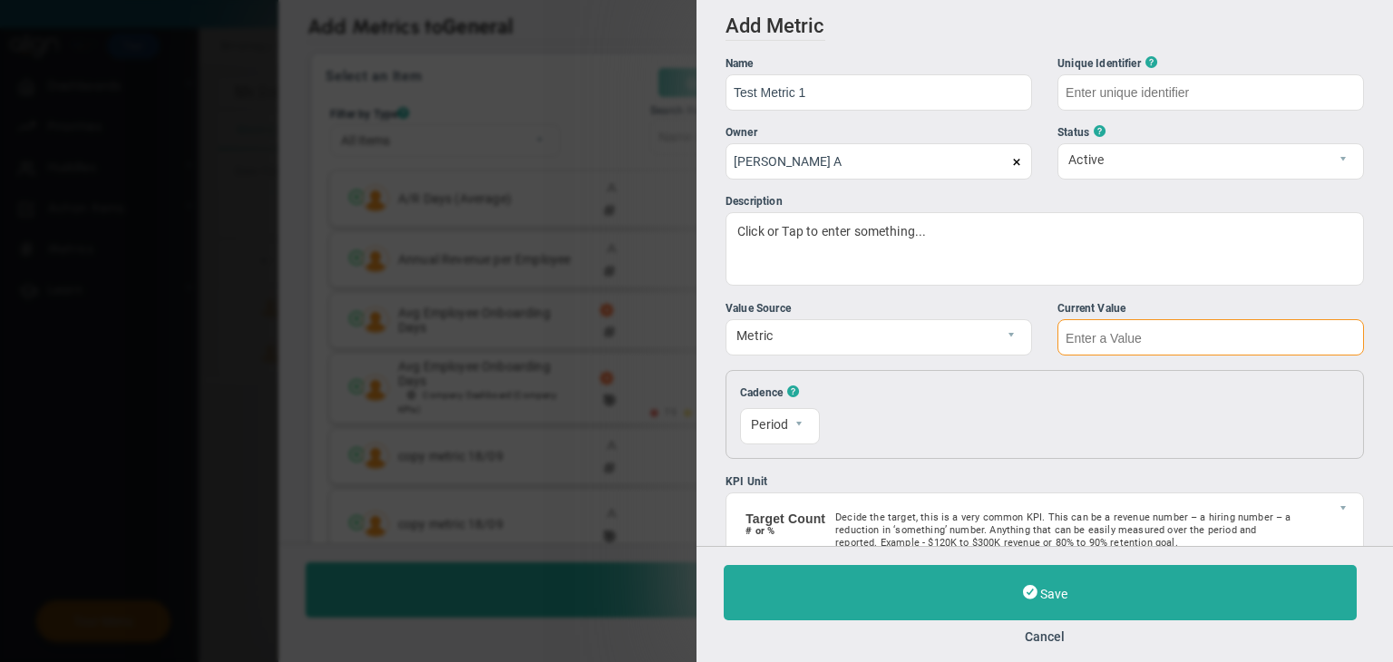
click at [1144, 343] on input "text" at bounding box center [1210, 337] width 307 height 36
type input "Test-Metric-1"
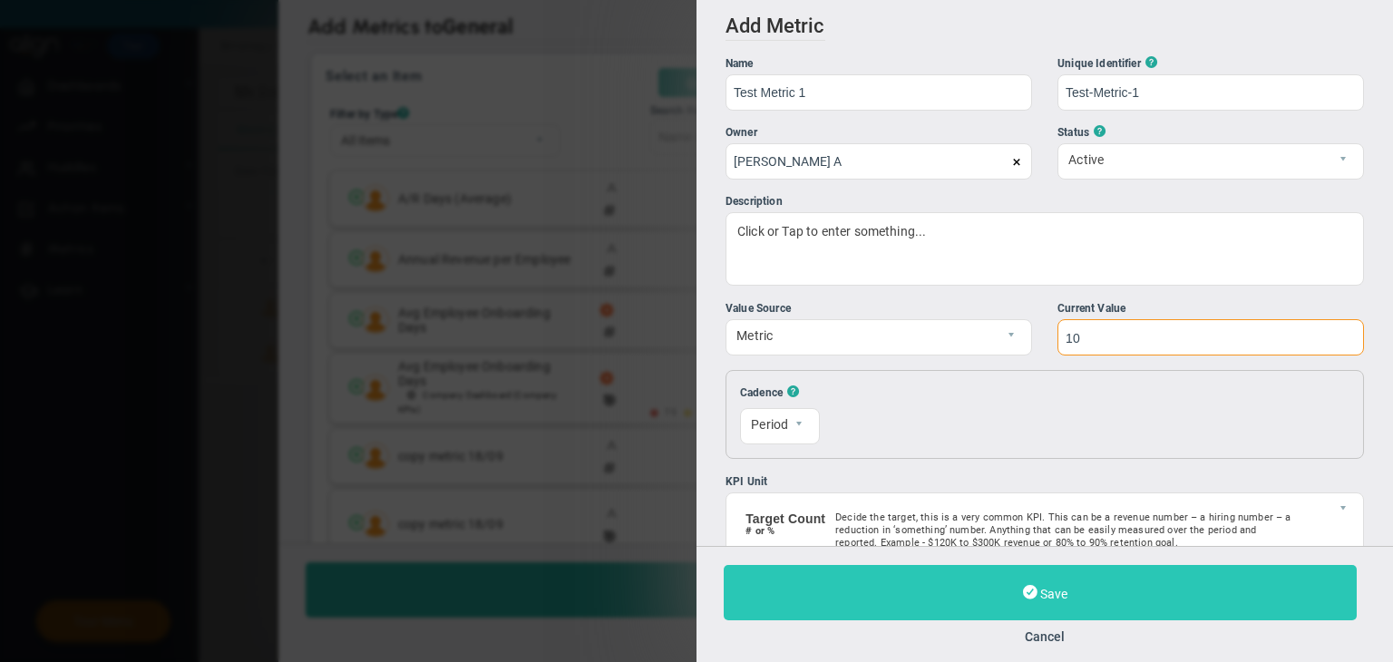
type input "10"
click at [1144, 582] on button "Save" at bounding box center [1040, 592] width 633 height 55
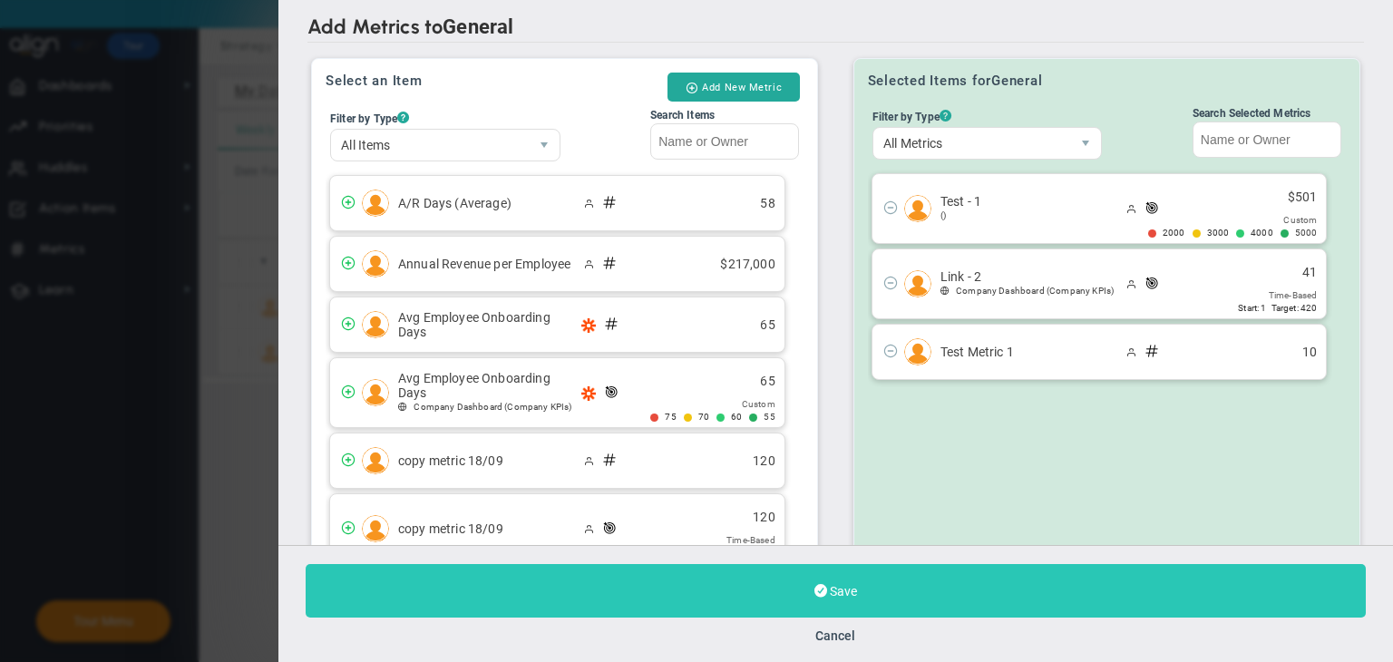
click at [1007, 608] on button "Save" at bounding box center [836, 591] width 1060 height 54
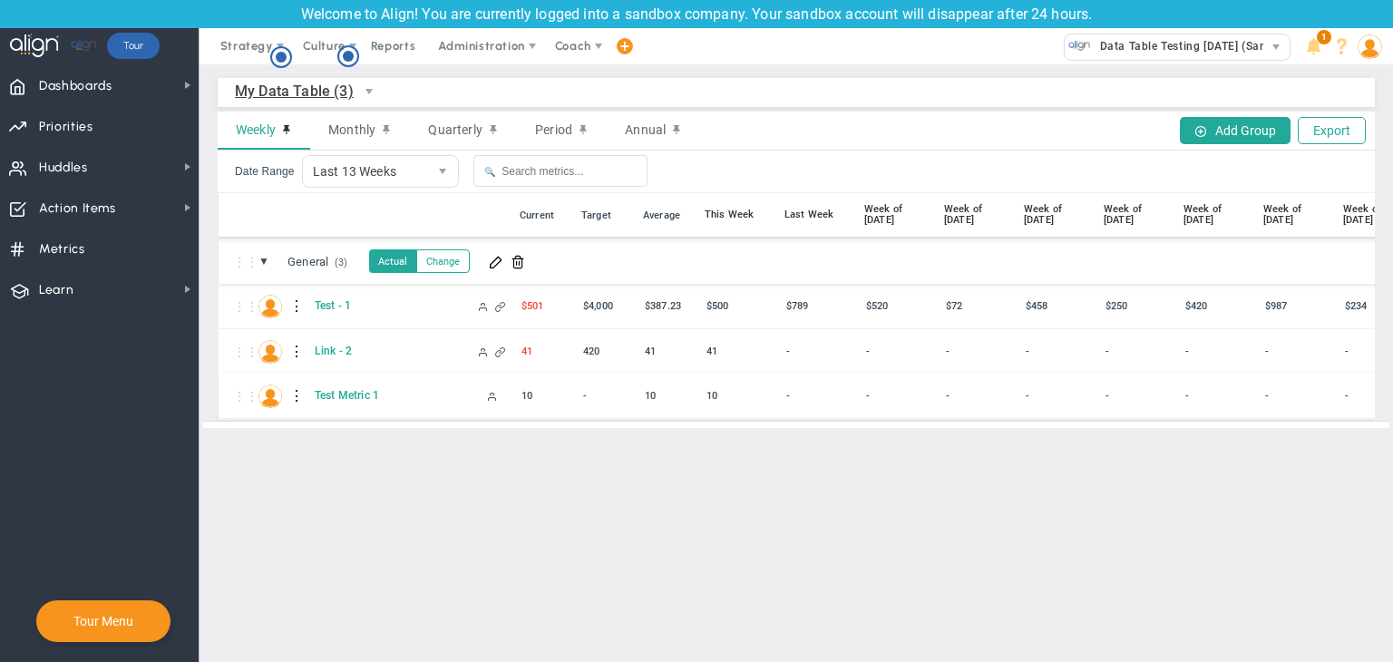
click at [291, 394] on div at bounding box center [297, 396] width 13 height 29
click at [336, 402] on span at bounding box center [330, 400] width 13 height 13
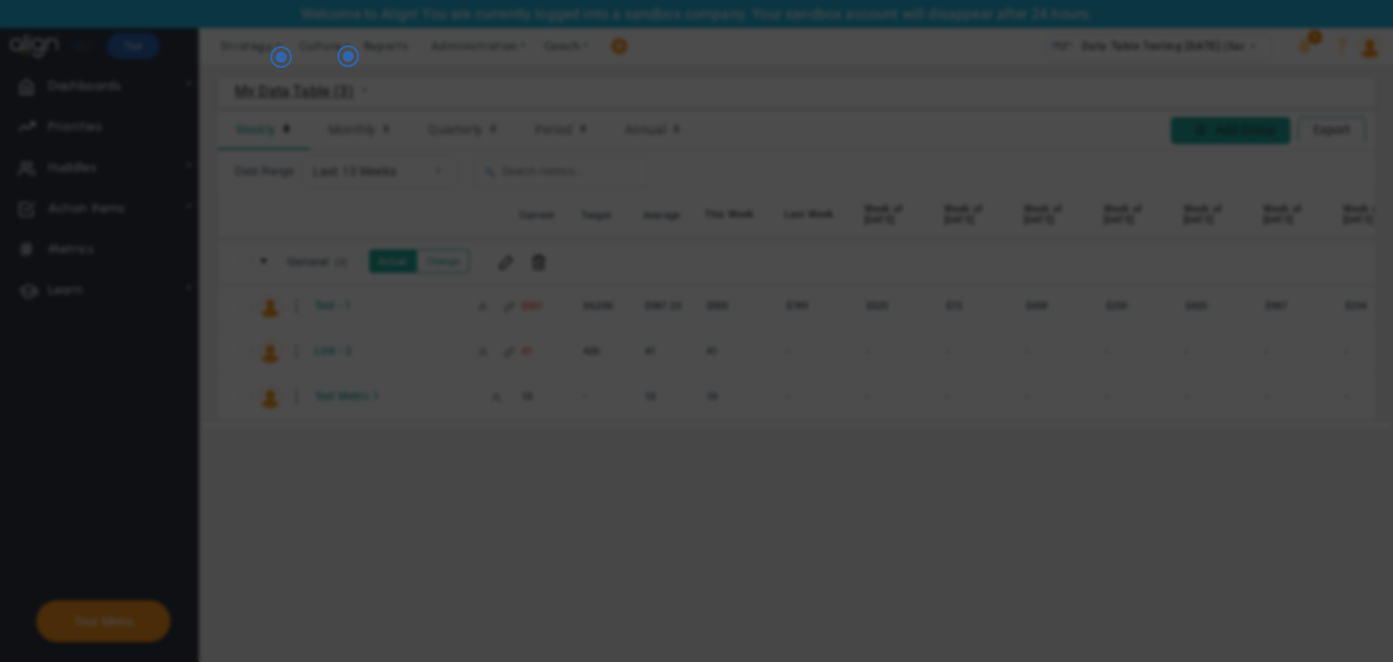
radio input "true"
checkbox input "false"
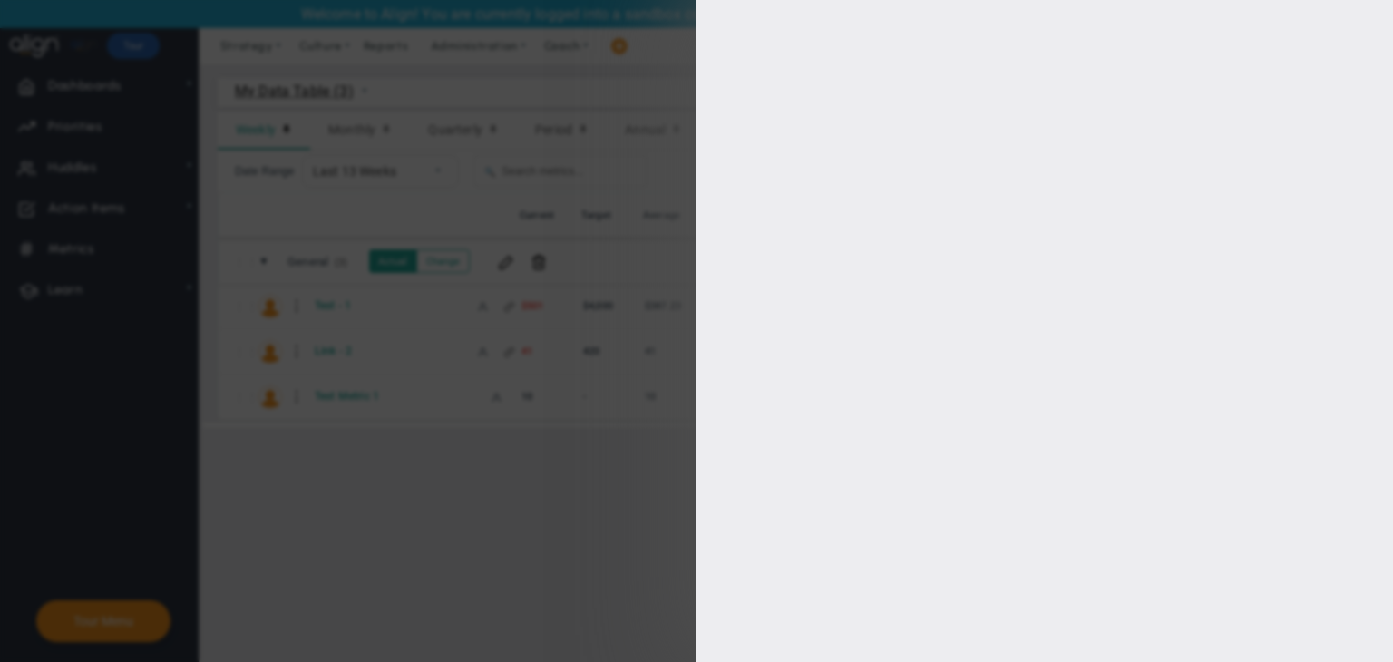
type input "0"
checkbox input "true"
type input "[PERSON_NAME] A"
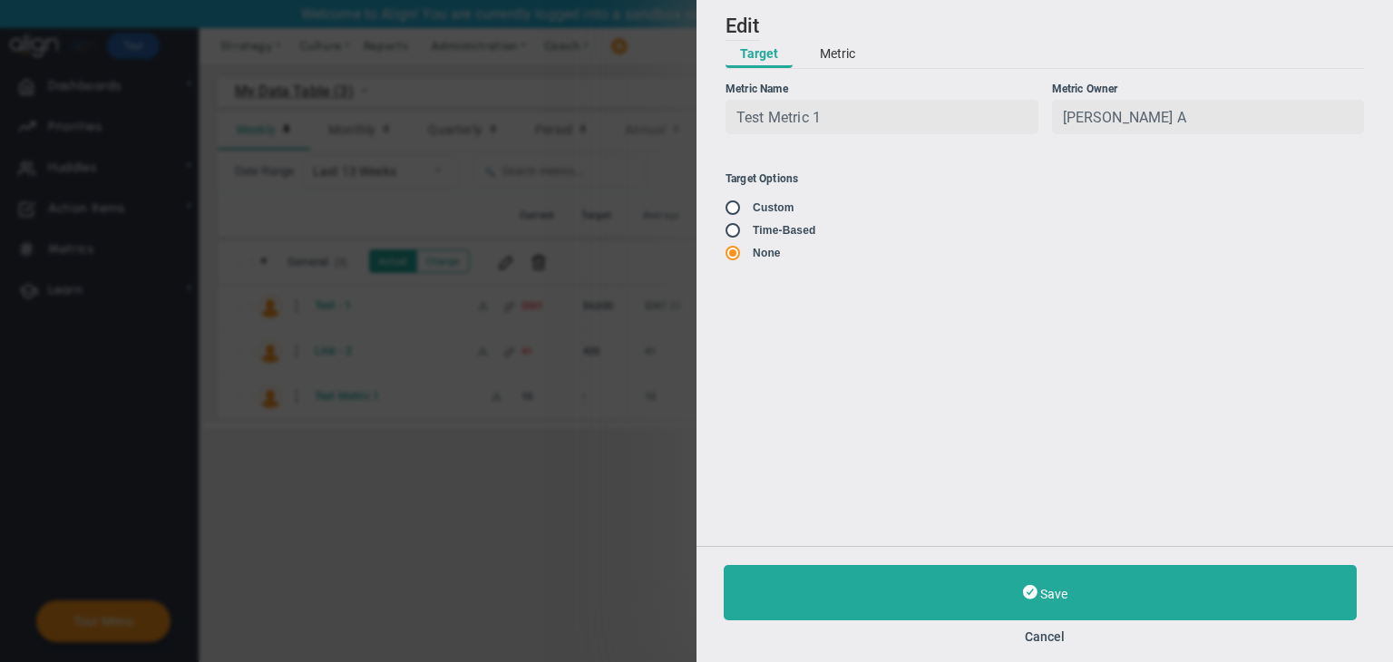
click at [735, 229] on input "radio" at bounding box center [739, 231] width 18 height 15
radio input "true"
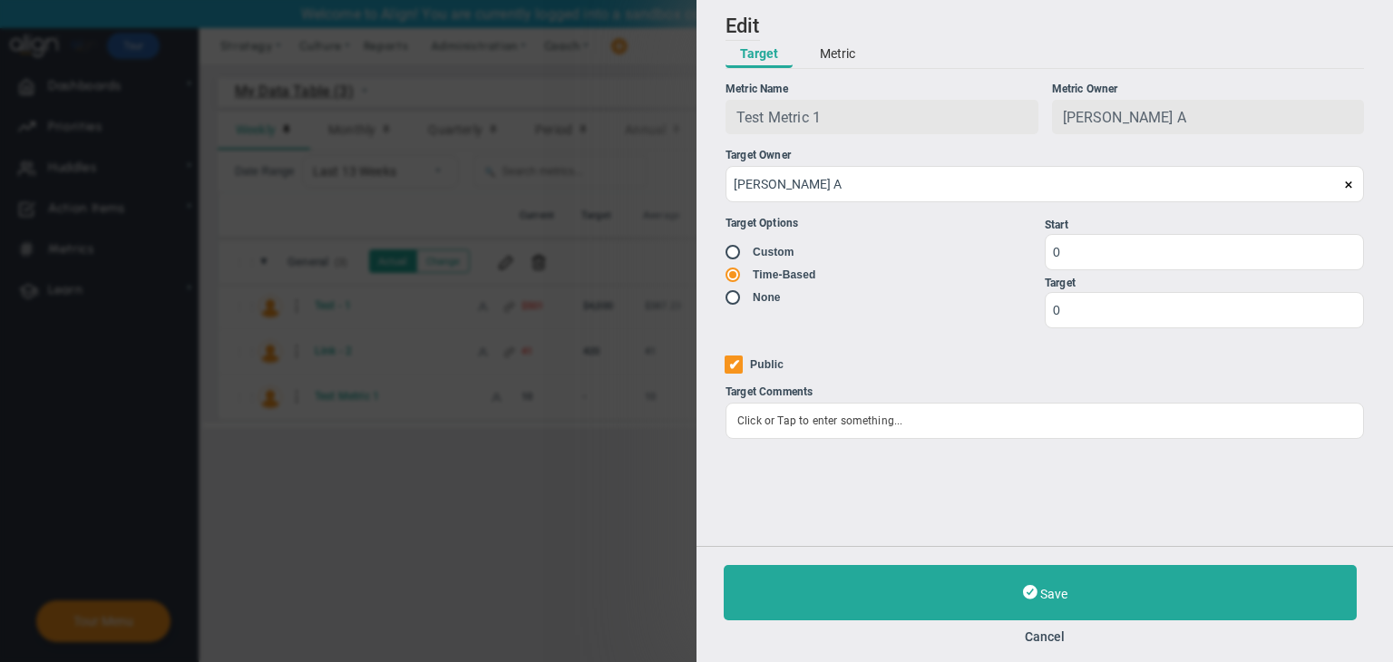
click at [735, 253] on input "radio" at bounding box center [739, 253] width 18 height 15
radio input "true"
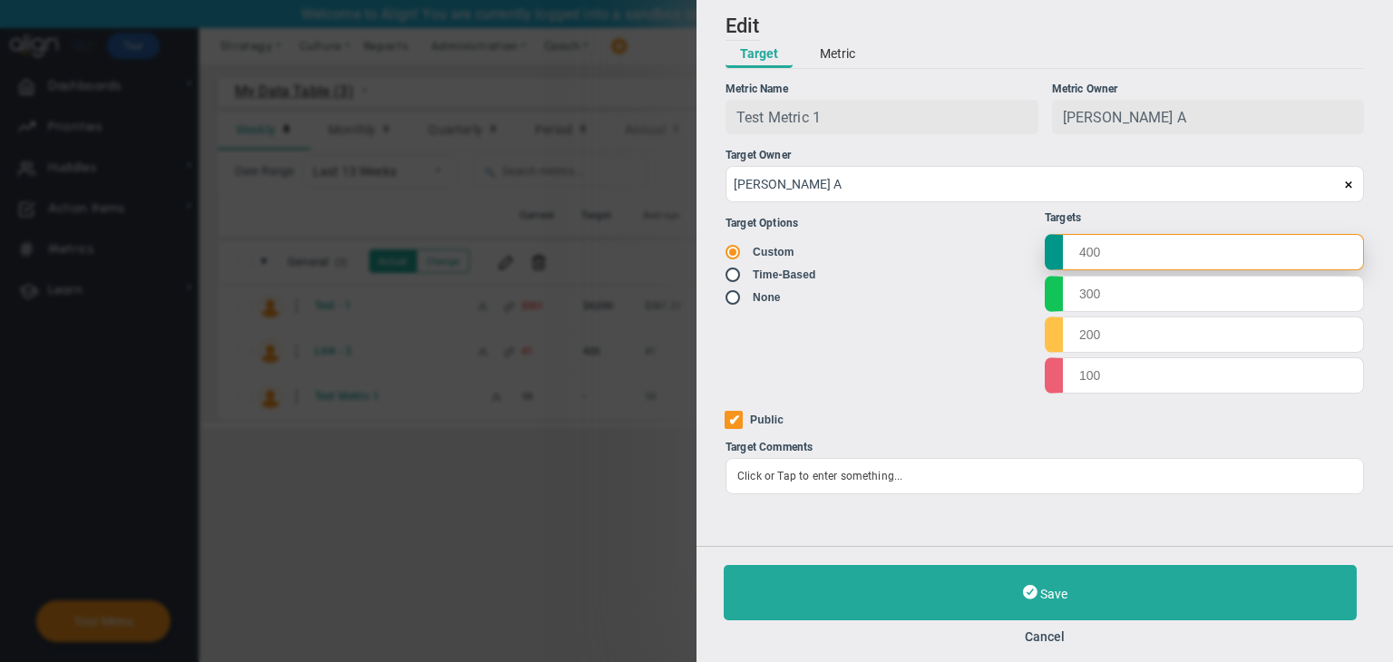
click at [1169, 255] on input "text" at bounding box center [1204, 252] width 319 height 36
click at [742, 275] on input "radio" at bounding box center [739, 275] width 18 height 15
radio input "true"
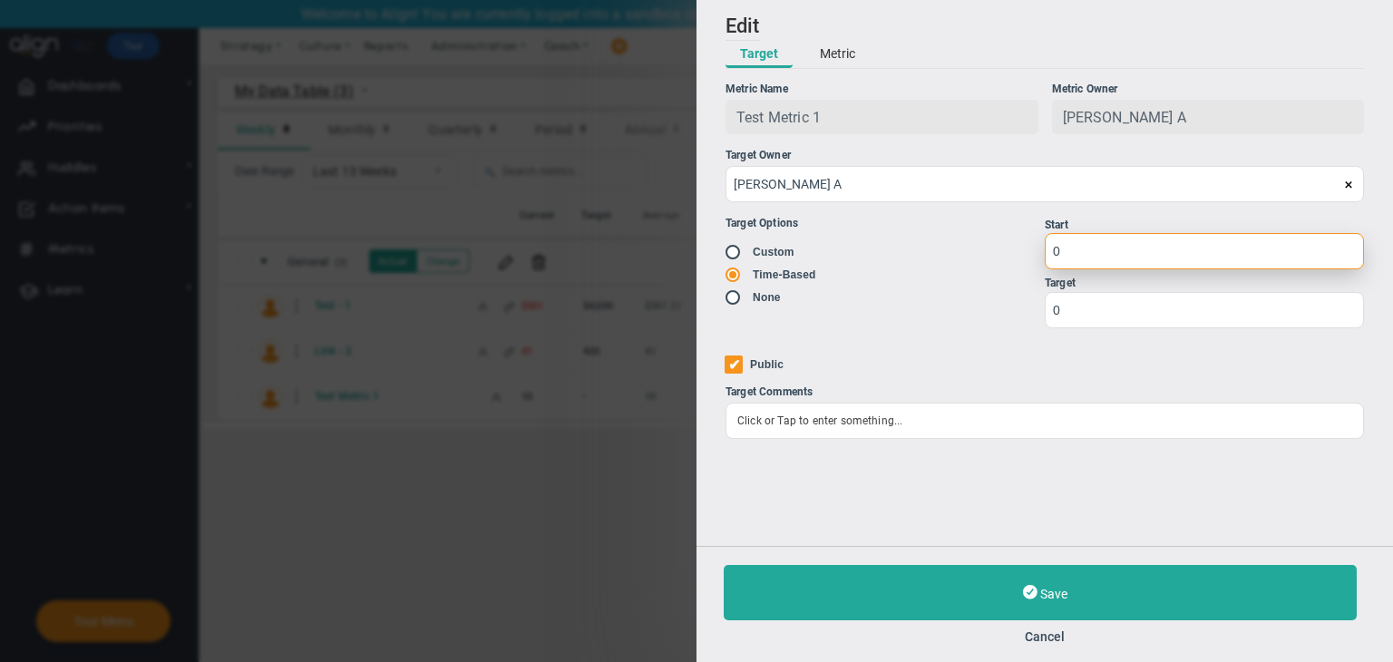
click at [1077, 239] on input "0" at bounding box center [1204, 251] width 319 height 36
type input "1"
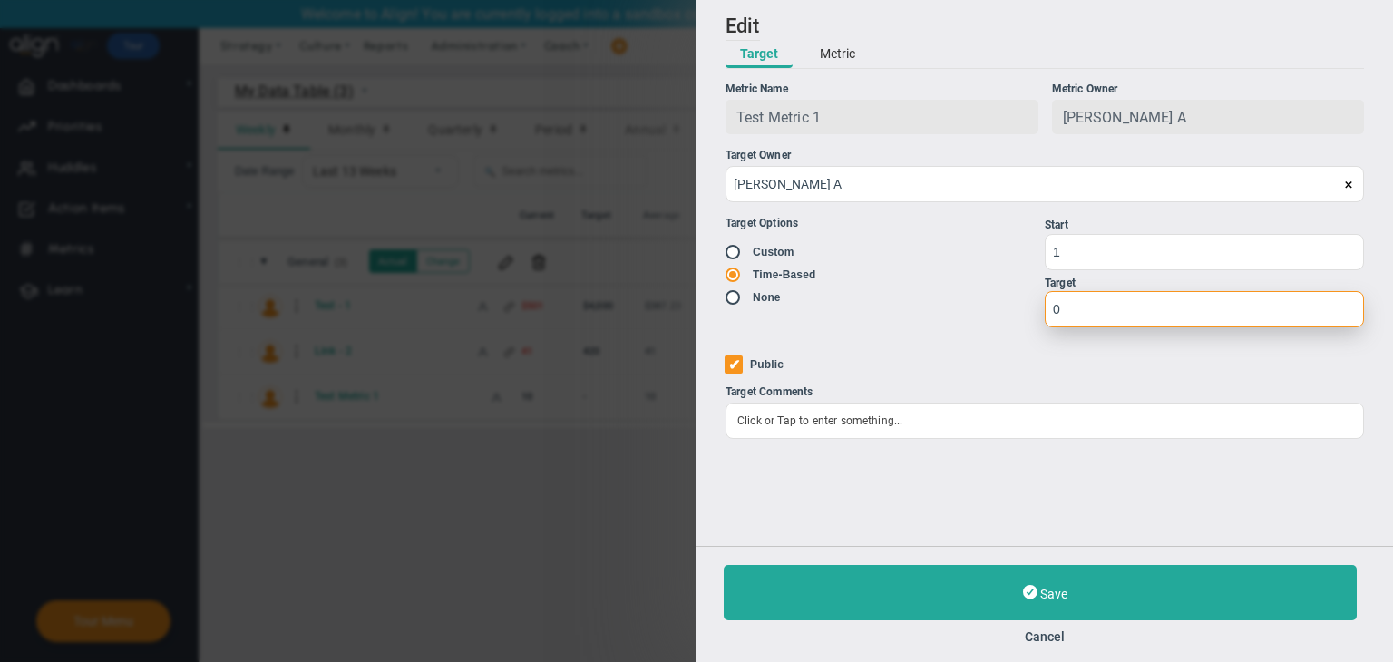
drag, startPoint x: 1106, startPoint y: 307, endPoint x: 1115, endPoint y: 314, distance: 11.1
click at [1115, 314] on input "0" at bounding box center [1204, 309] width 319 height 36
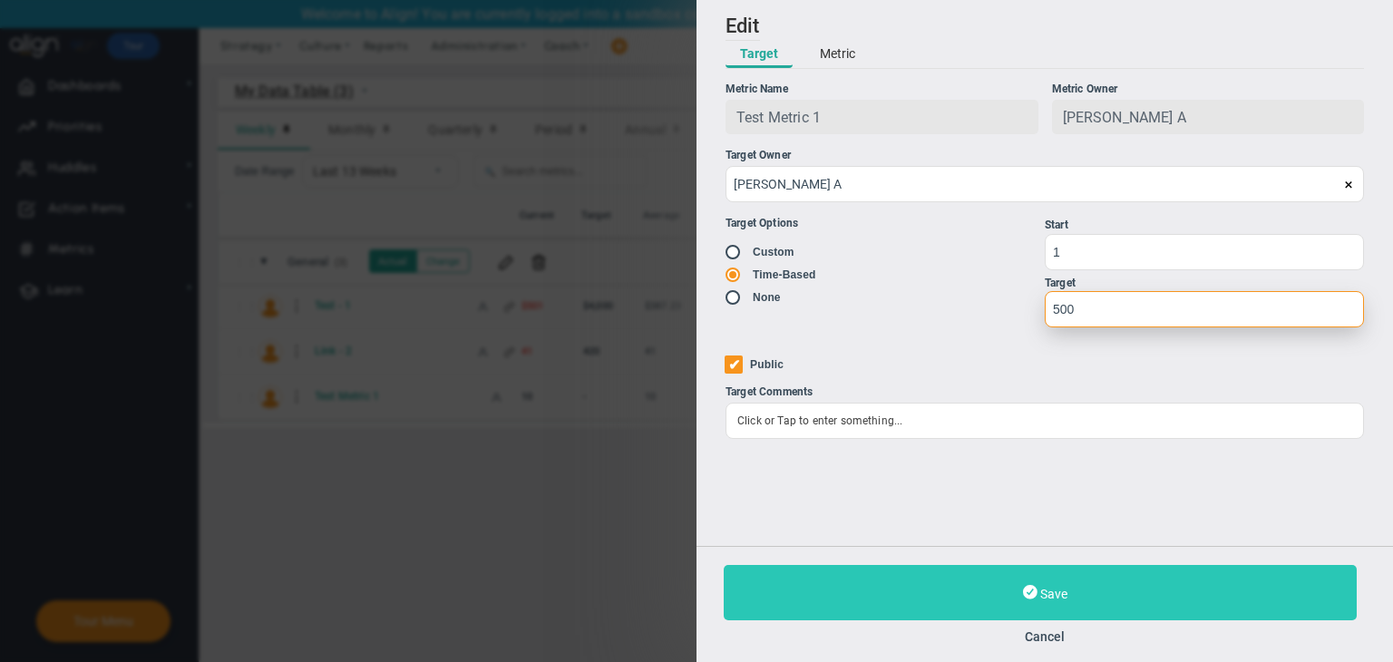
type input "500"
click at [1115, 595] on button "Save" at bounding box center [1040, 592] width 633 height 55
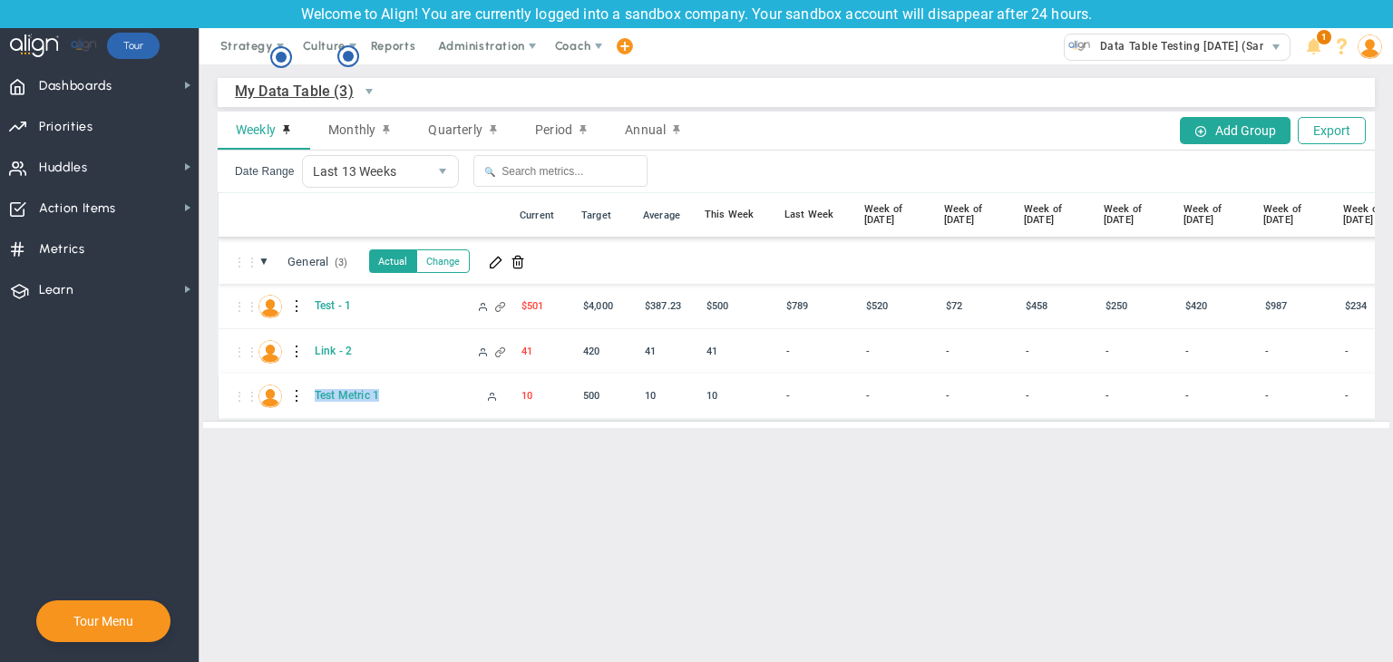
drag, startPoint x: 417, startPoint y: 394, endPoint x: 305, endPoint y: 393, distance: 112.5
click at [305, 393] on div "⋮⋮ TM Test Metric 1 10 10 10 - - - -" at bounding box center [982, 396] width 1527 height 45
copy div "Test Metric 1"
click at [297, 302] on div at bounding box center [297, 305] width 13 height 29
click at [365, 310] on div "Edit" at bounding box center [371, 310] width 125 height 37
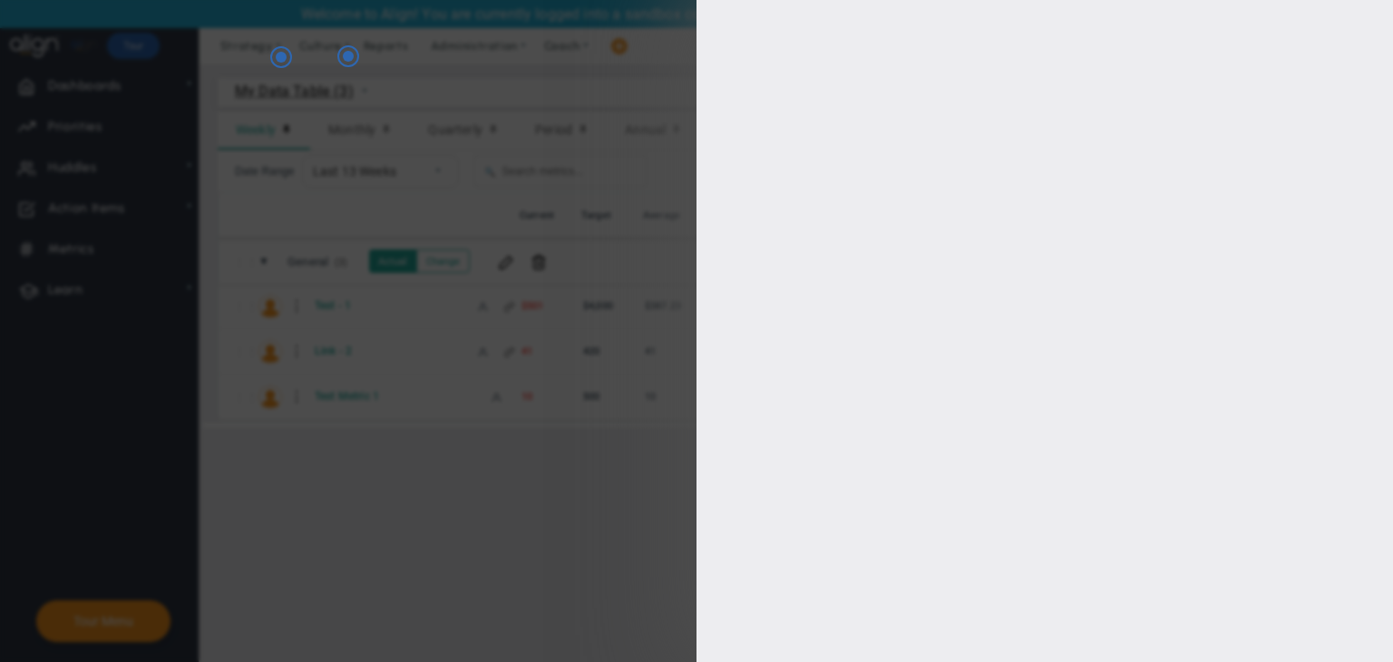
type input "Test - 1"
type input "Test---1"
type input "[PERSON_NAME]"
type input "$501"
type input "[PERSON_NAME] A"
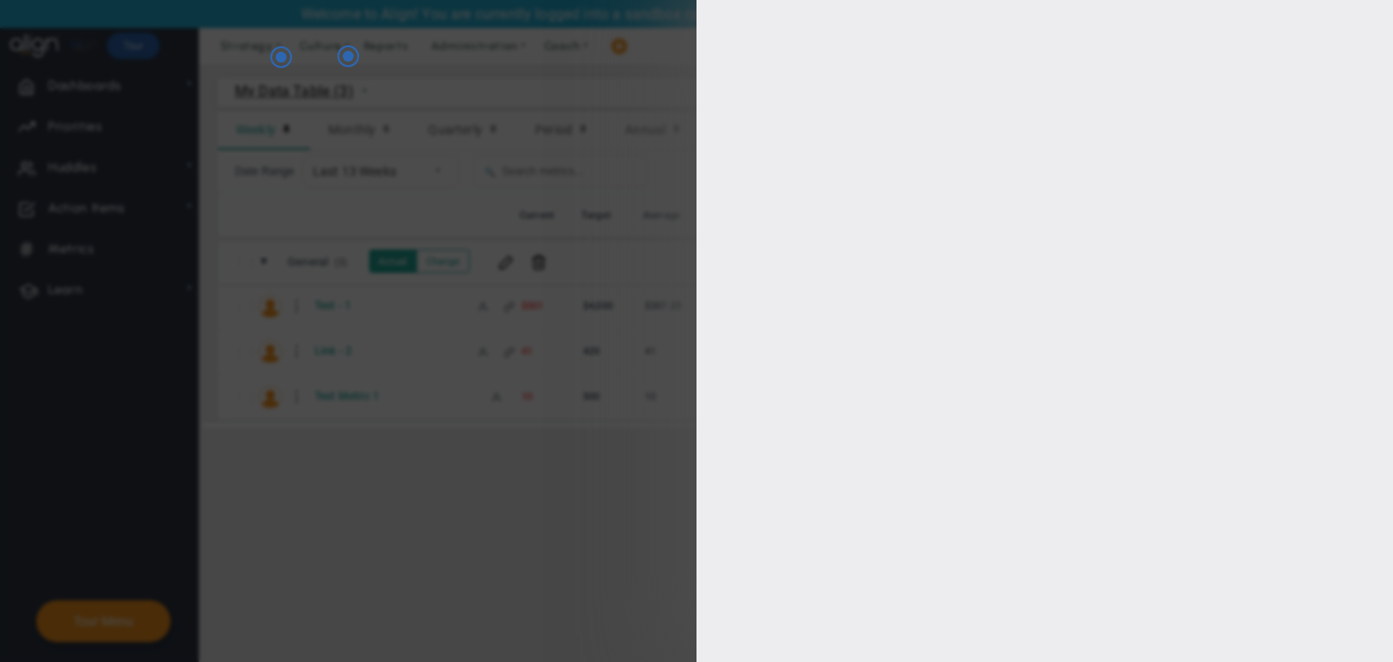
radio input "true"
type input "5000"
type input "4000"
type input "3000"
type input "2000"
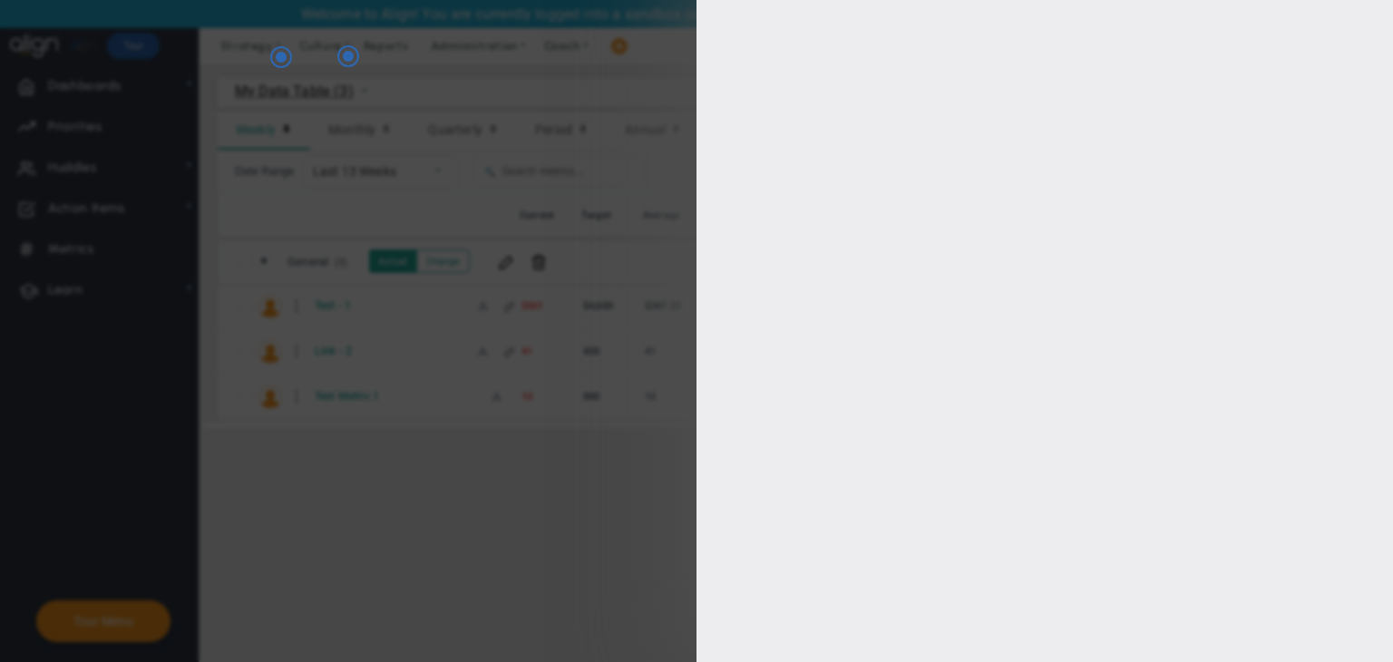
checkbox input "true"
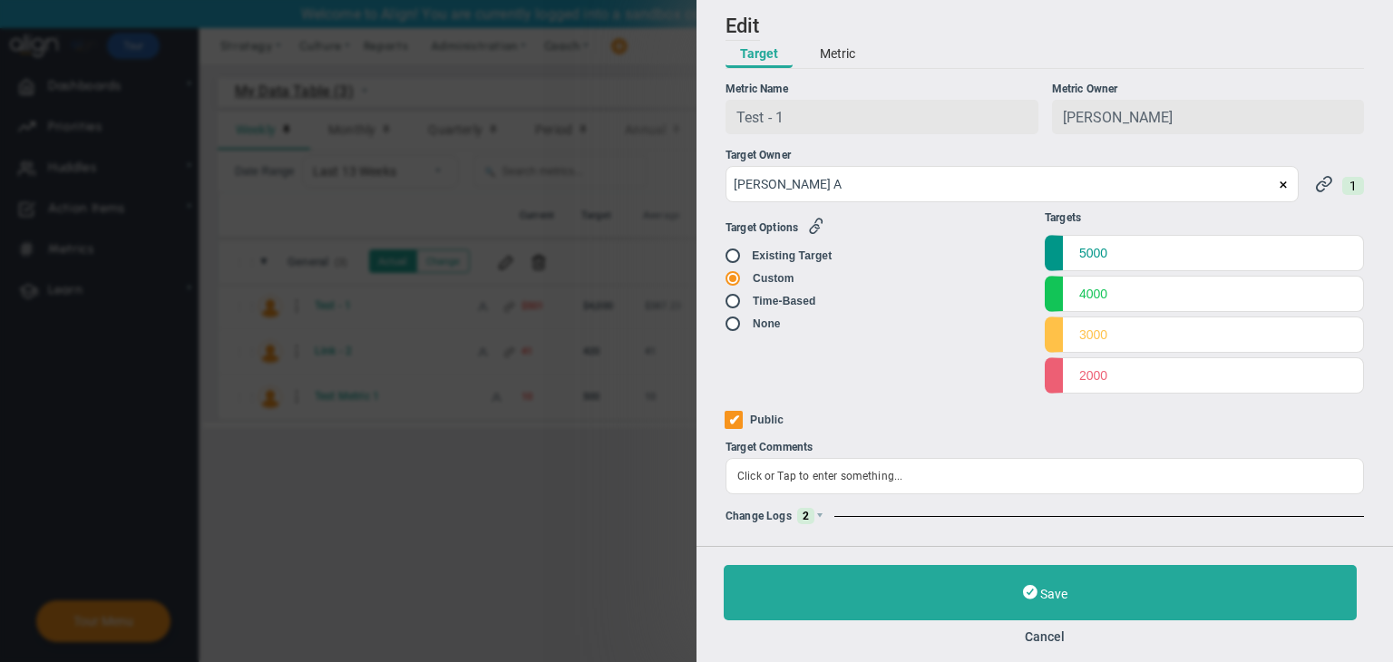
click at [852, 53] on button "Metric" at bounding box center [837, 54] width 64 height 27
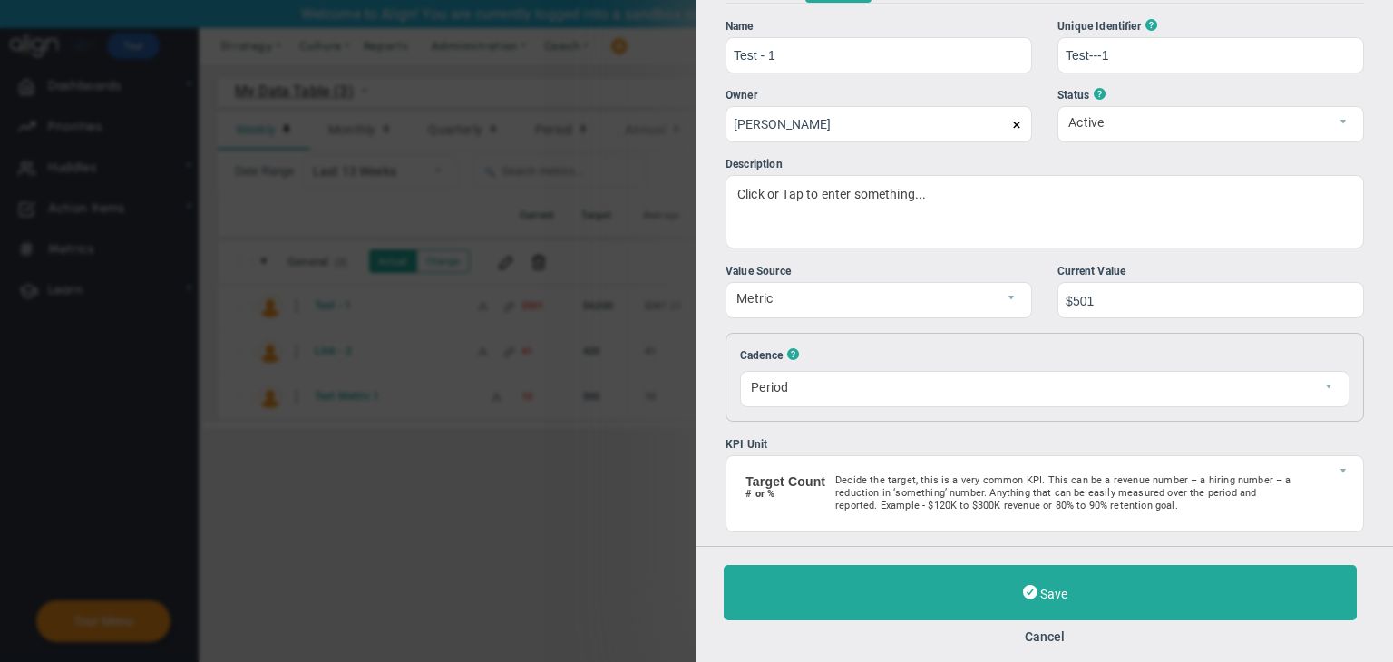
scroll to position [91, 0]
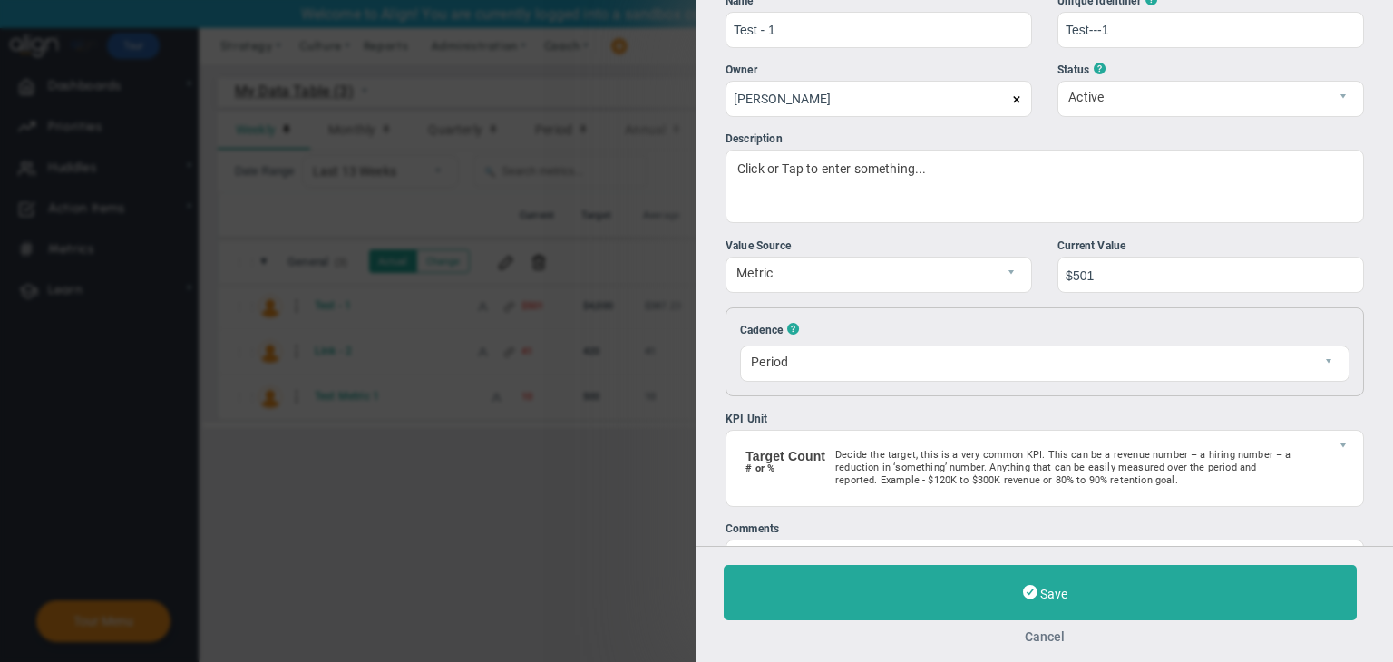
click at [1045, 630] on button "Cancel" at bounding box center [1045, 636] width 642 height 15
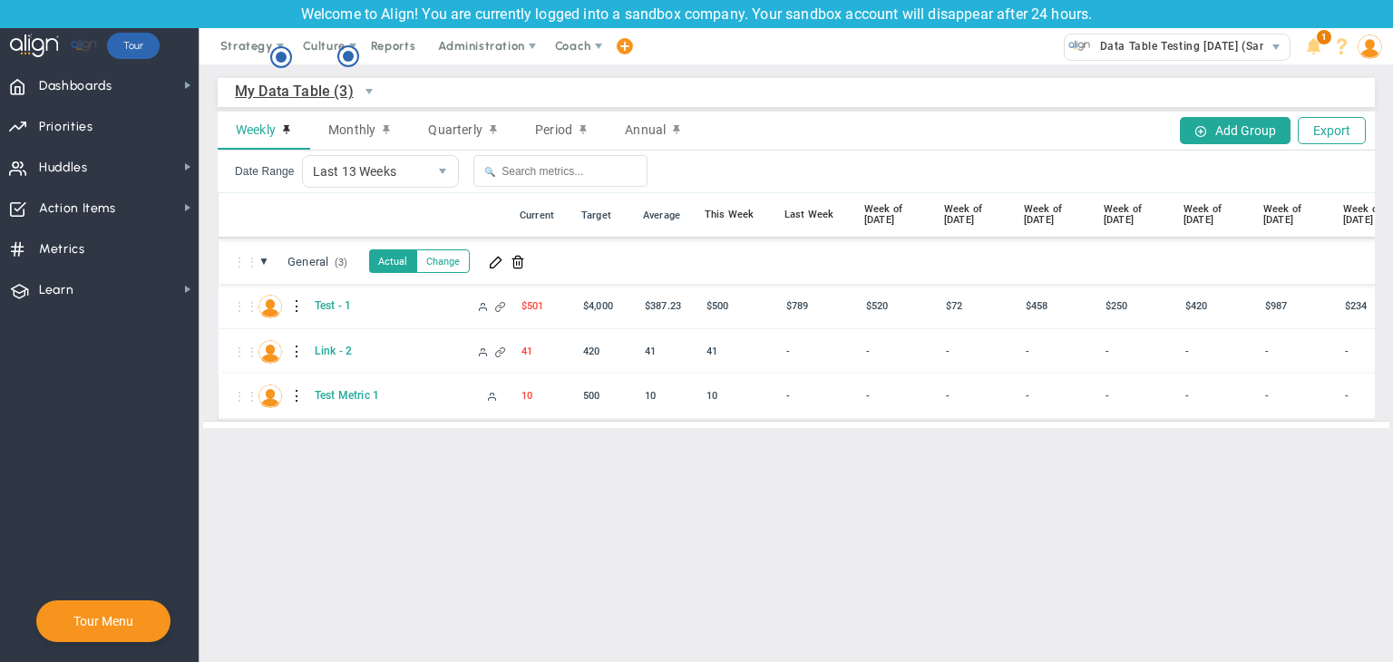
click at [296, 394] on div at bounding box center [297, 396] width 13 height 29
click at [334, 400] on span at bounding box center [330, 400] width 13 height 13
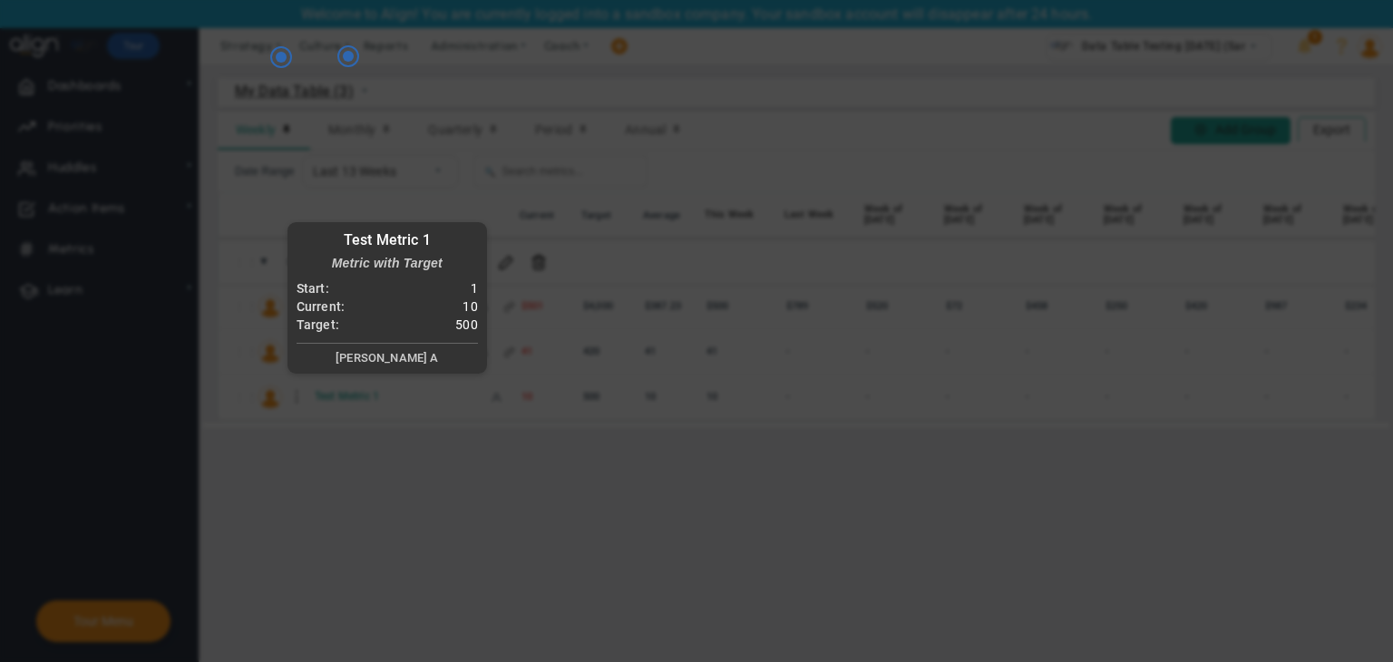
radio input "true"
checkbox input "false"
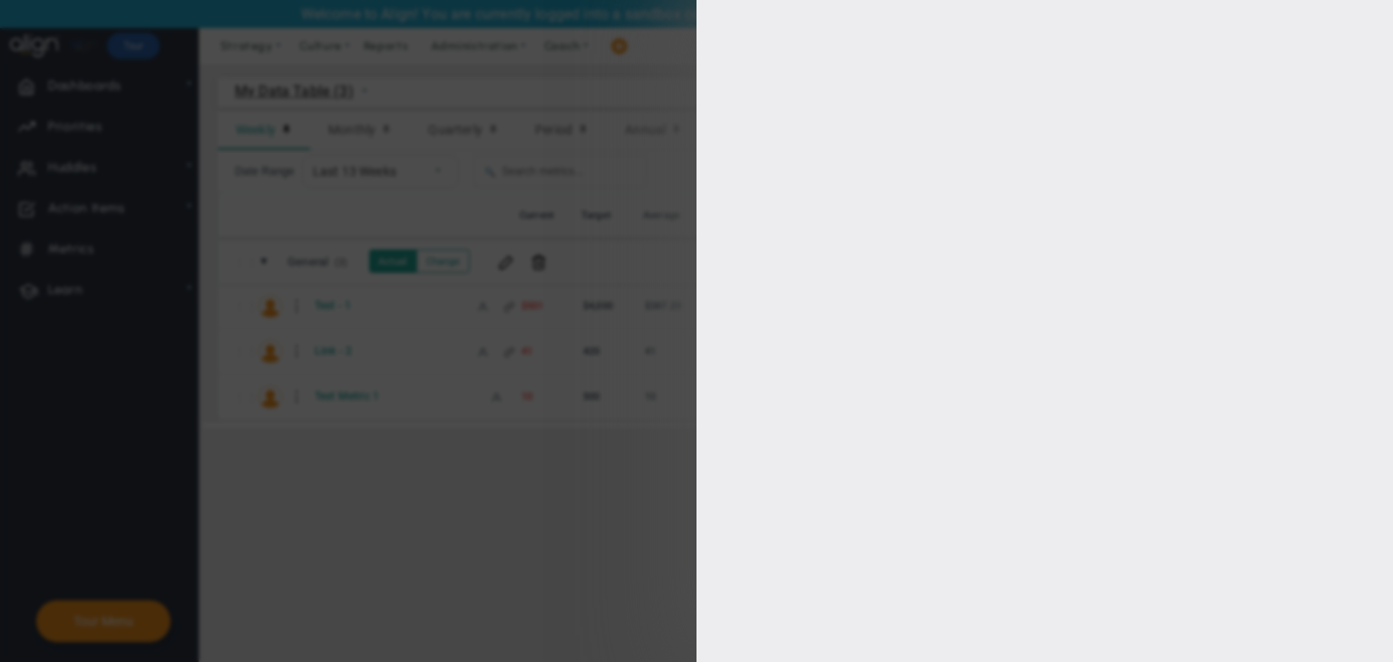
type input "1"
type input "500"
checkbox input "true"
type input "[PERSON_NAME] A"
radio input "true"
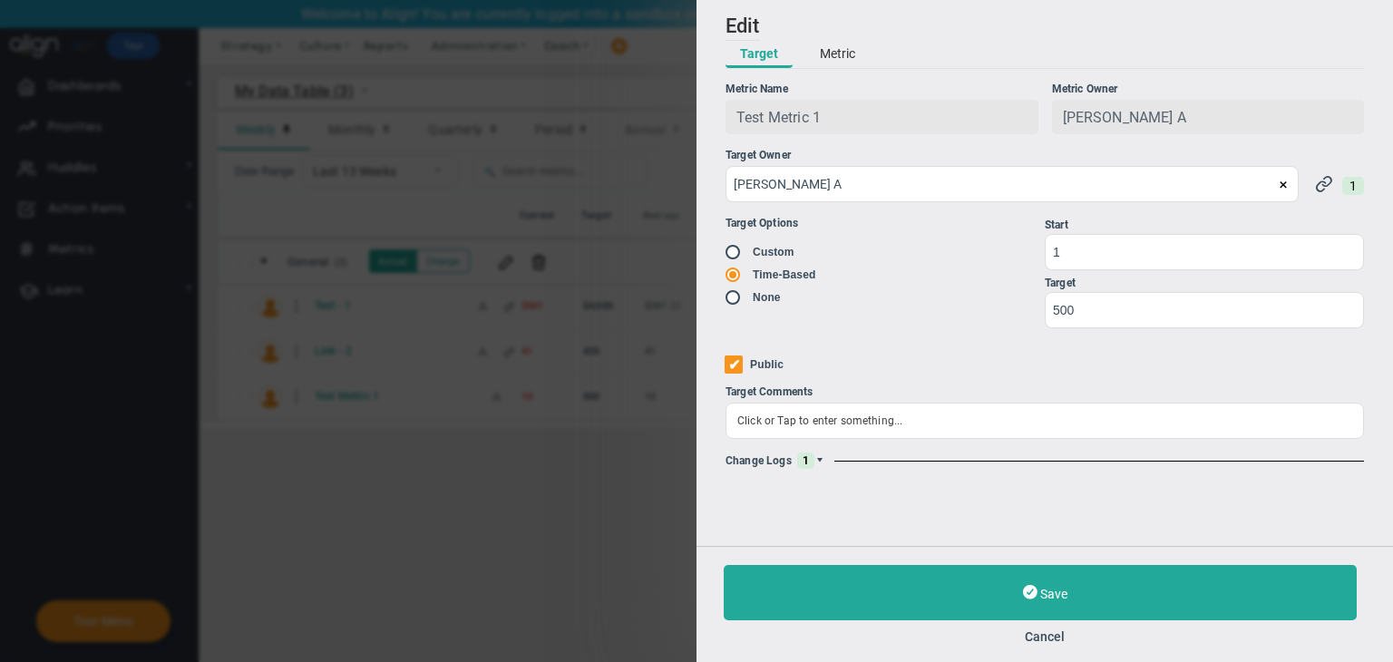
click at [814, 458] on span at bounding box center [819, 460] width 11 height 11
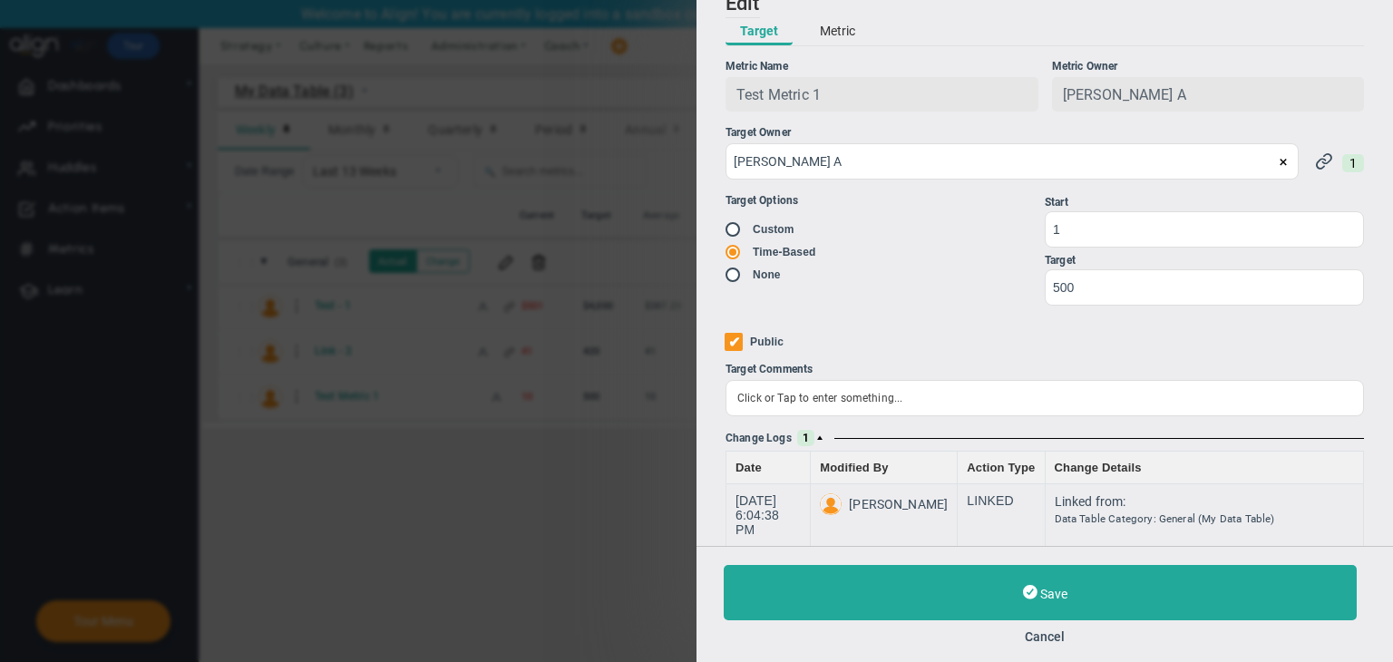
scroll to position [36, 0]
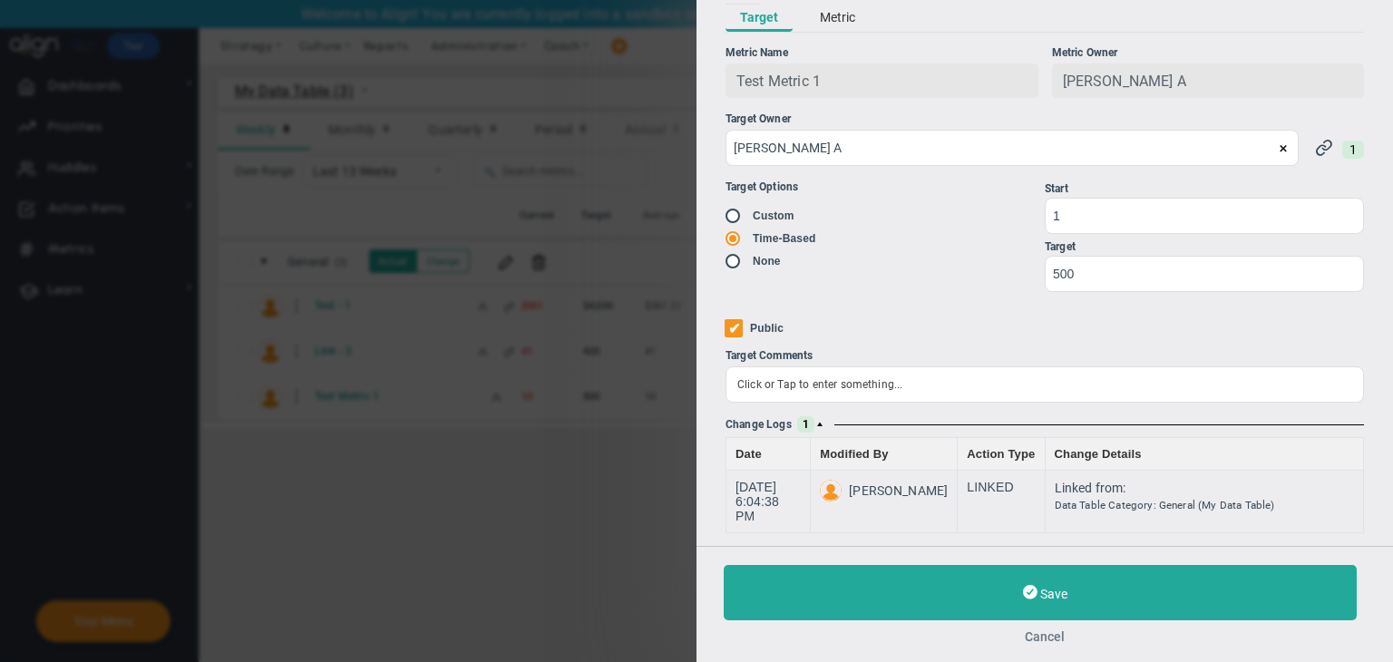
click at [1049, 639] on button "Cancel" at bounding box center [1045, 636] width 642 height 15
